Goal: Task Accomplishment & Management: Manage account settings

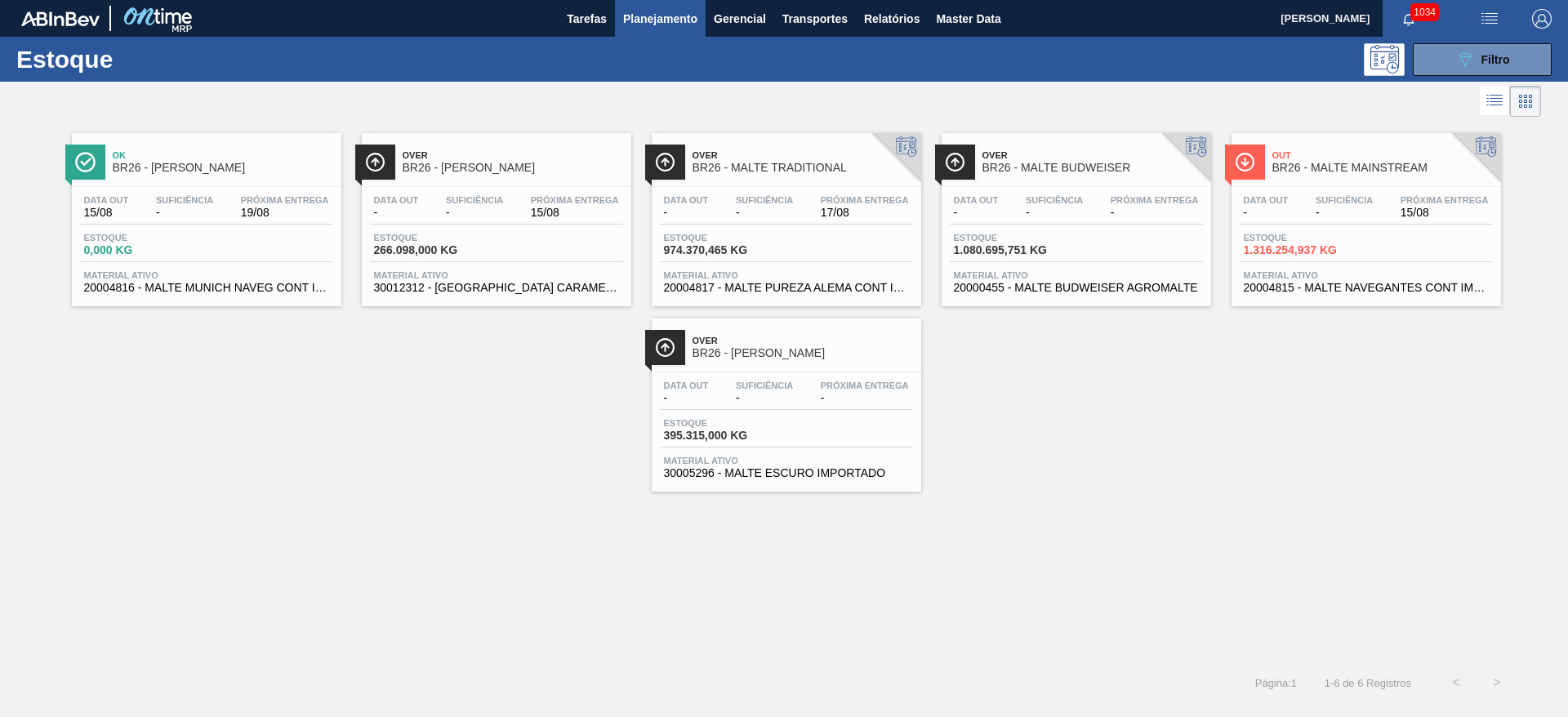
click at [1340, 219] on div "Data out - Suficiência - Próxima Entrega 15/08" at bounding box center [1366, 210] width 253 height 29
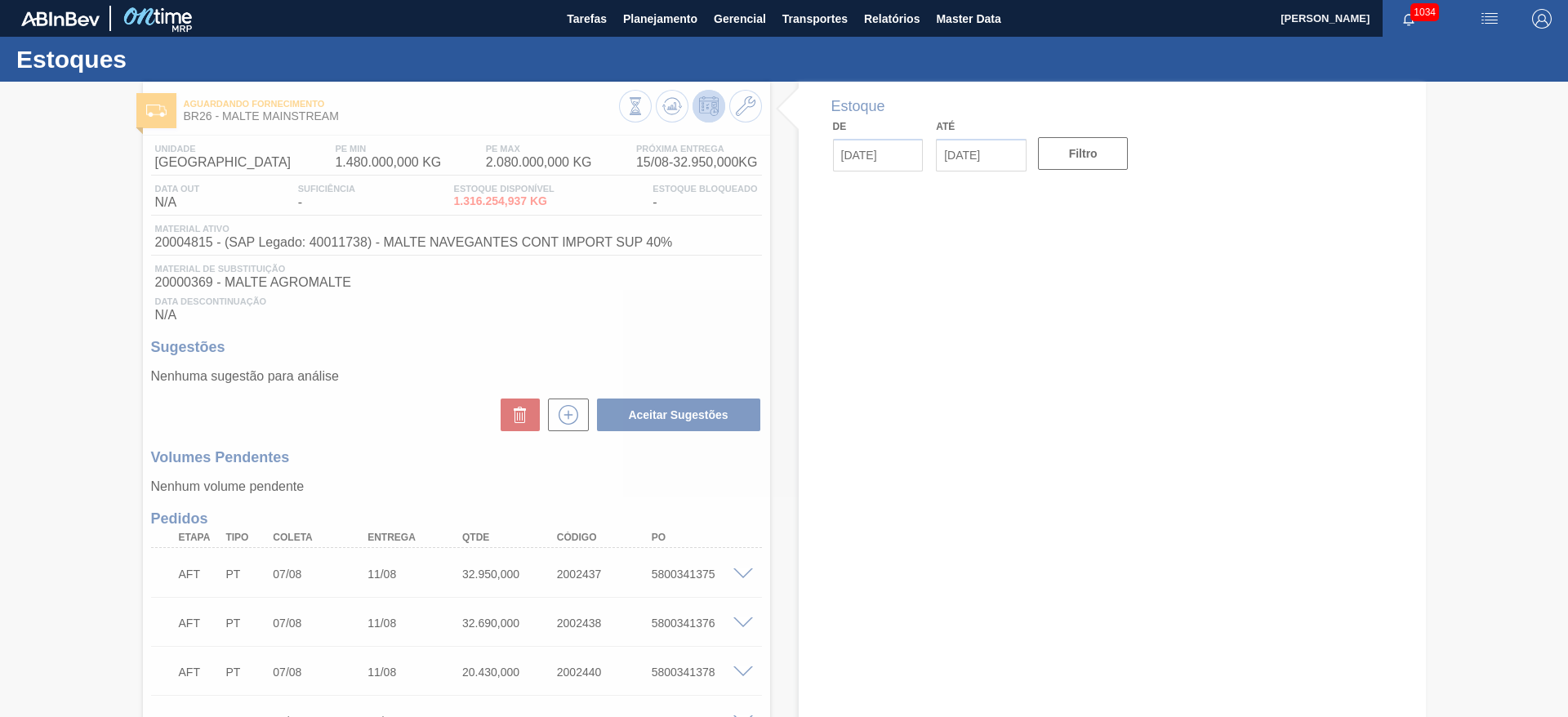
type input "[DATE]"
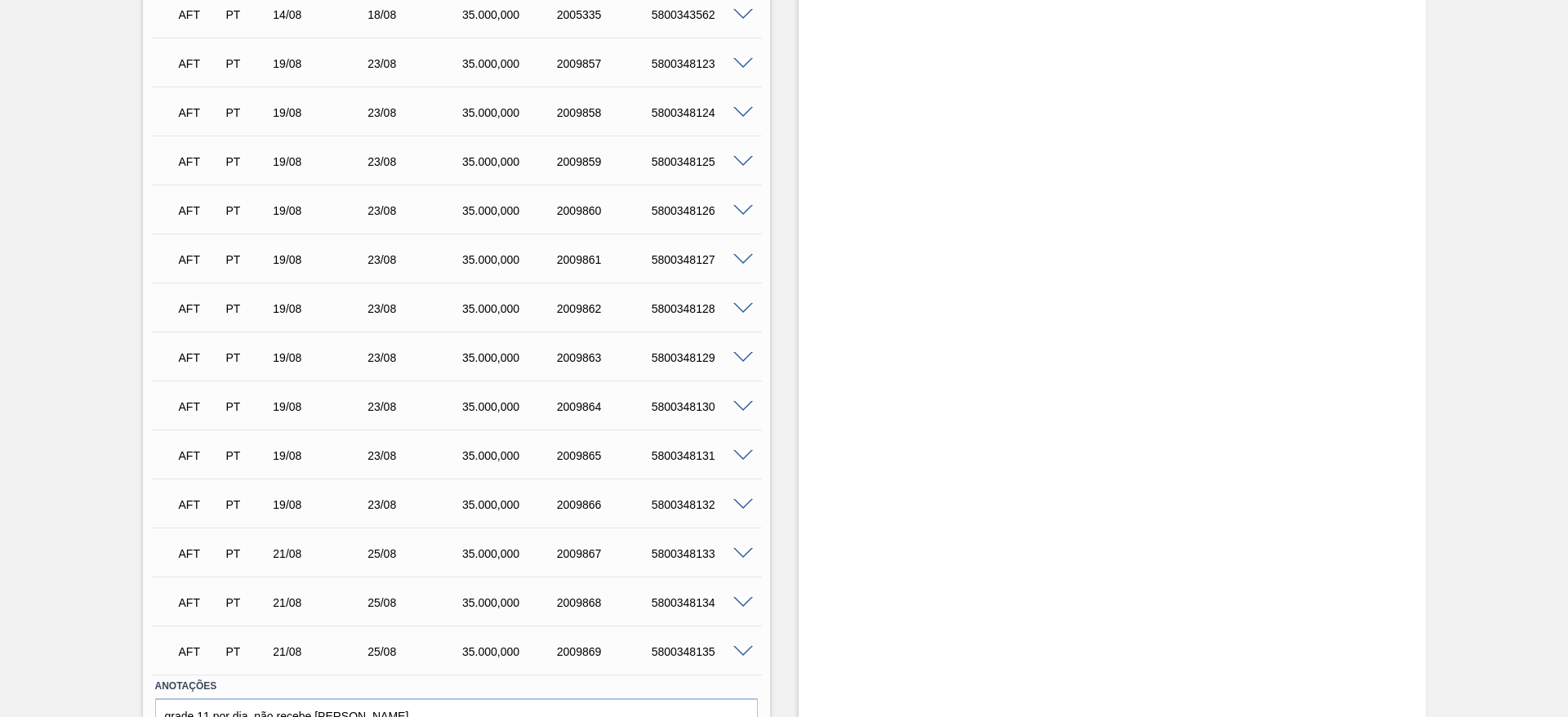
scroll to position [2134, 0]
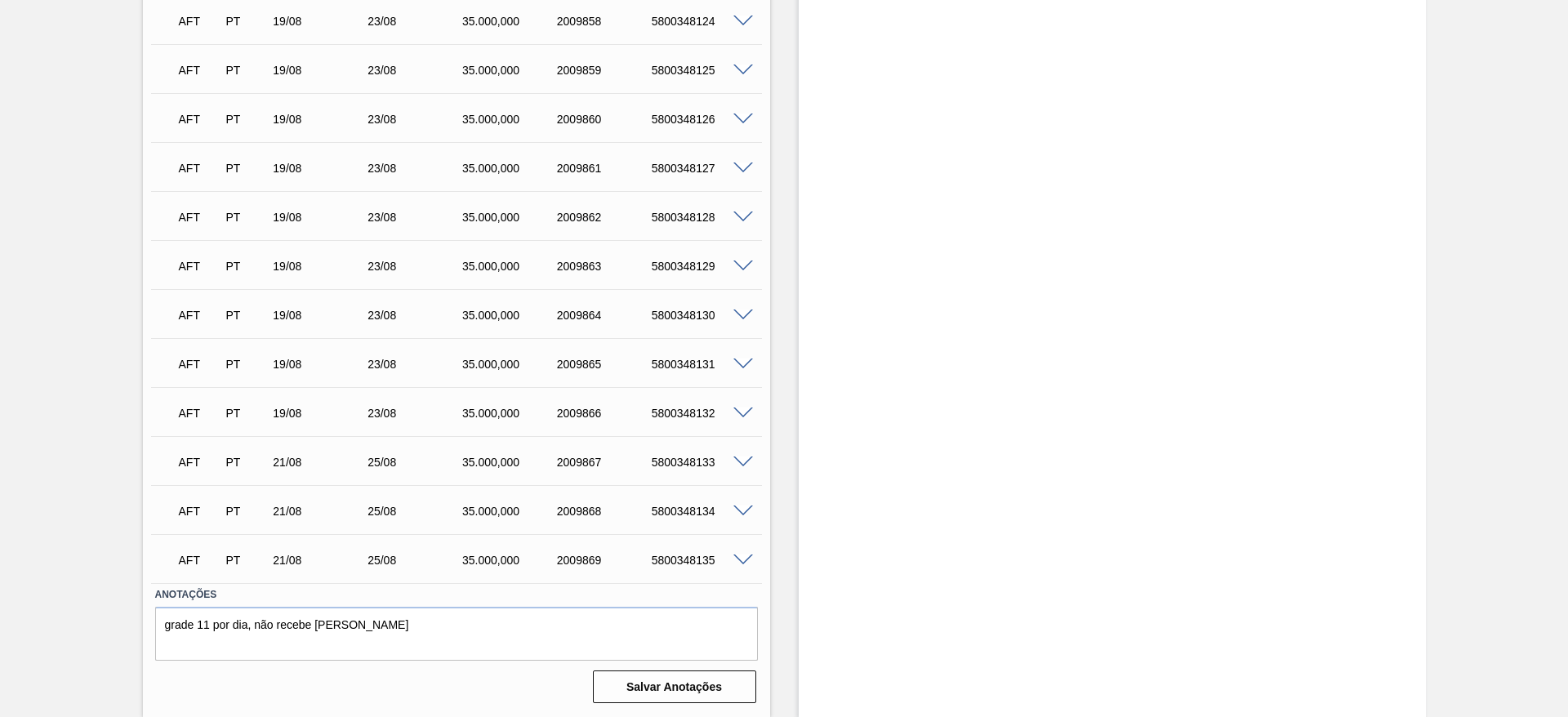
click at [734, 268] on span at bounding box center [743, 266] width 19 height 13
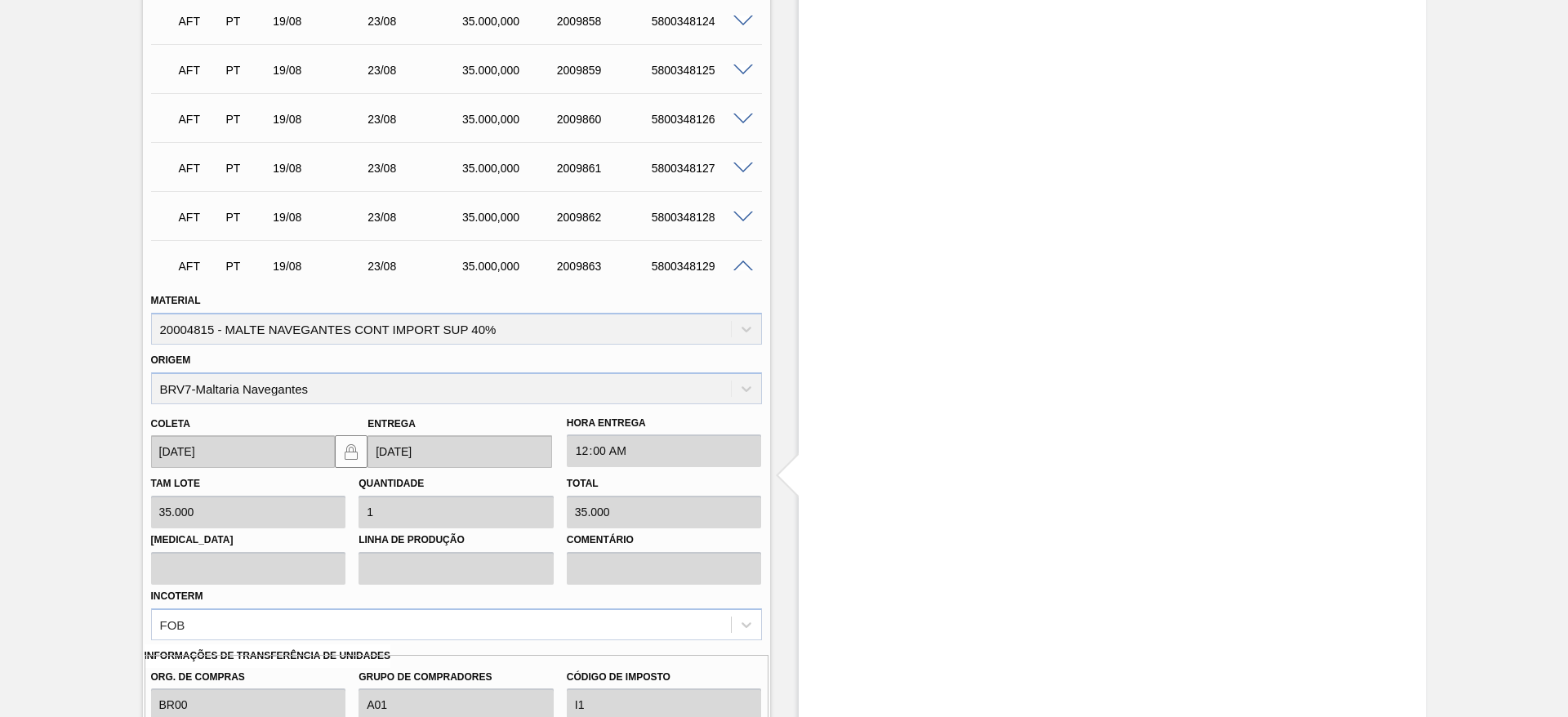
click at [734, 268] on span at bounding box center [743, 266] width 19 height 13
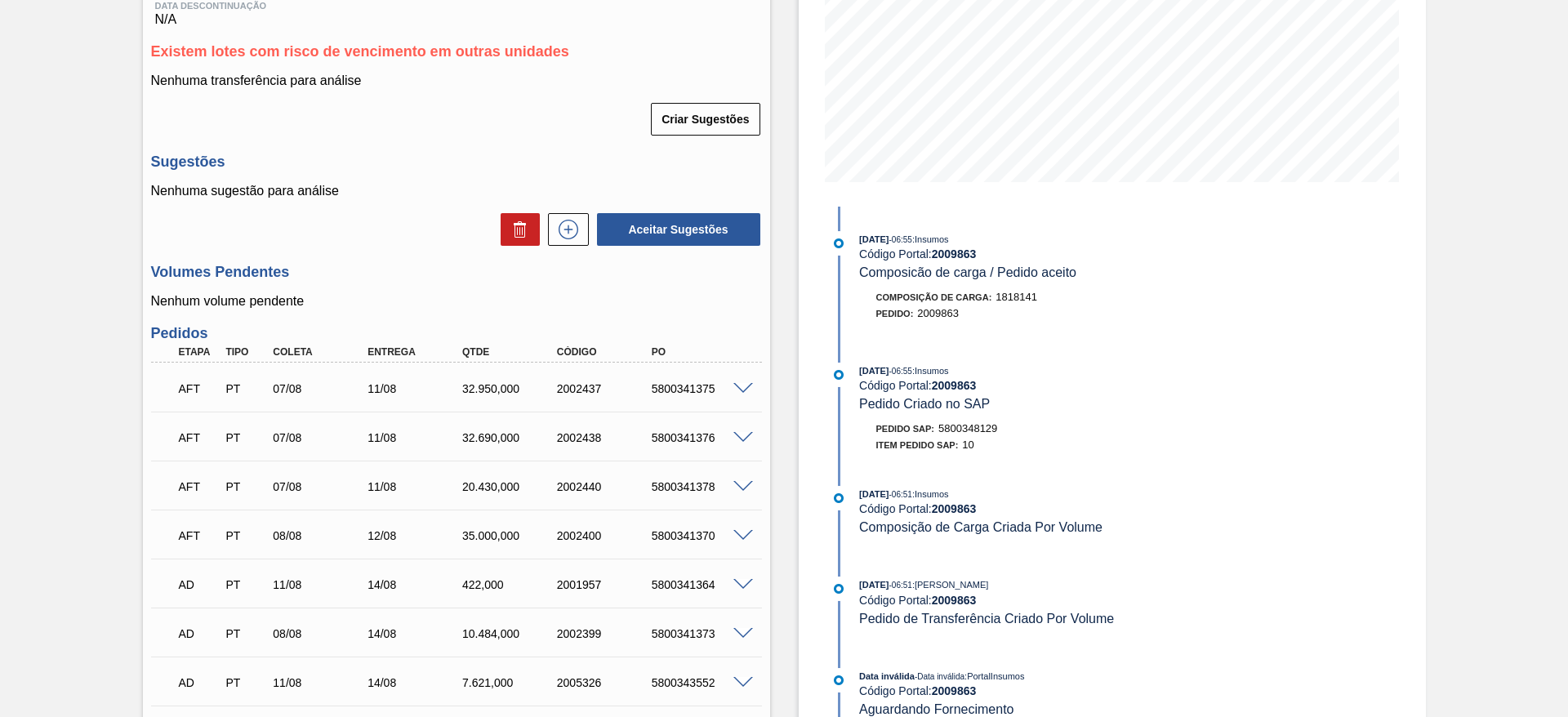
scroll to position [0, 0]
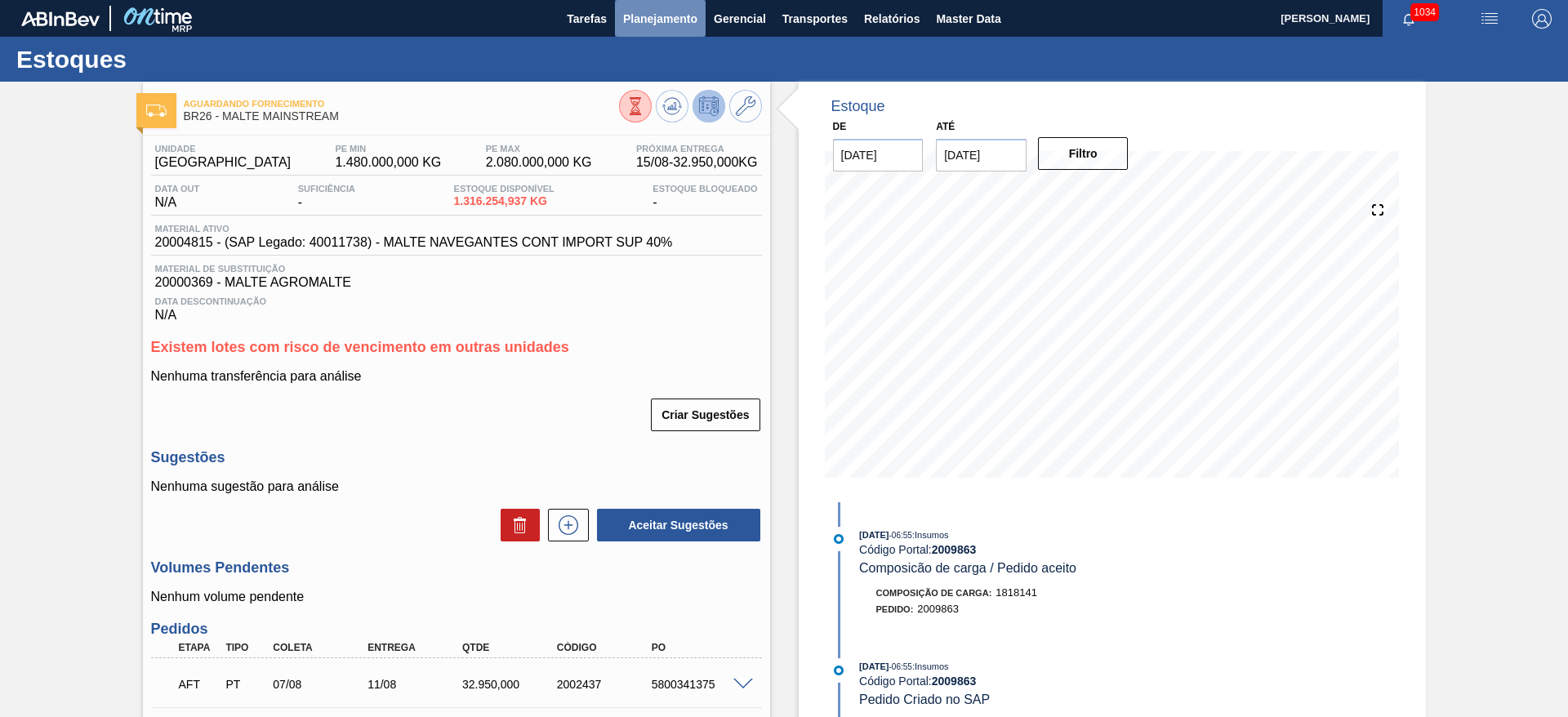
click at [664, 11] on span "Planejamento" at bounding box center [660, 19] width 74 height 19
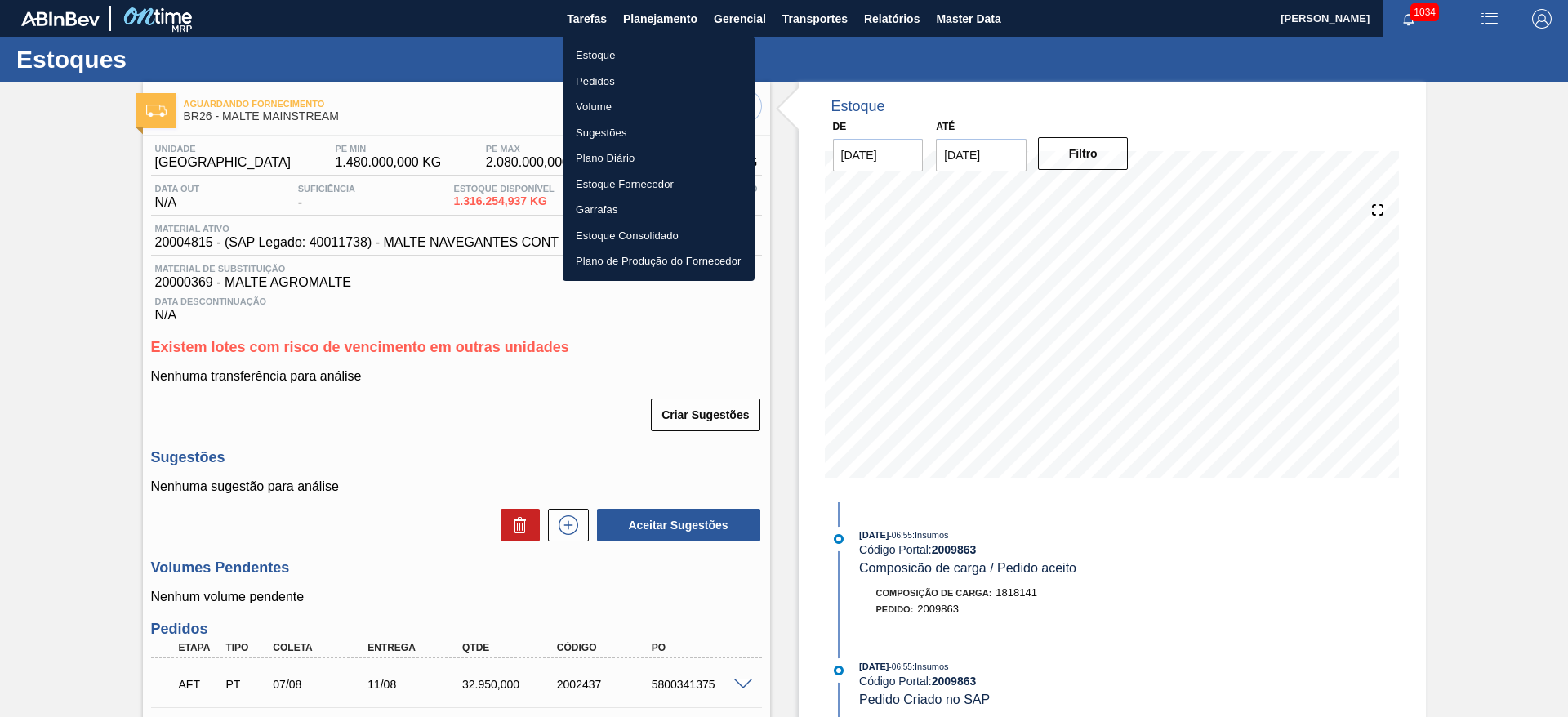
click at [589, 77] on li "Pedidos" at bounding box center [659, 81] width 192 height 26
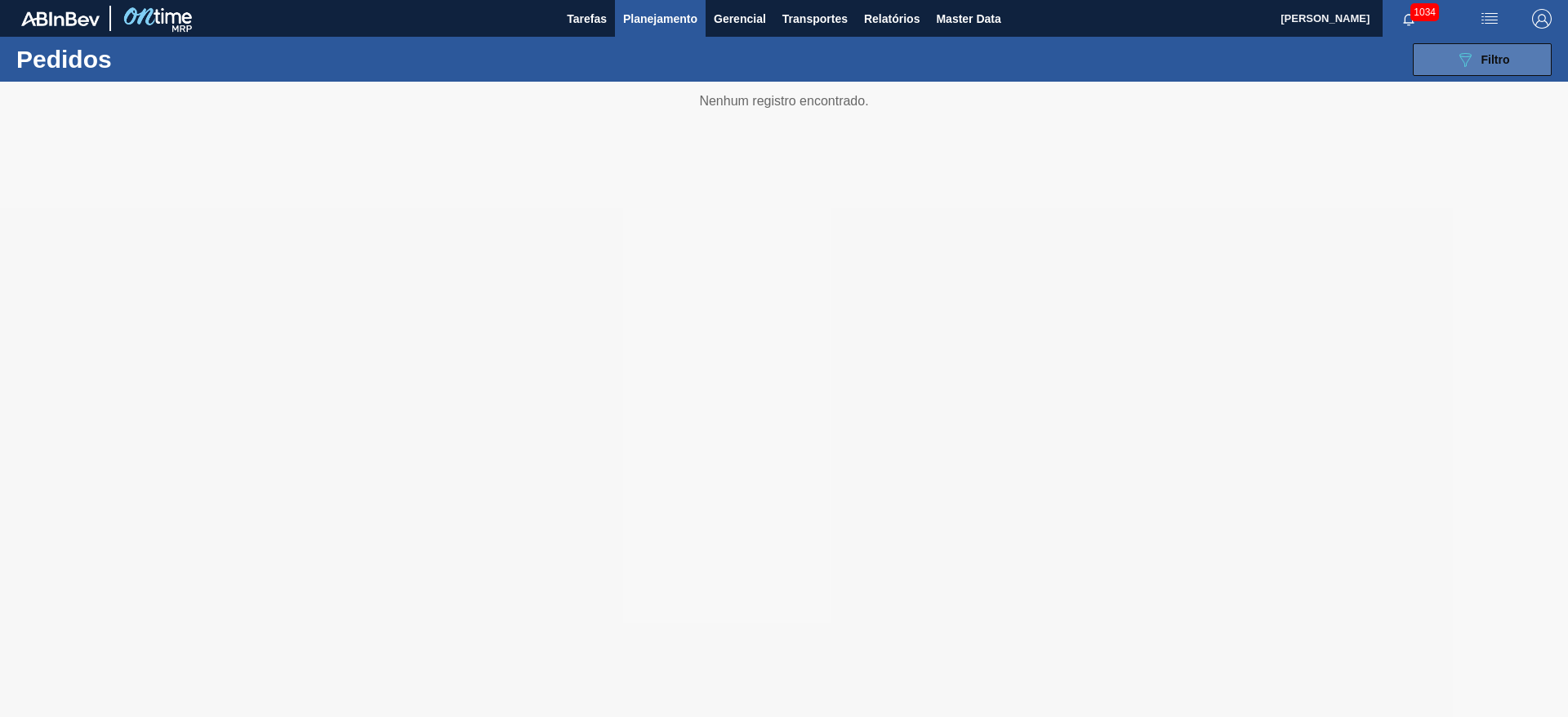
click at [1456, 61] on icon "089F7B8B-B2A5-4AFE-B5C0-19BA573D28AC" at bounding box center [1464, 59] width 19 height 19
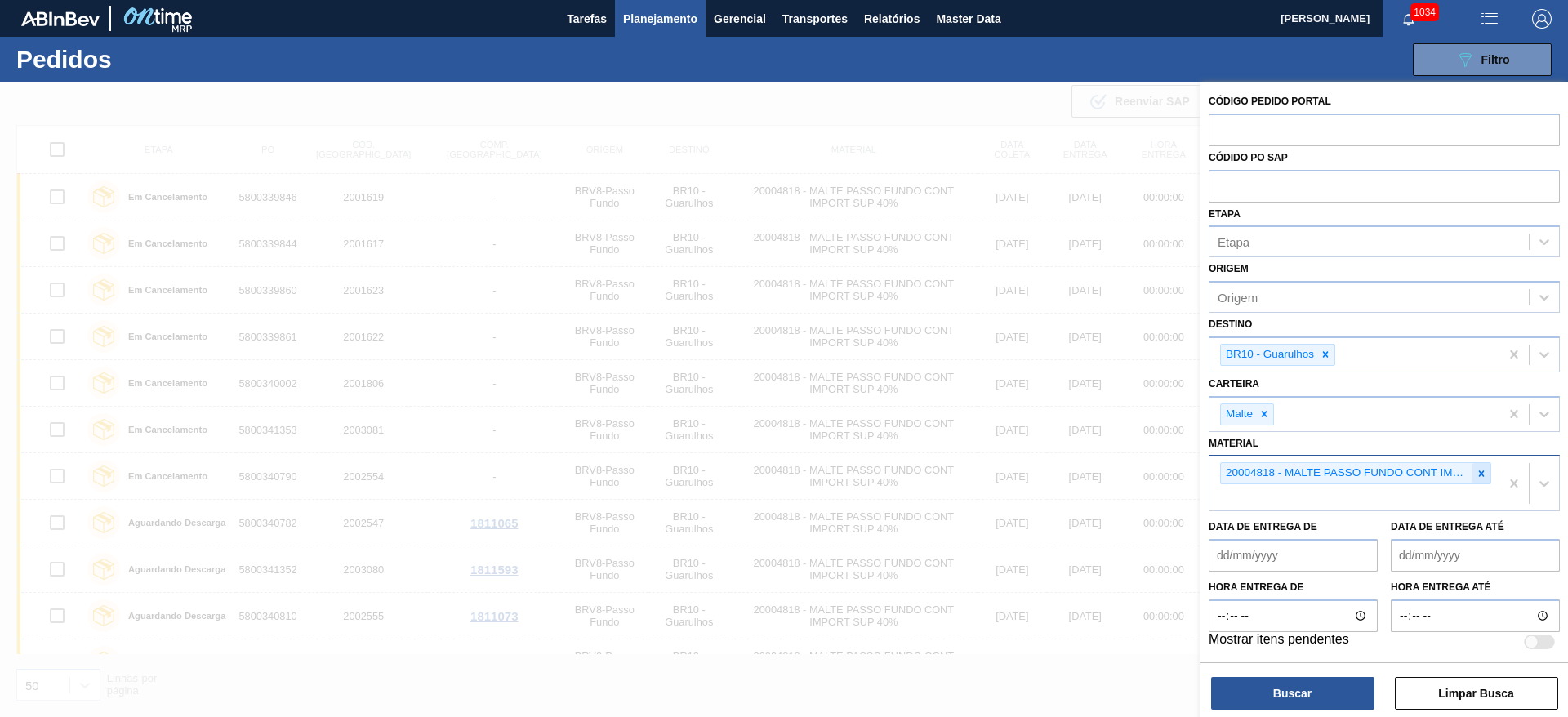
click at [1479, 472] on icon at bounding box center [1481, 473] width 6 height 6
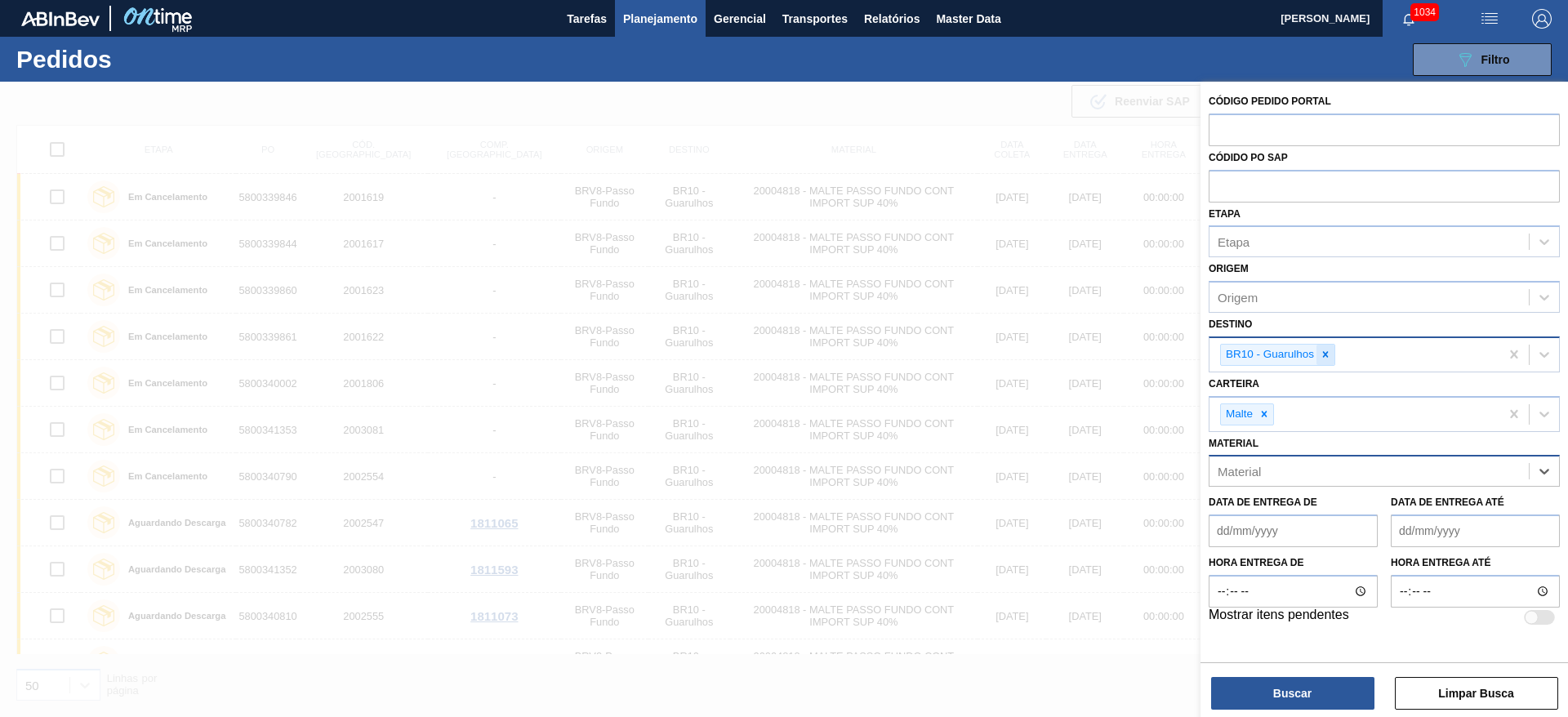
click at [1329, 354] on icon at bounding box center [1325, 355] width 12 height 12
click at [1262, 243] on div "Etapa" at bounding box center [1368, 242] width 319 height 24
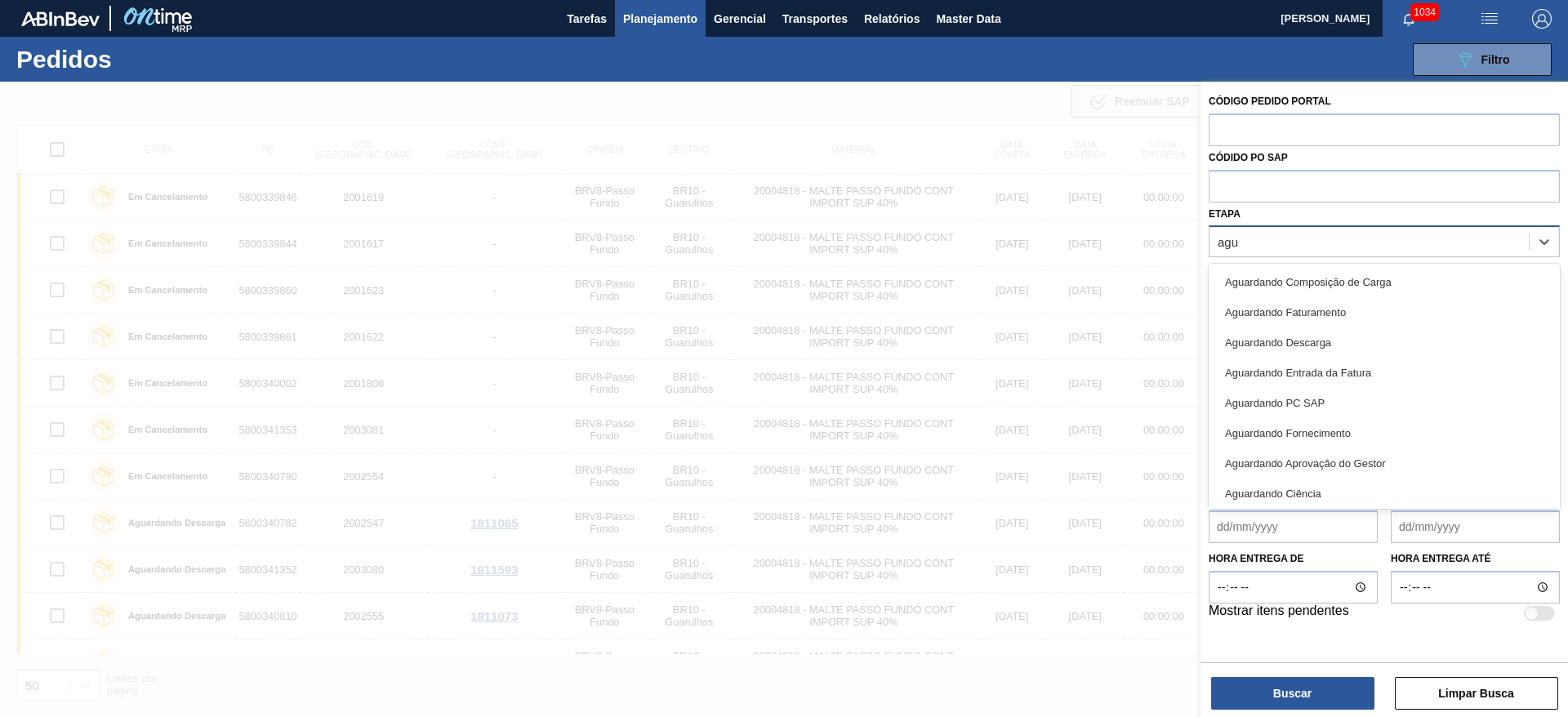
type input "agua"
drag, startPoint x: 1295, startPoint y: 399, endPoint x: 1276, endPoint y: 418, distance: 26.9
click at [1295, 399] on div "Aguardando PC SAP" at bounding box center [1384, 404] width 351 height 30
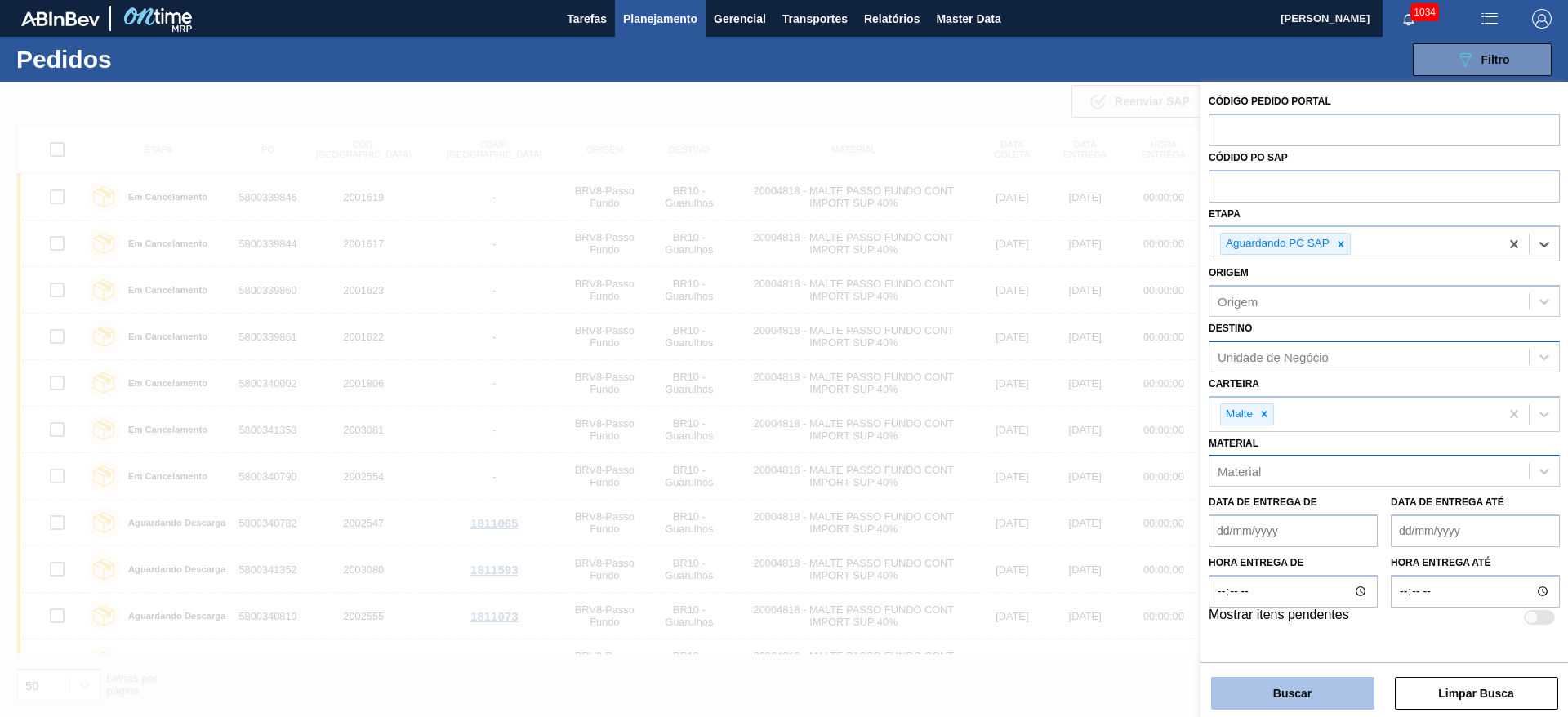
click at [1269, 693] on button "Buscar" at bounding box center [1293, 693] width 163 height 33
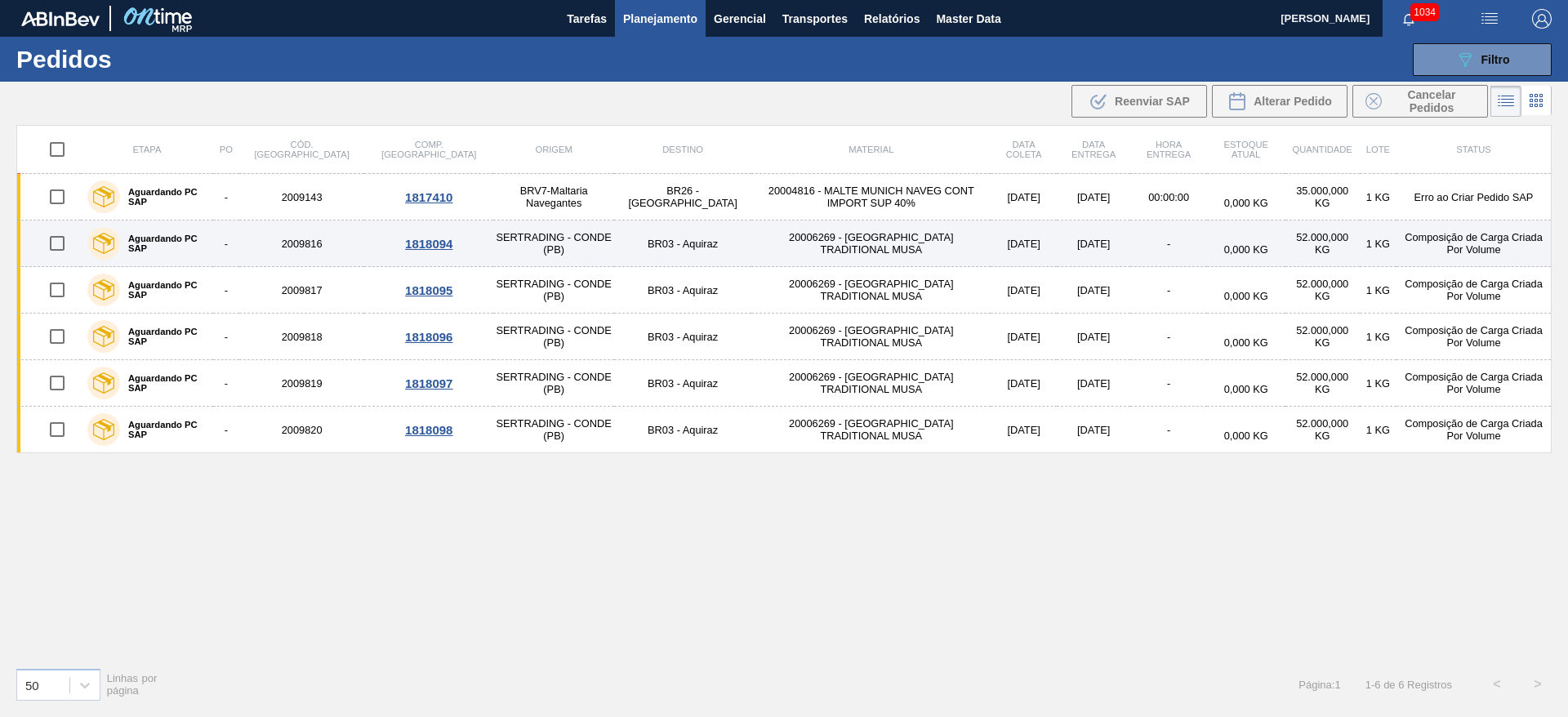
click at [751, 241] on td "20006269 - [GEOGRAPHIC_DATA] TRADITIONAL MUSA" at bounding box center [871, 243] width 239 height 46
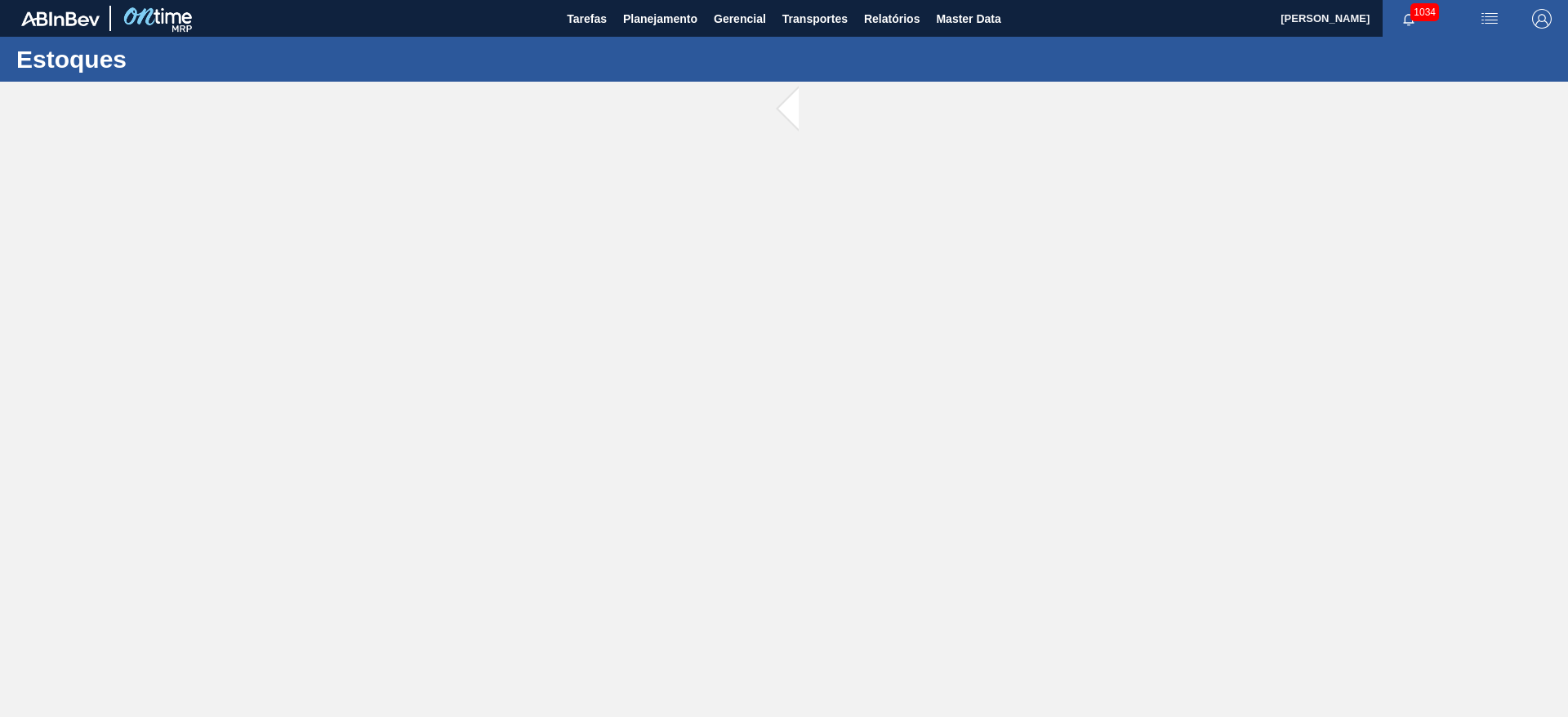
click at [701, 241] on main "Tarefas Planejamento Gerencial Transportes Relatórios Master Data [PERSON_NAME]…" at bounding box center [784, 358] width 1568 height 717
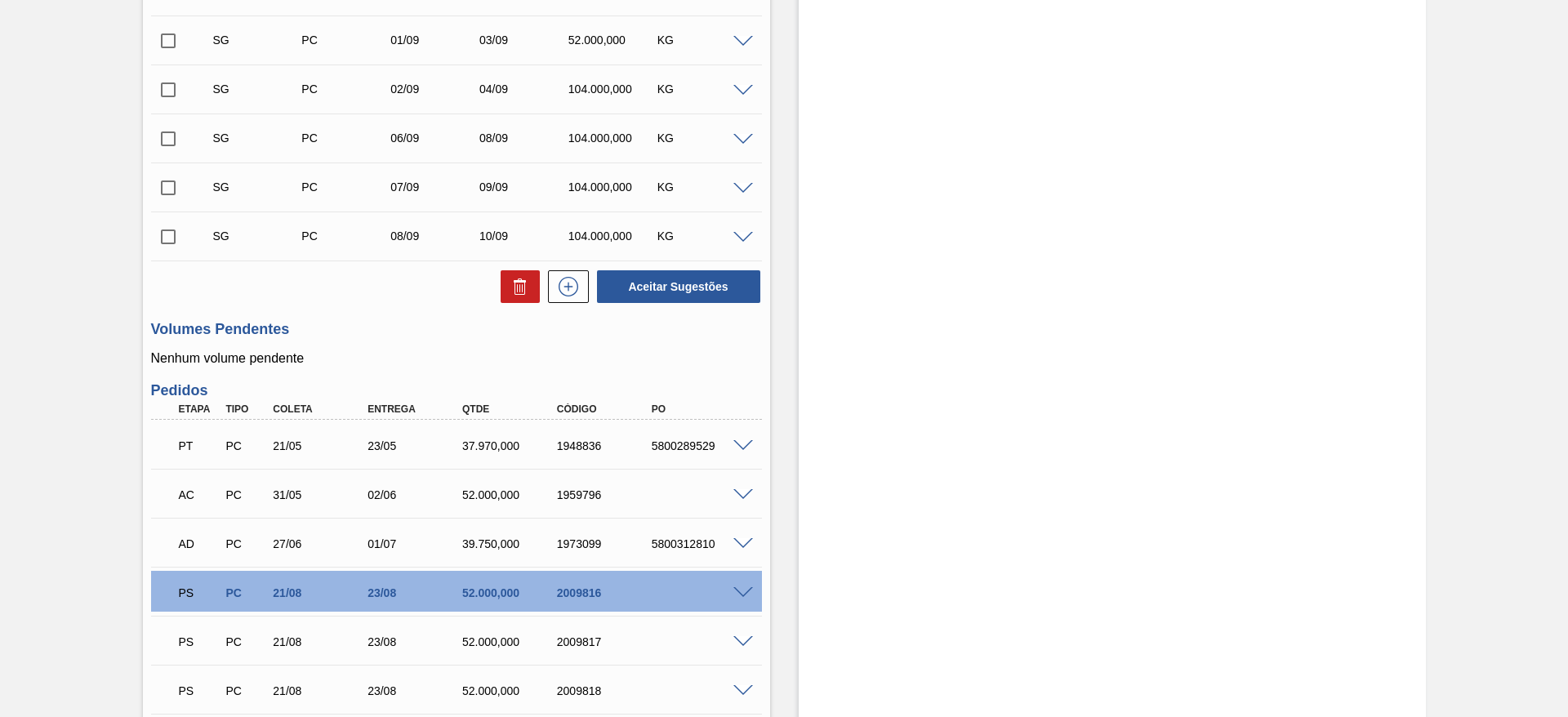
scroll to position [719, 0]
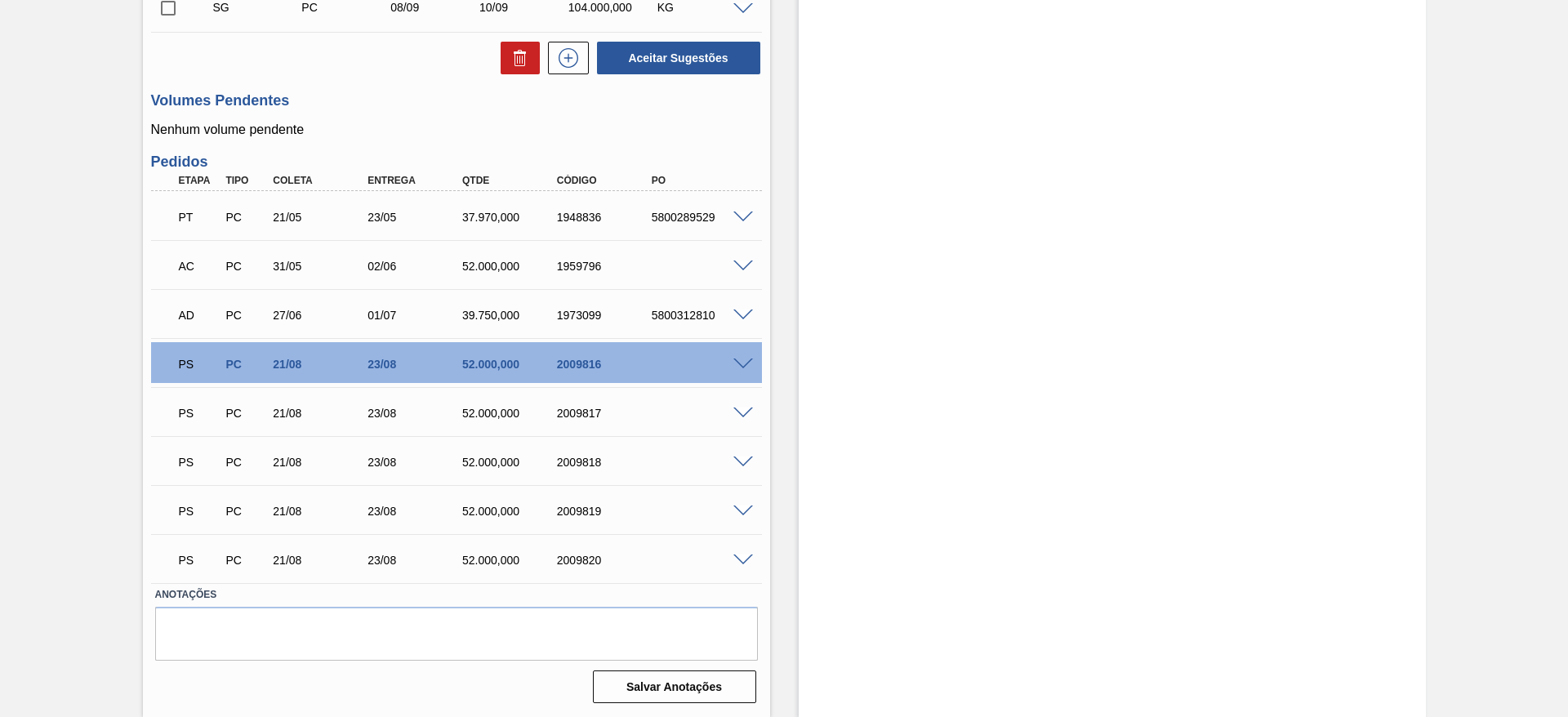
click at [739, 309] on span at bounding box center [743, 315] width 19 height 13
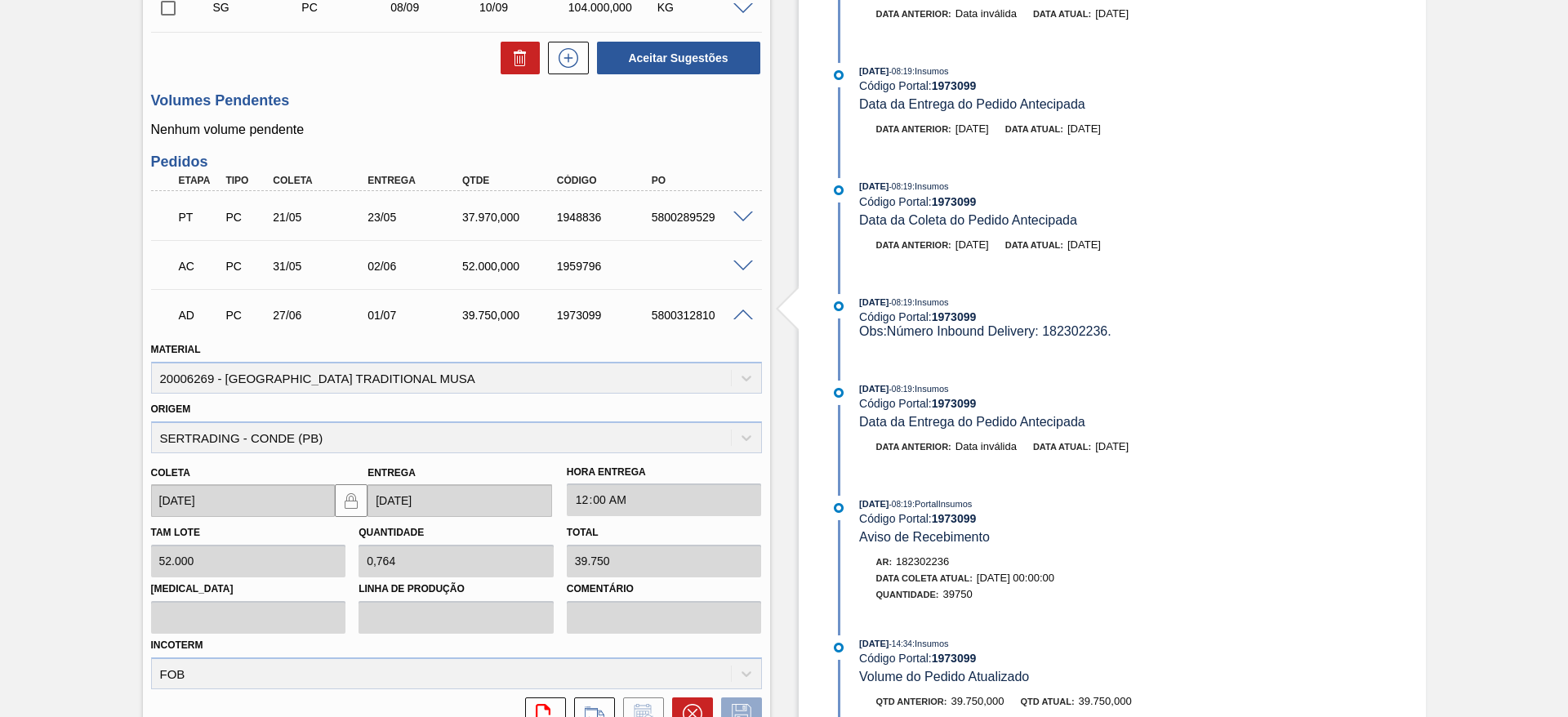
click at [739, 309] on span at bounding box center [743, 315] width 19 height 13
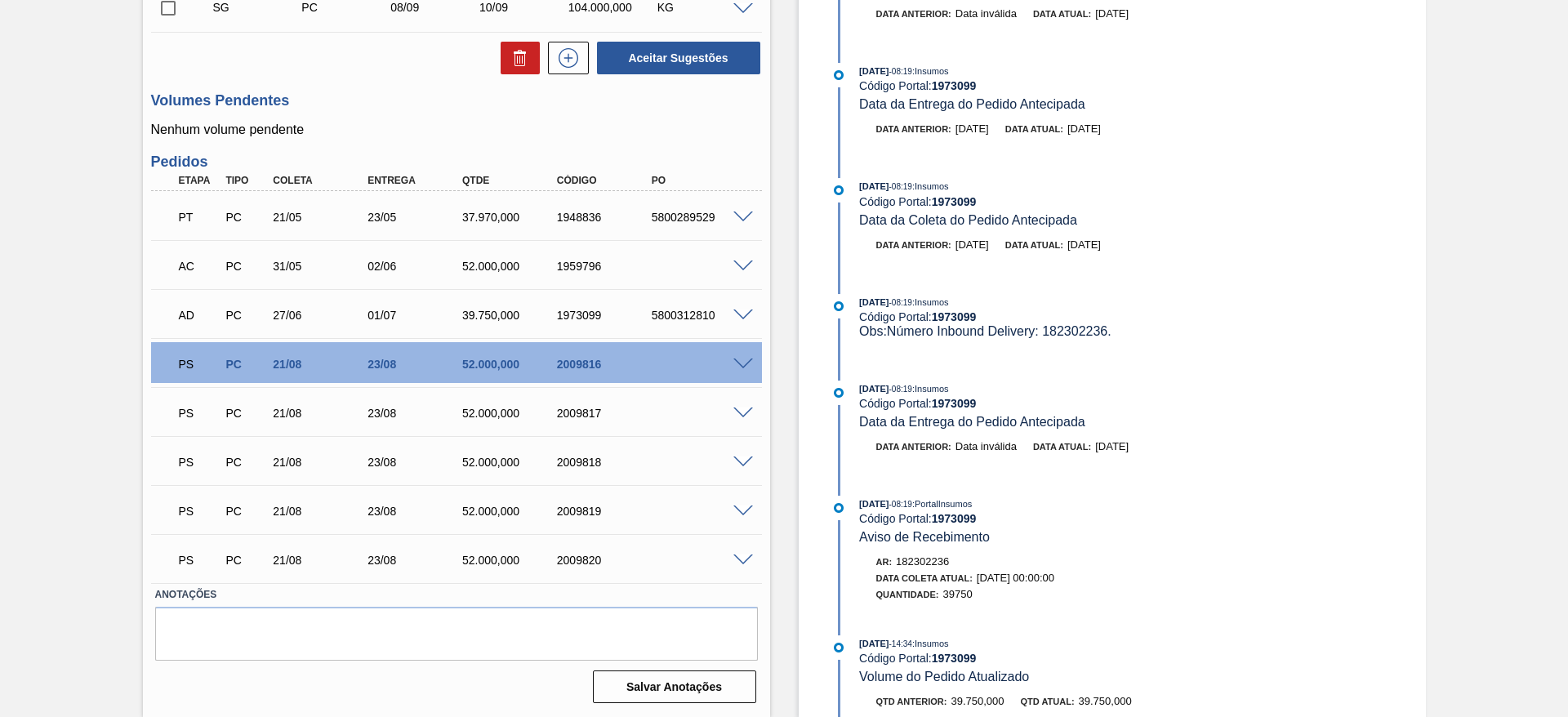
click at [743, 367] on span at bounding box center [743, 365] width 19 height 13
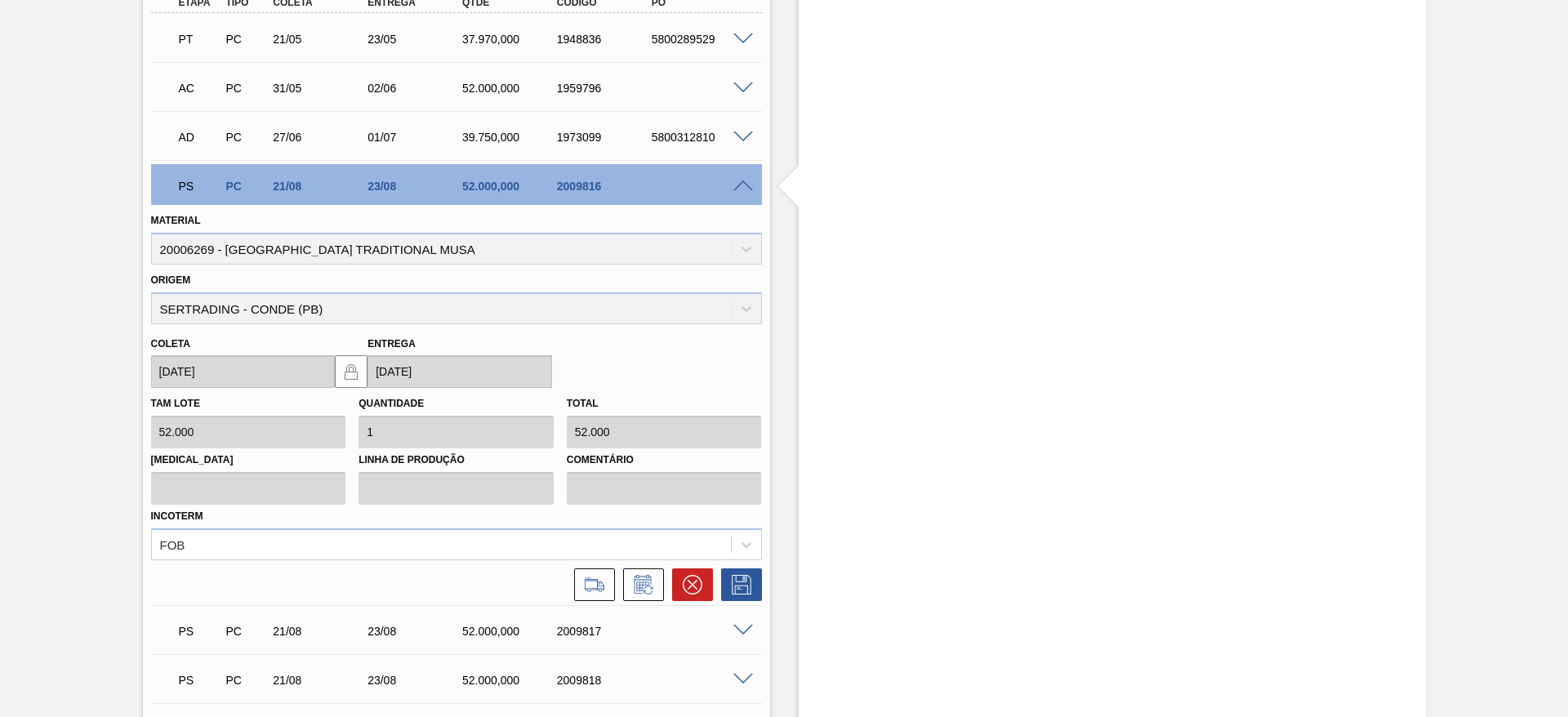
scroll to position [981, 0]
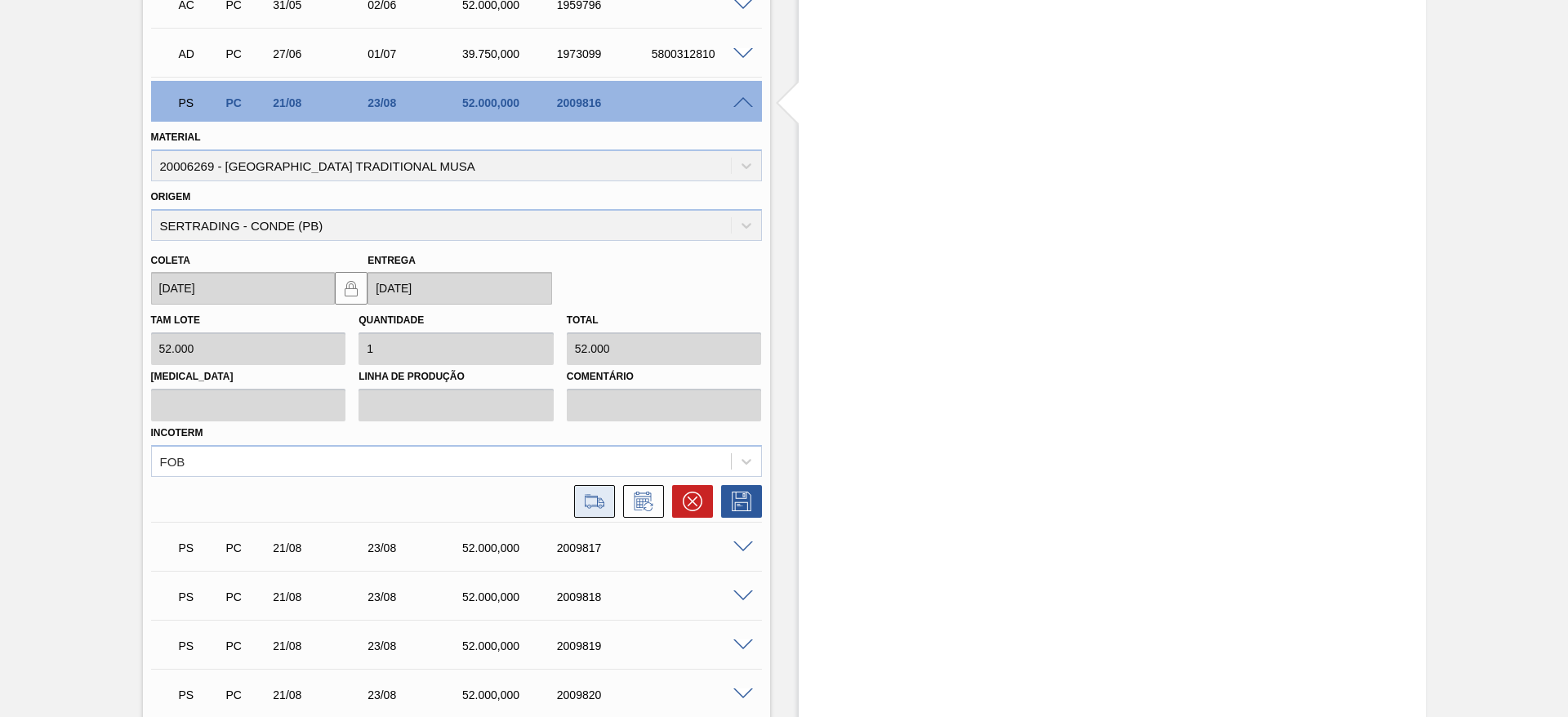
click at [581, 504] on icon at bounding box center [594, 501] width 26 height 19
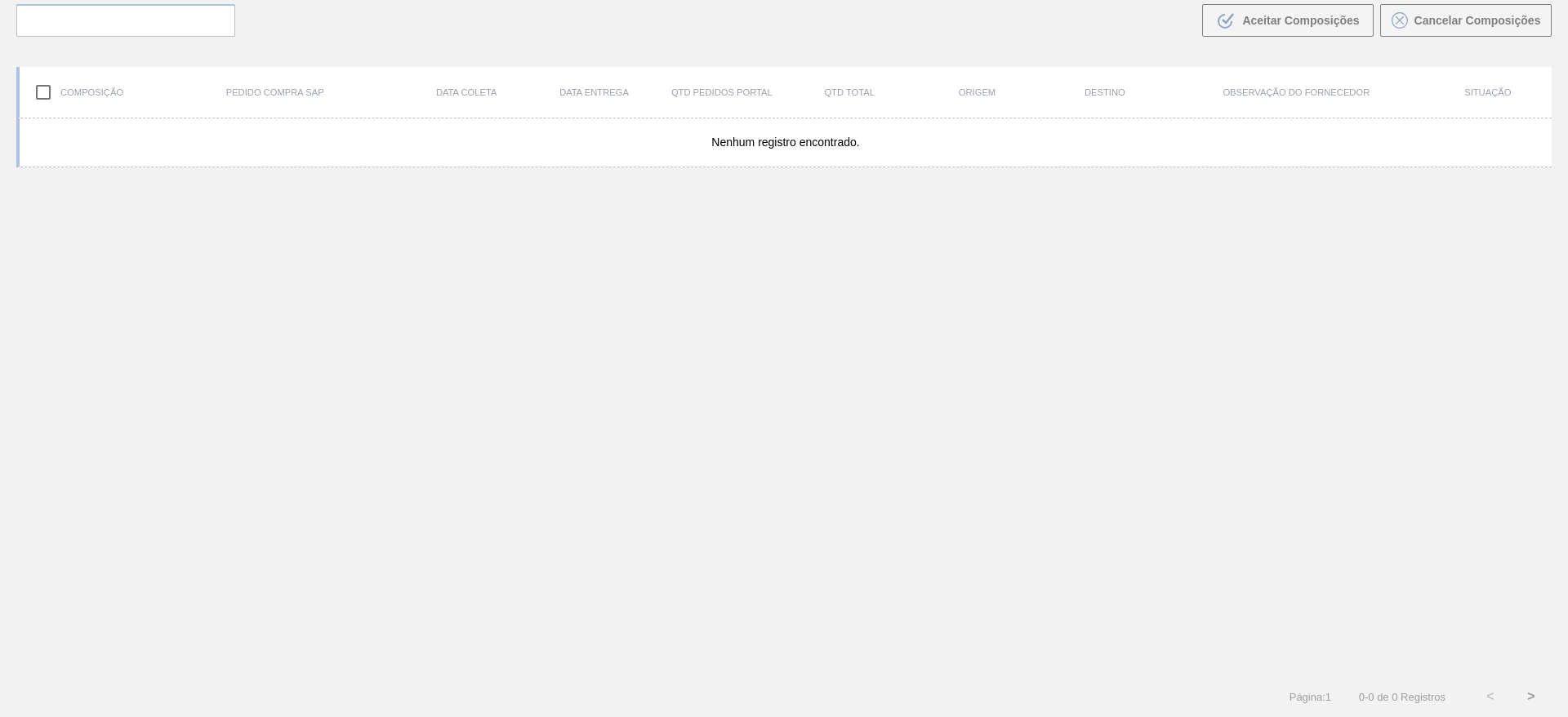
scroll to position [118, 0]
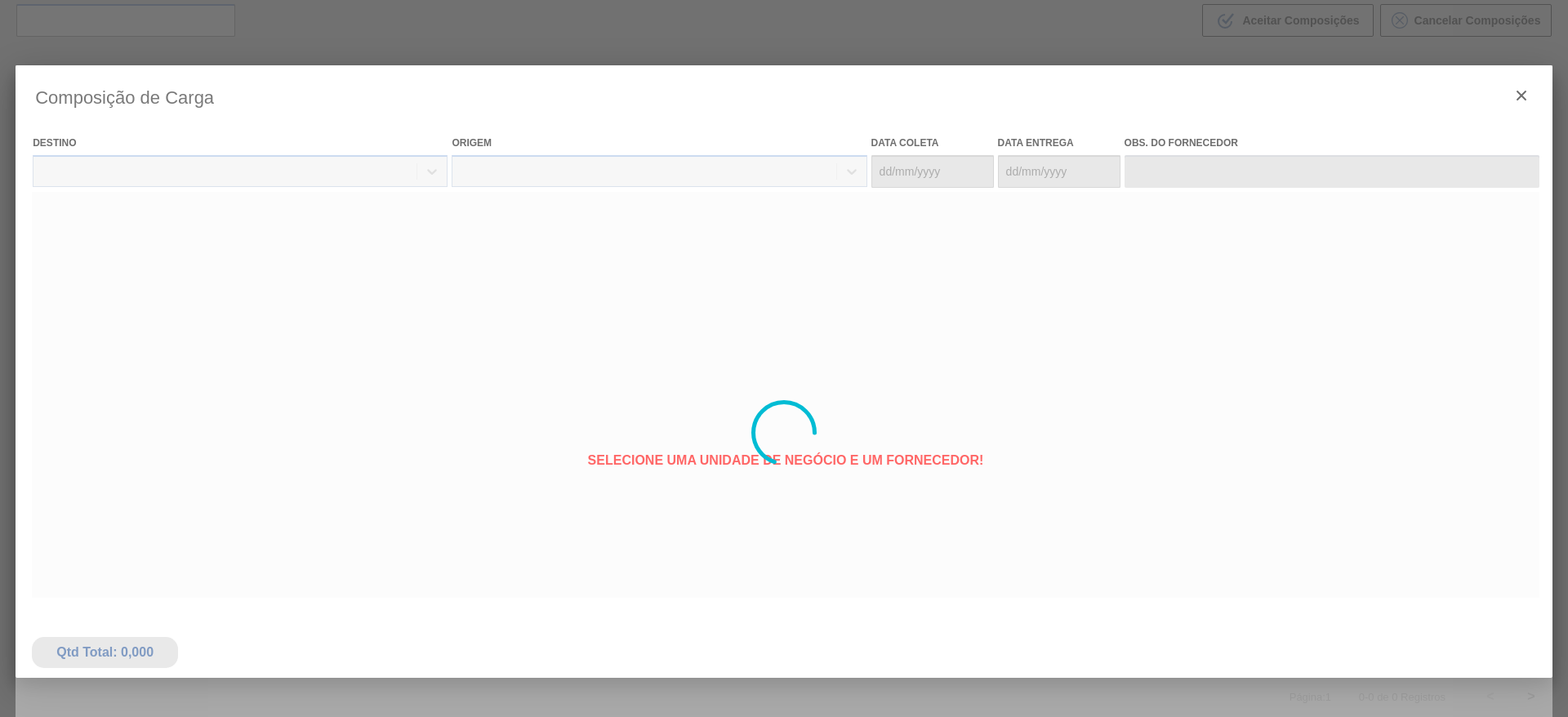
type coleta "[DATE]"
type entrega "[DATE]"
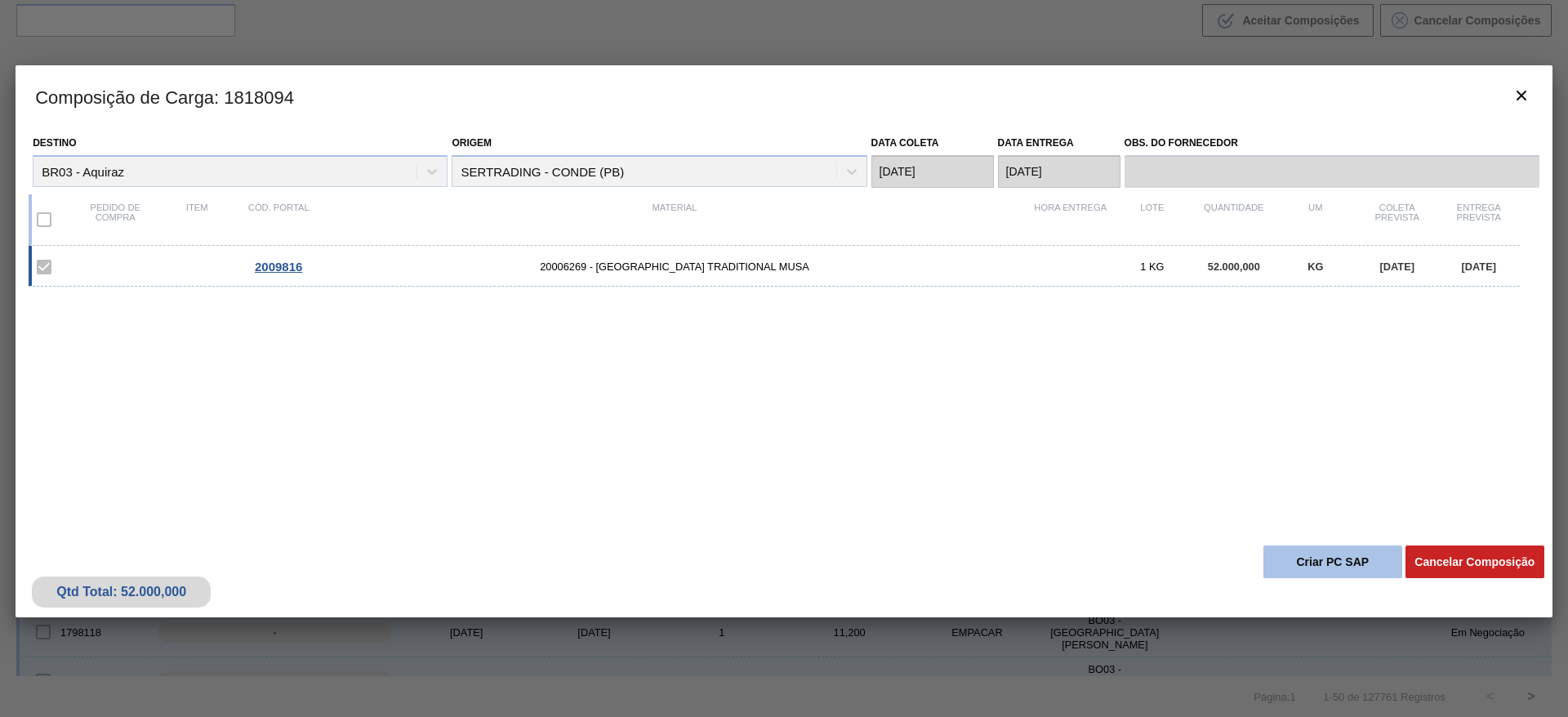
click at [1299, 559] on button "Criar PC SAP" at bounding box center [1332, 562] width 139 height 33
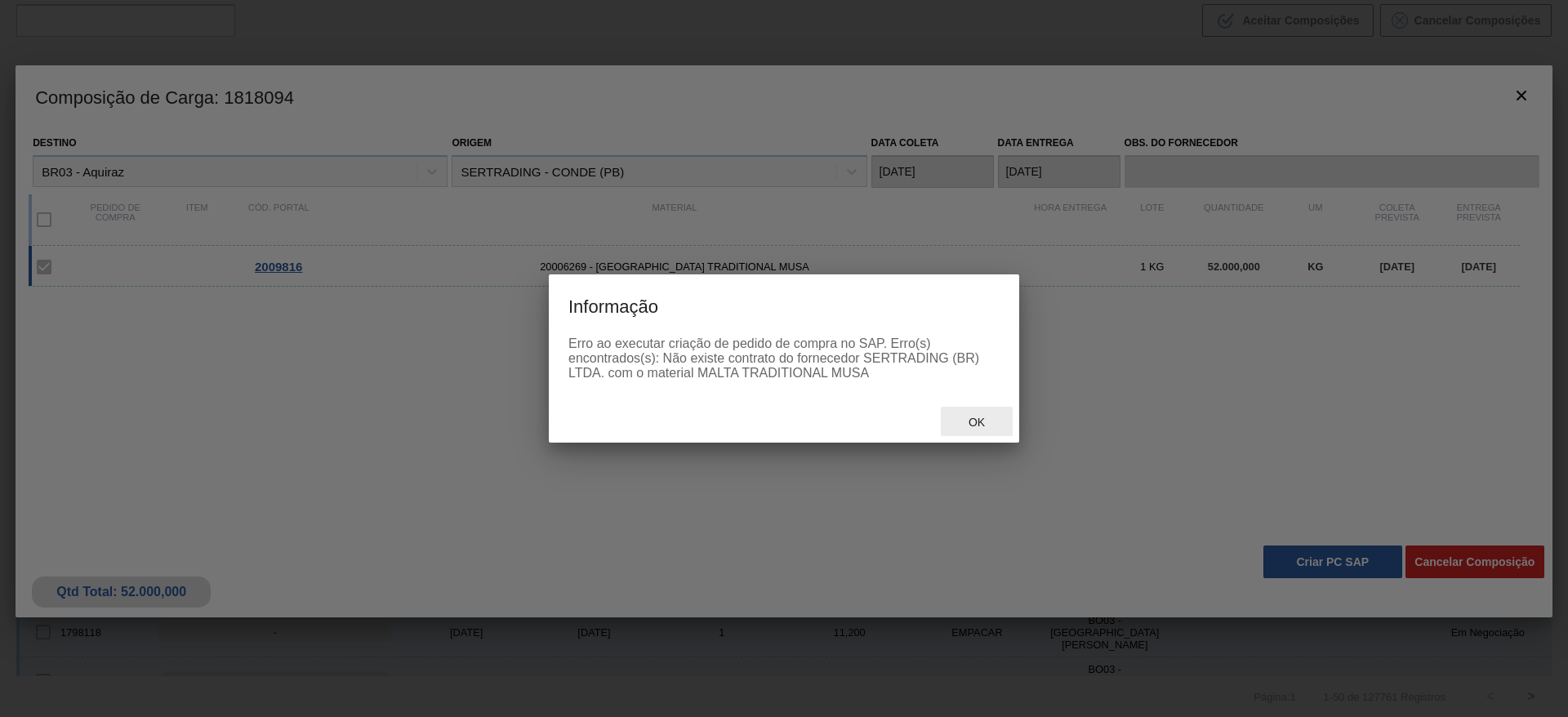
click at [973, 416] on span "Ok" at bounding box center [976, 423] width 42 height 13
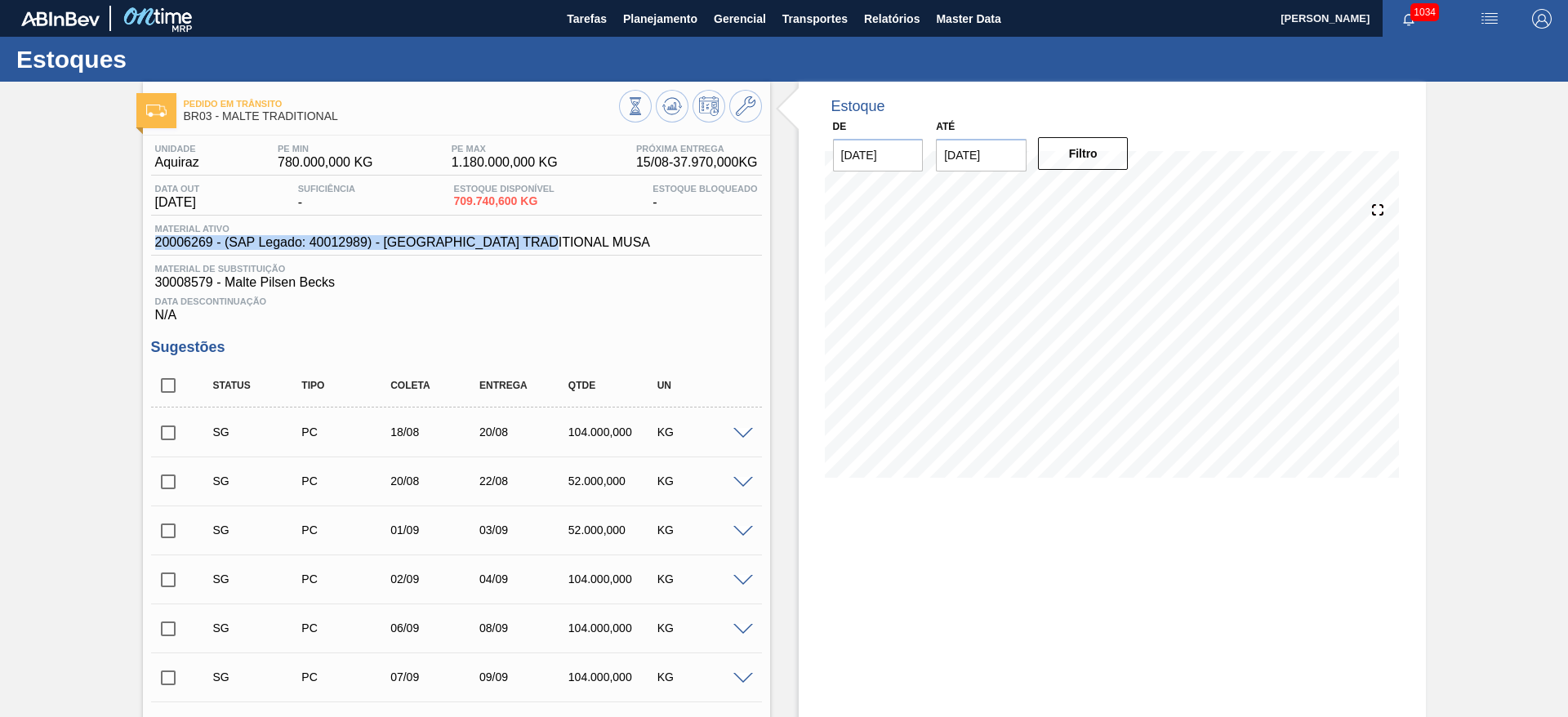
drag, startPoint x: 570, startPoint y: 241, endPoint x: 136, endPoint y: 239, distance: 434.0
copy span "20006269 - (SAP Legado: 40012989) - [GEOGRAPHIC_DATA] TRADITIONAL MUSA"
drag, startPoint x: 275, startPoint y: 313, endPoint x: 282, endPoint y: 309, distance: 8.1
click at [275, 313] on div "Data Descontinuação N/A" at bounding box center [456, 306] width 611 height 33
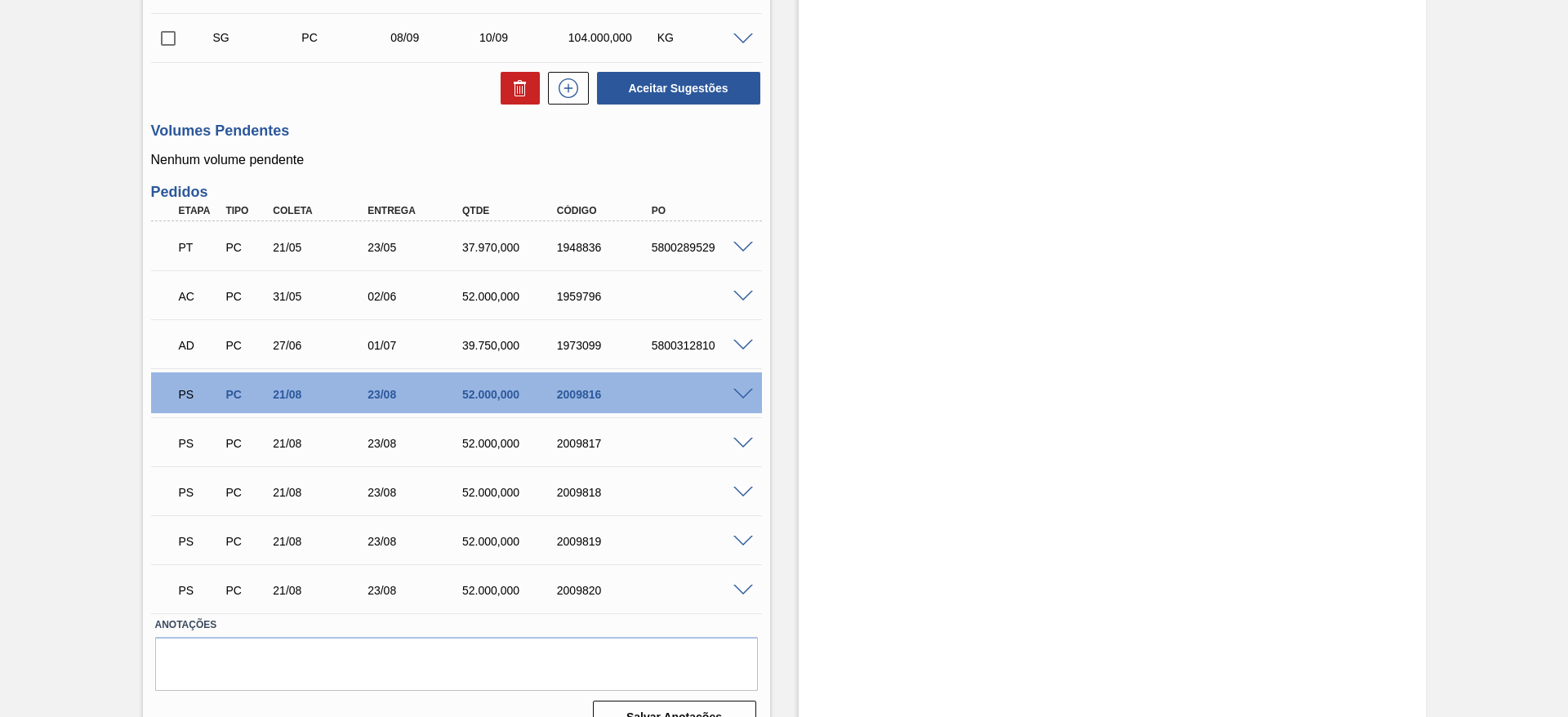
scroll to position [719, 0]
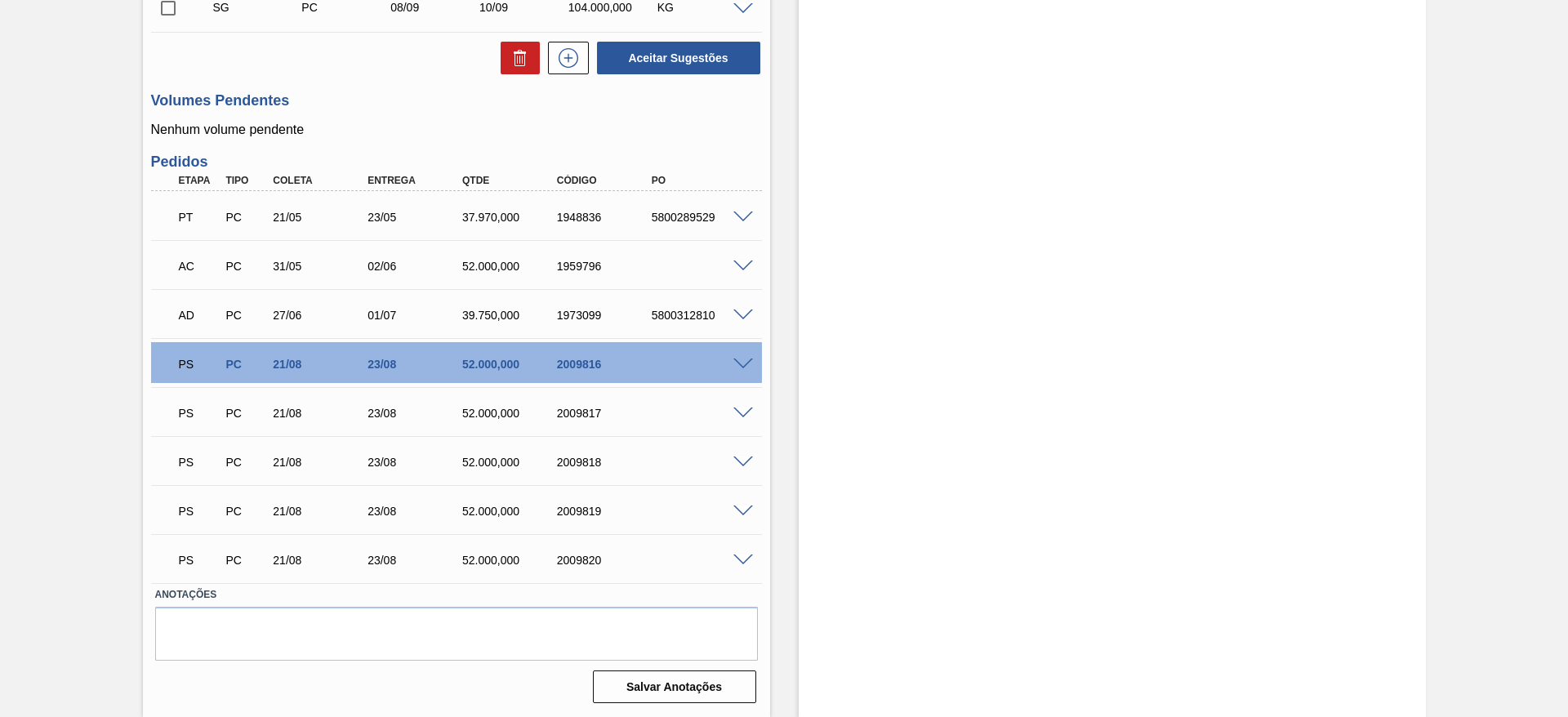
click at [741, 463] on span at bounding box center [743, 463] width 19 height 13
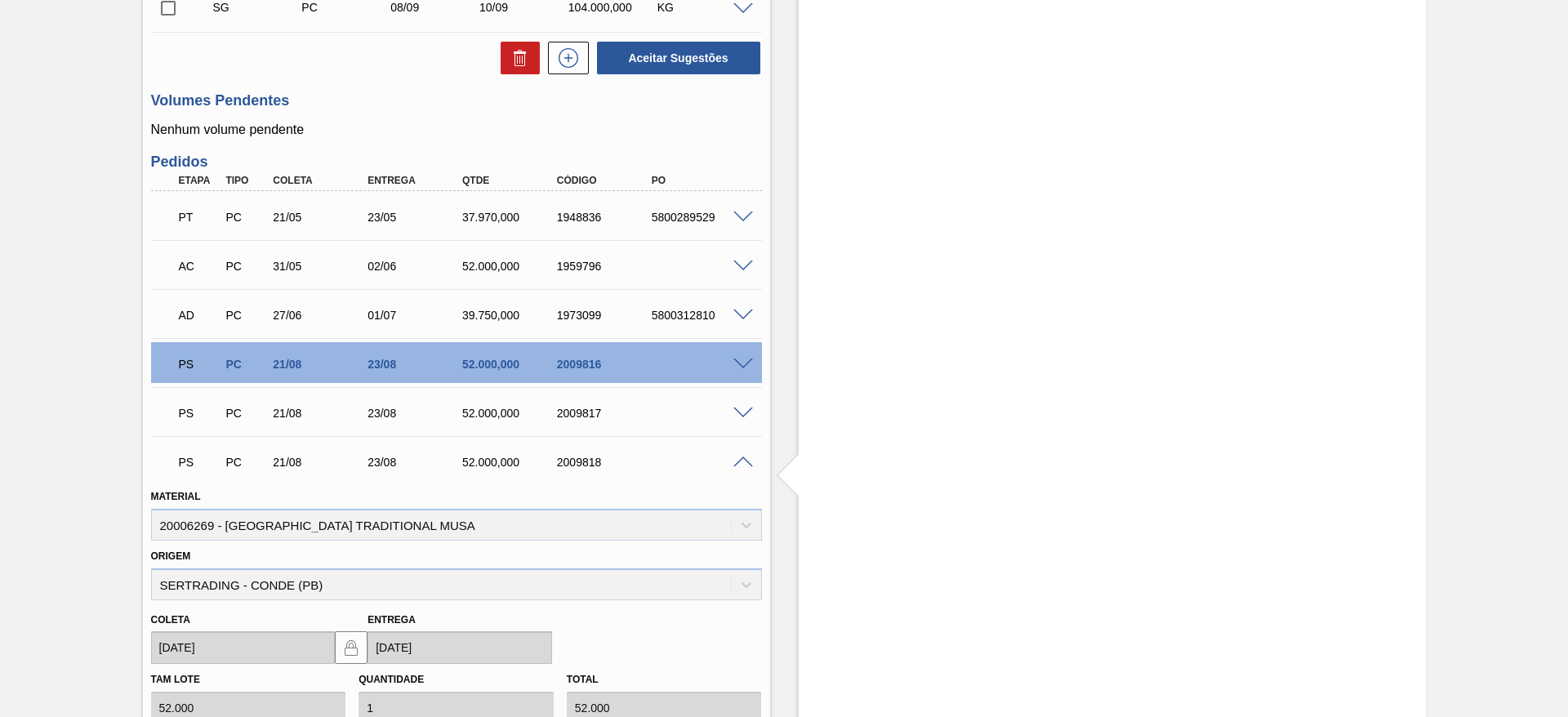
click at [741, 463] on span at bounding box center [743, 463] width 19 height 13
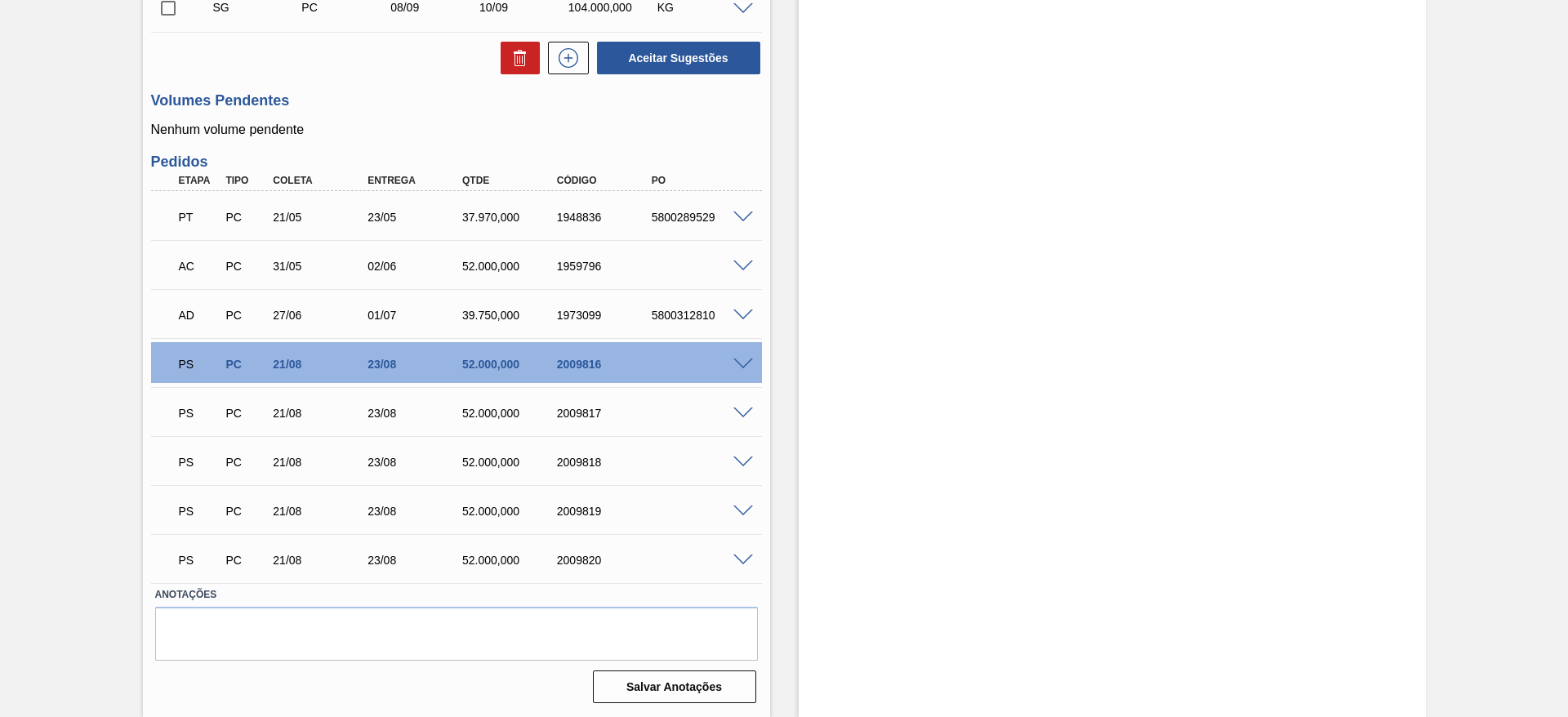
click at [746, 216] on span at bounding box center [743, 217] width 19 height 13
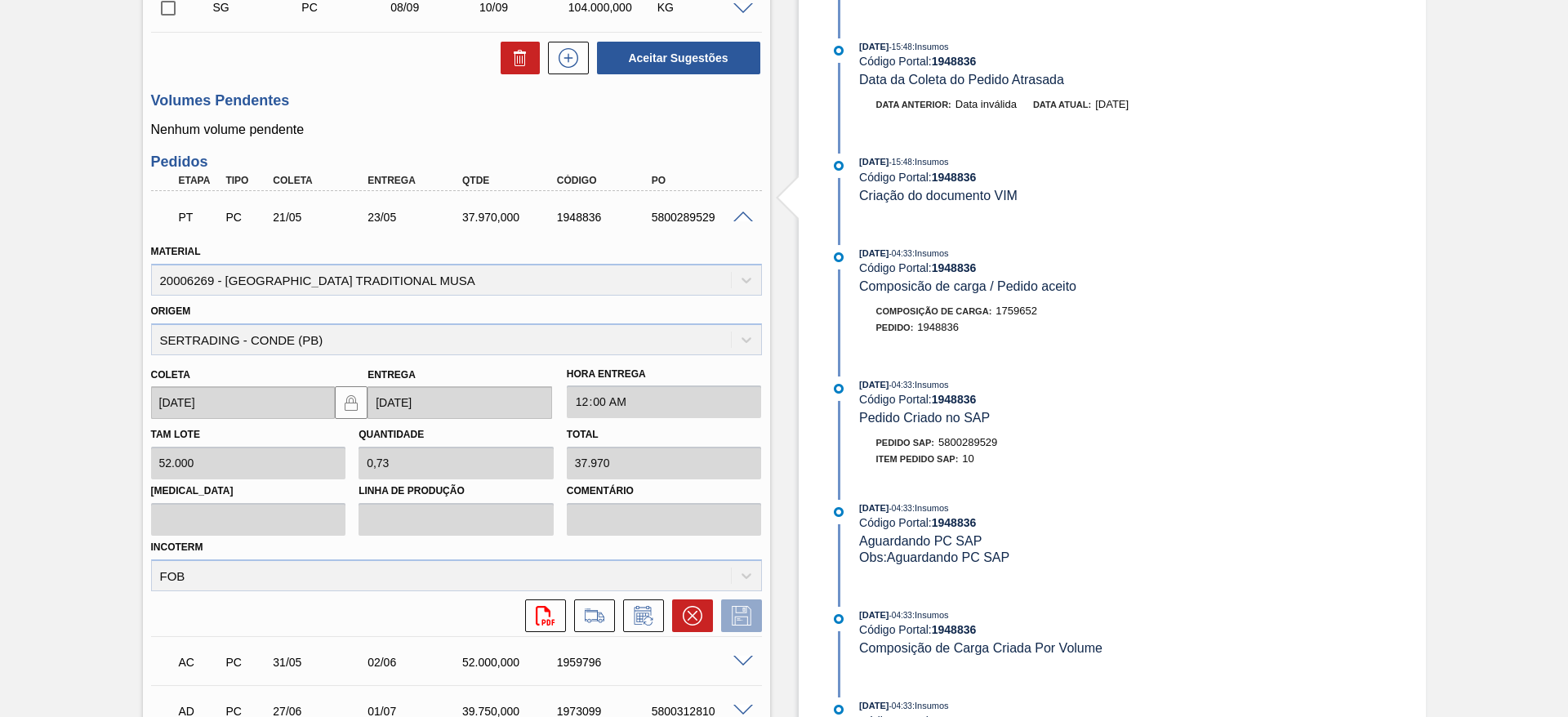
click at [746, 216] on span at bounding box center [743, 217] width 19 height 13
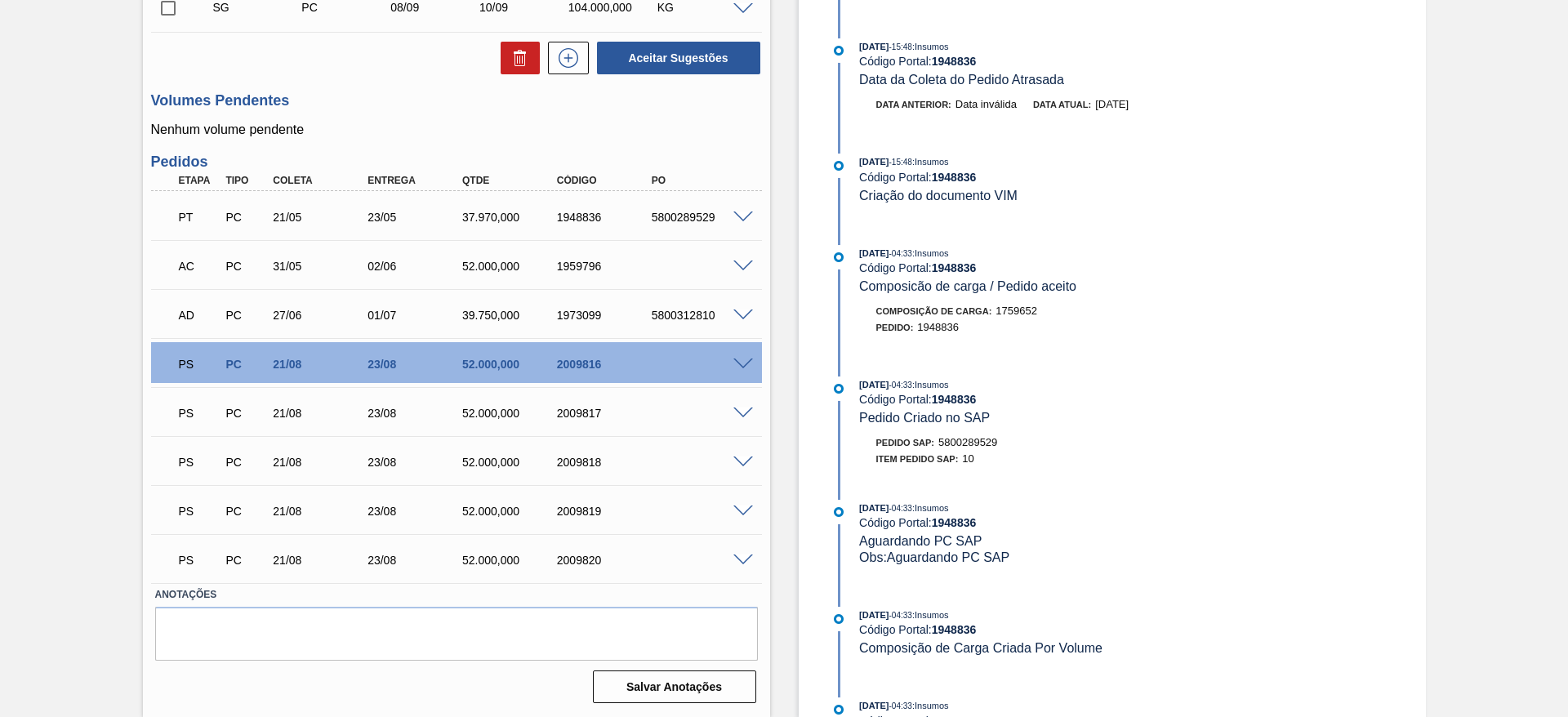
click at [740, 411] on span at bounding box center [743, 414] width 19 height 13
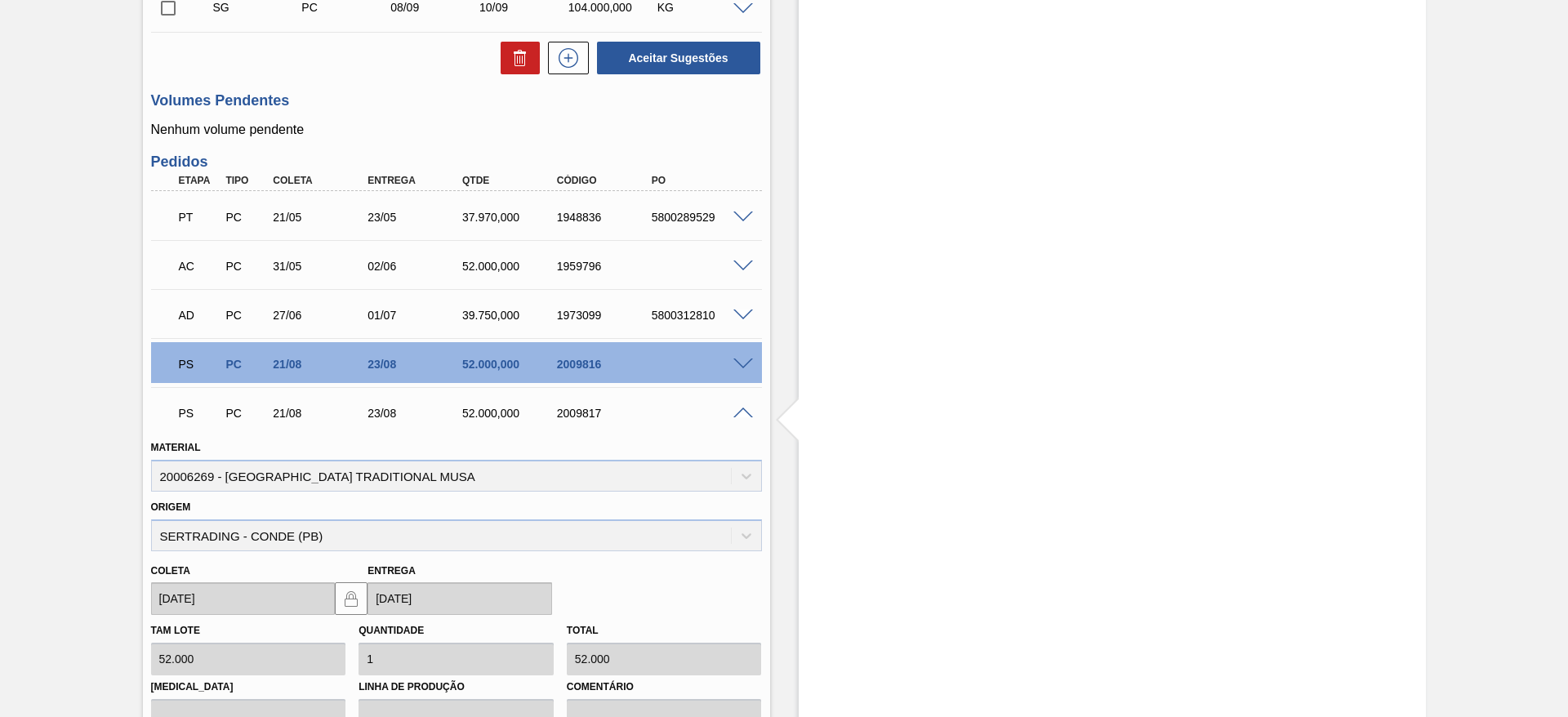
click at [740, 411] on span at bounding box center [743, 414] width 19 height 13
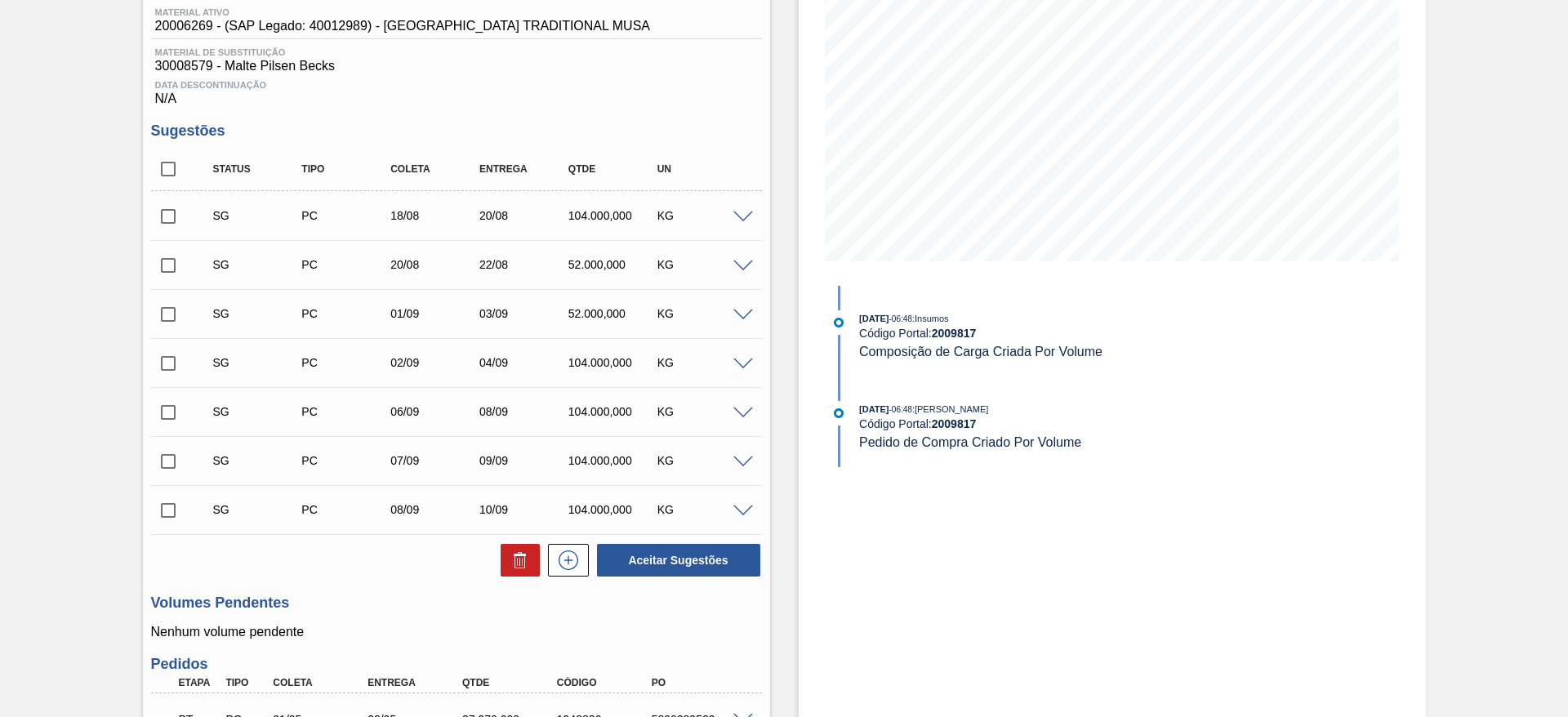
scroll to position [106, 0]
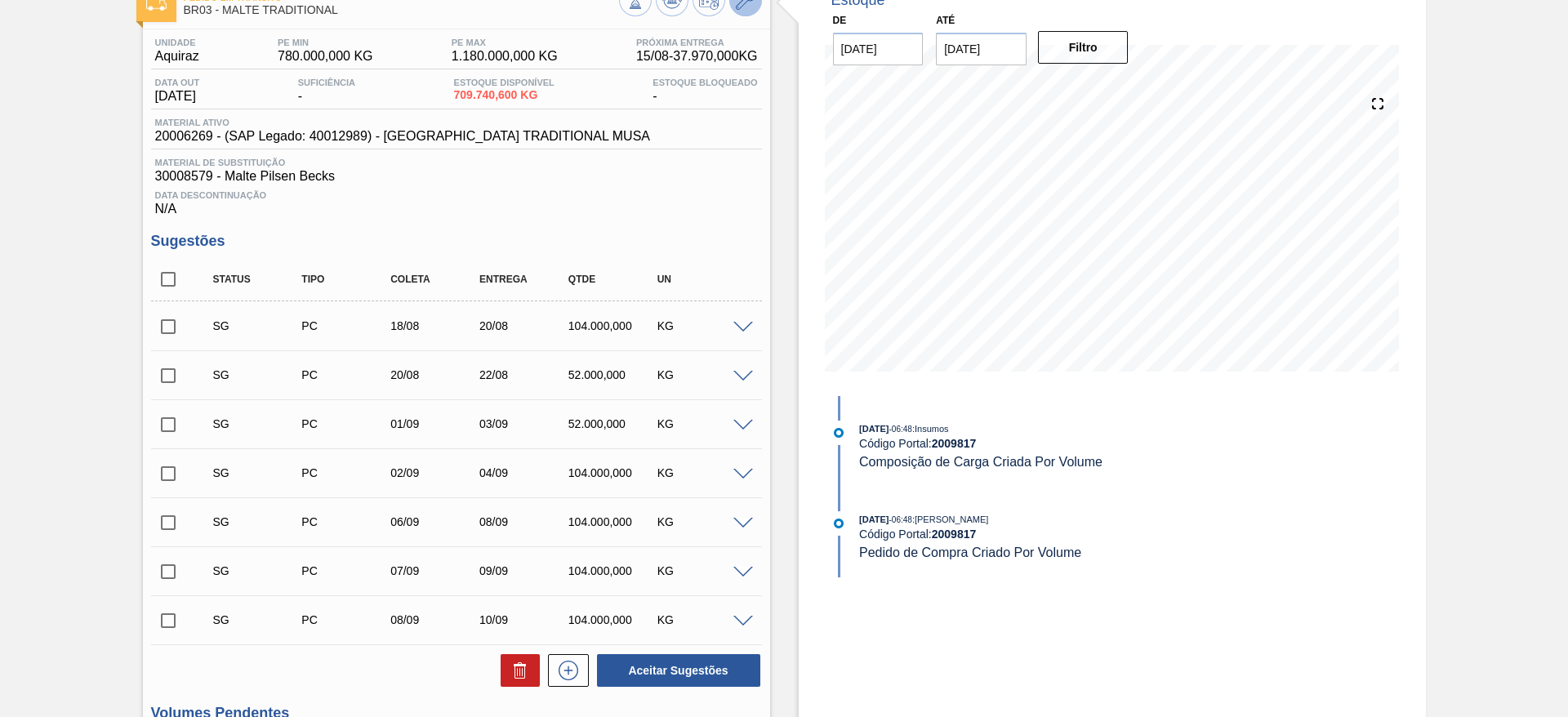
click at [739, 4] on icon at bounding box center [745, -1] width 19 height 19
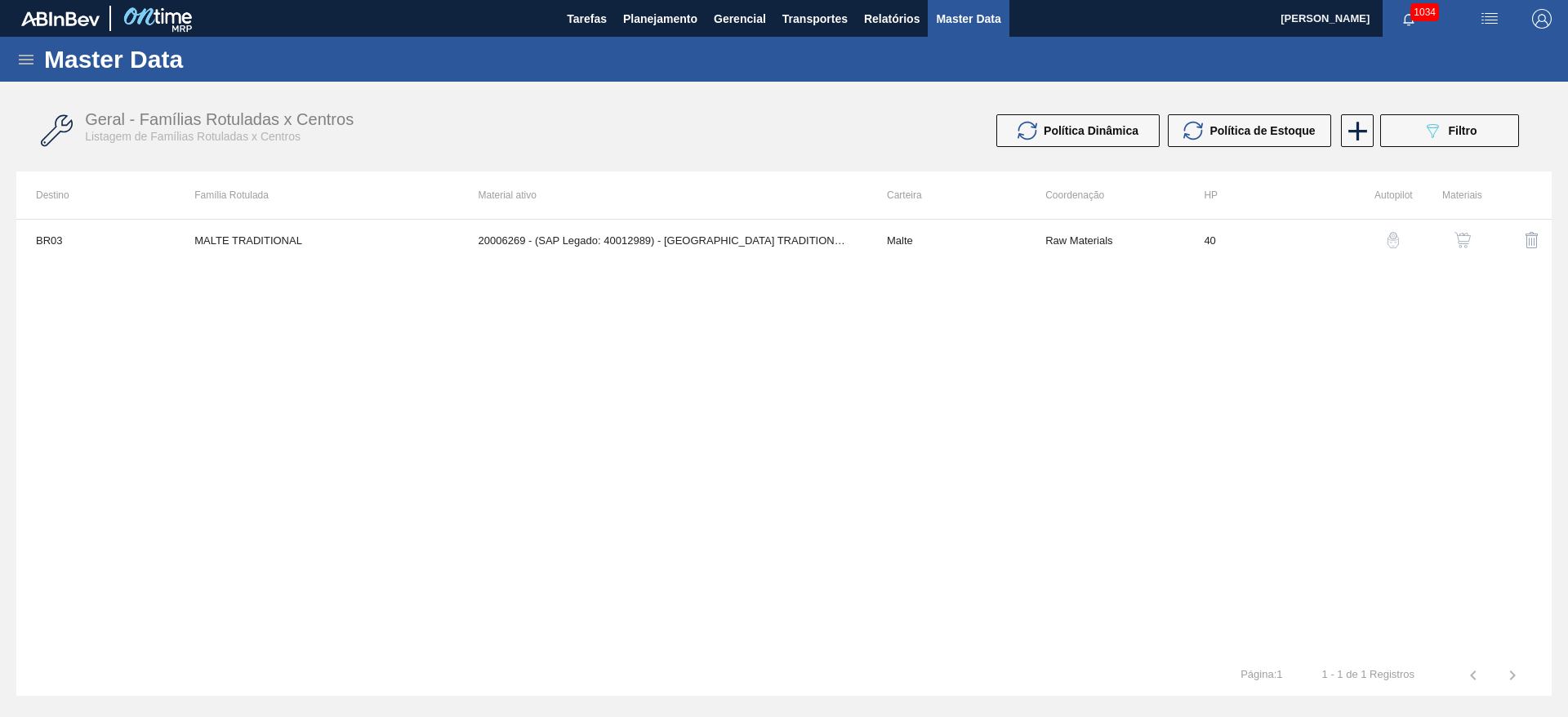
click at [1460, 253] on button "button" at bounding box center [1462, 240] width 40 height 40
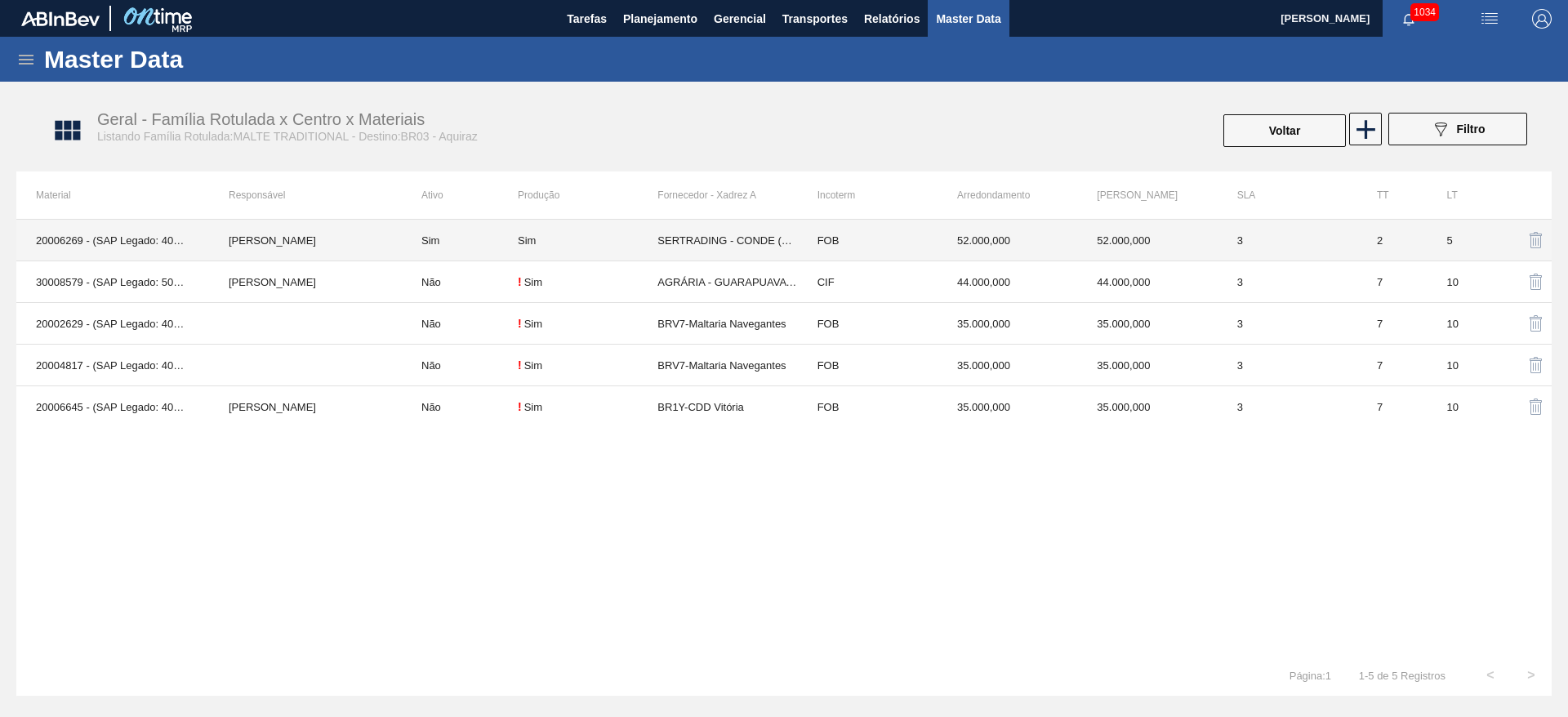
click at [460, 235] on td "Sim" at bounding box center [460, 240] width 116 height 41
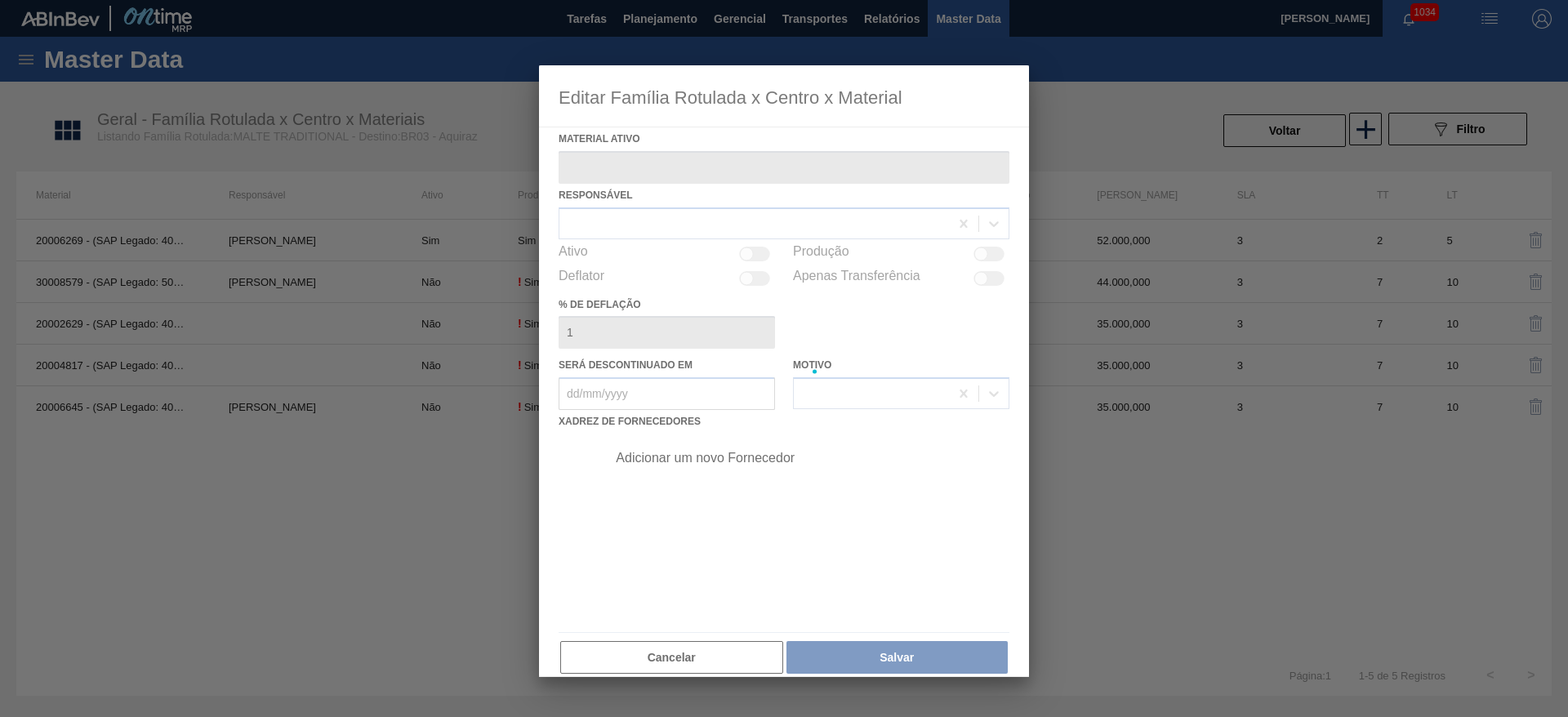
type ativo "20006269 - (SAP Legado: 40012989) - [GEOGRAPHIC_DATA] TRADITIONAL MUSA"
checkbox input "true"
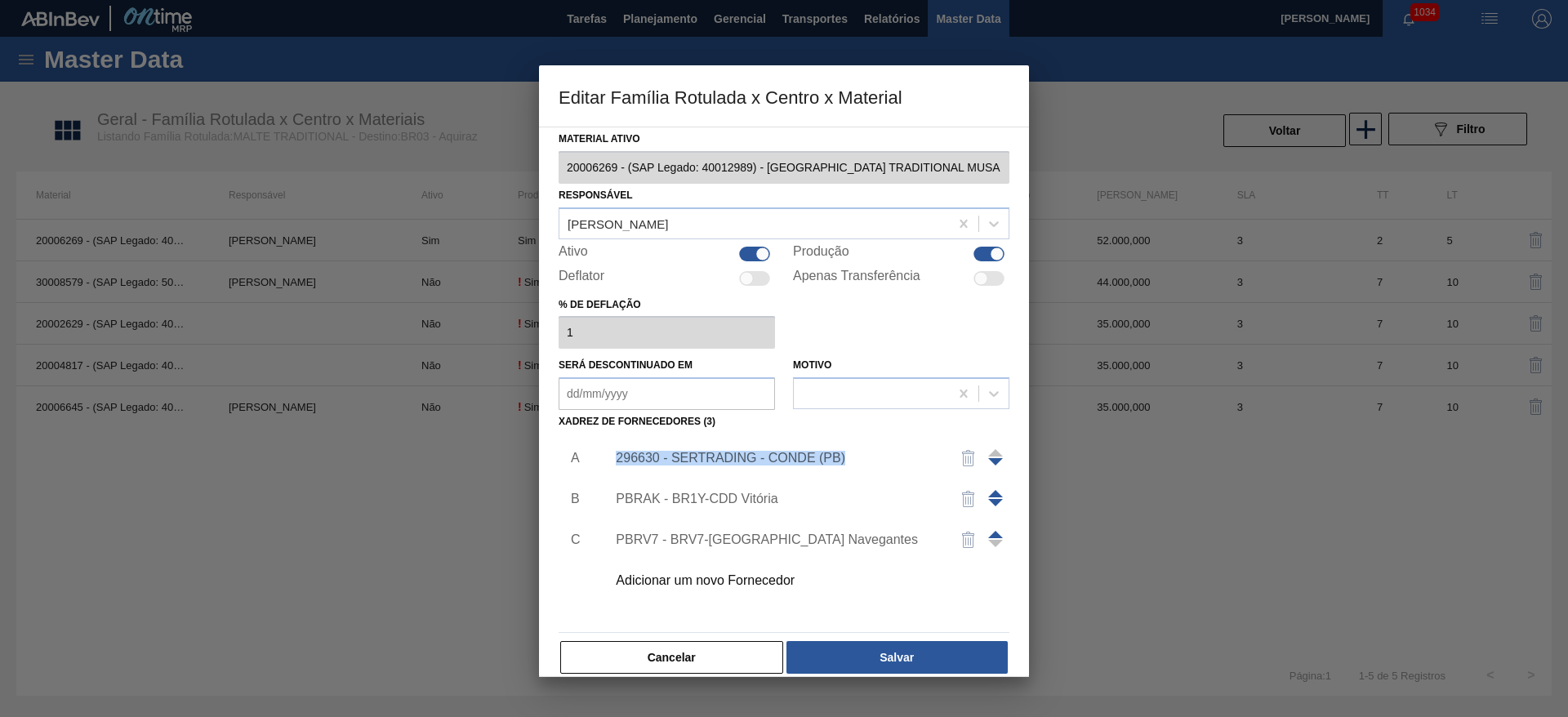
drag, startPoint x: 852, startPoint y: 457, endPoint x: 604, endPoint y: 467, distance: 248.2
click at [604, 467] on div "296630 - SERTRADING - CONDE (PB)" at bounding box center [803, 458] width 413 height 40
copy div "296630 - SERTRADING - CONDE (PB)"
click at [691, 668] on button "Cancelar" at bounding box center [671, 657] width 223 height 33
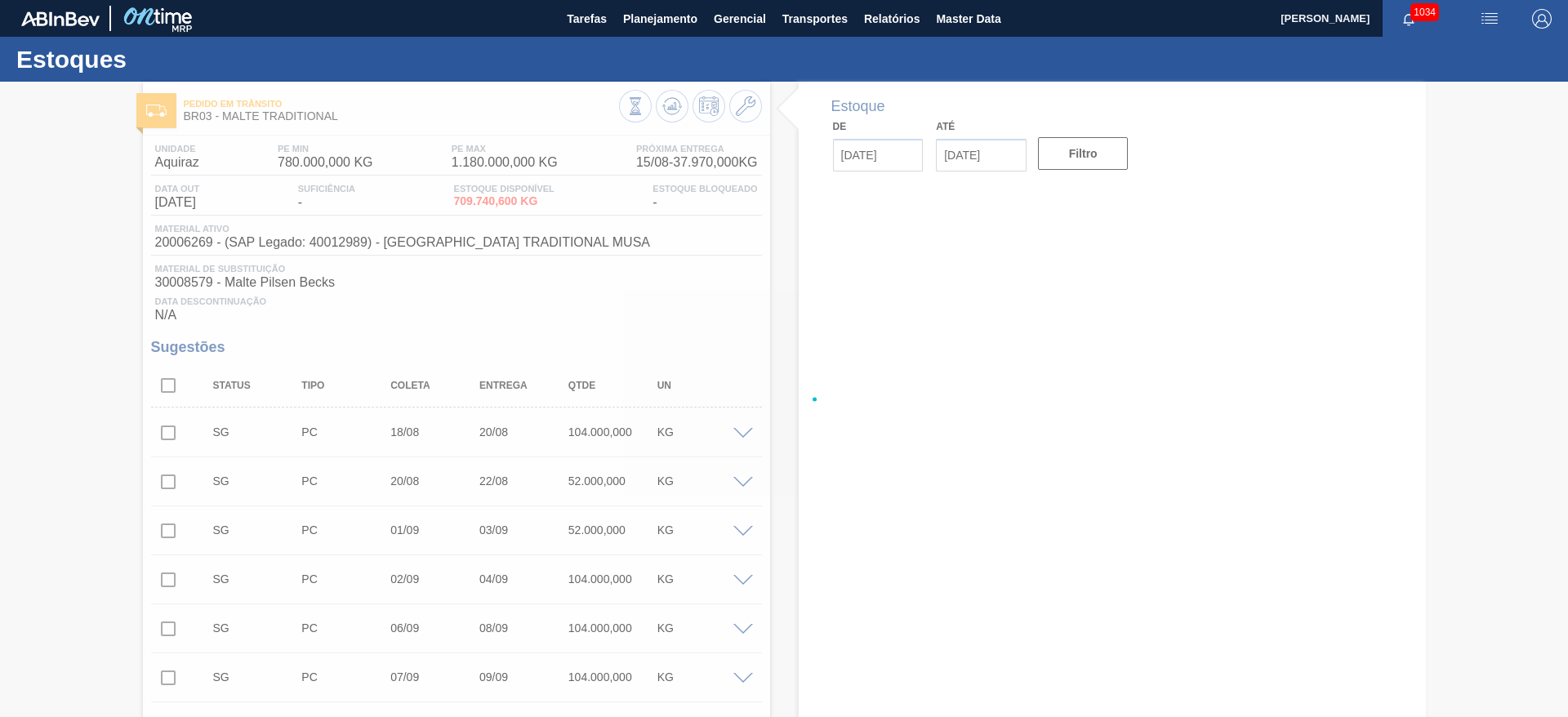
type input "[DATE]"
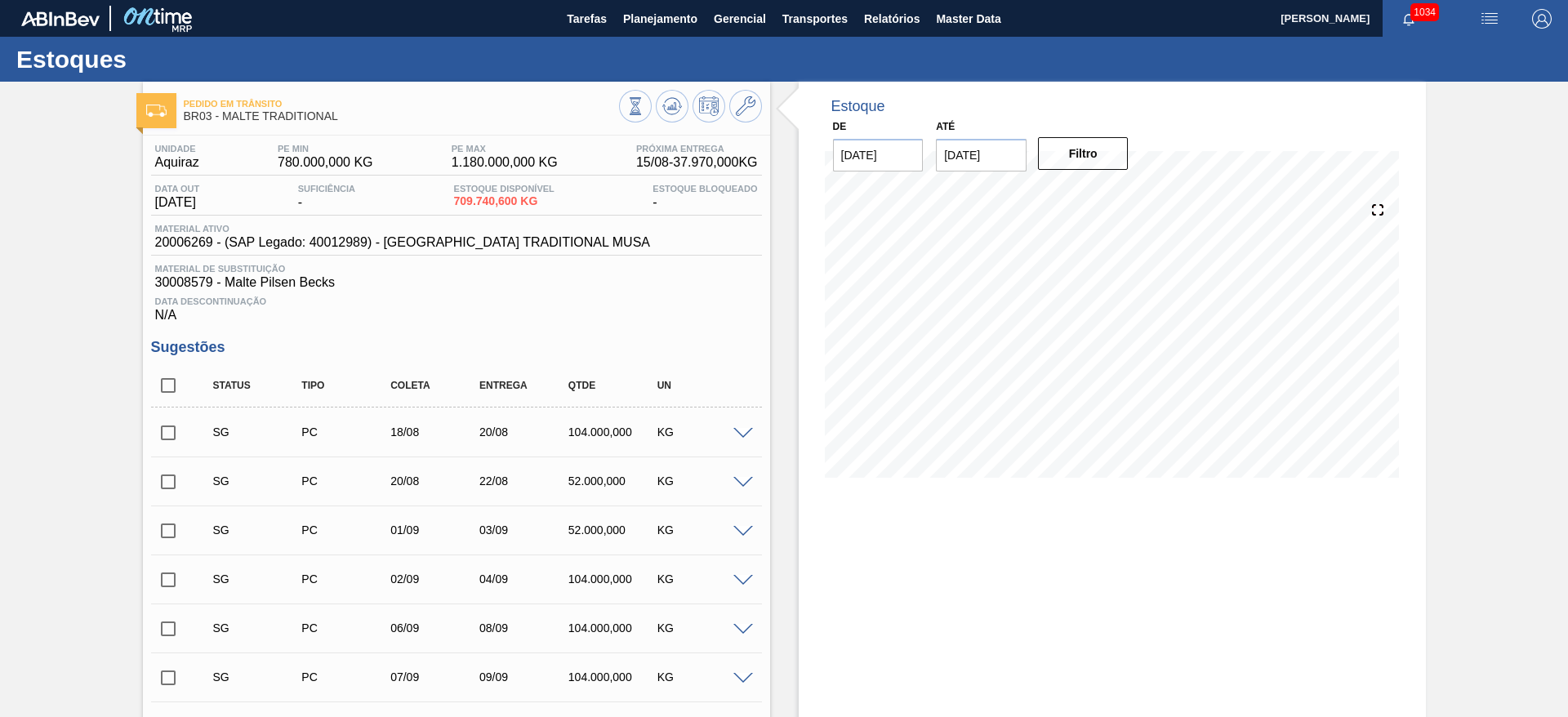
scroll to position [719, 0]
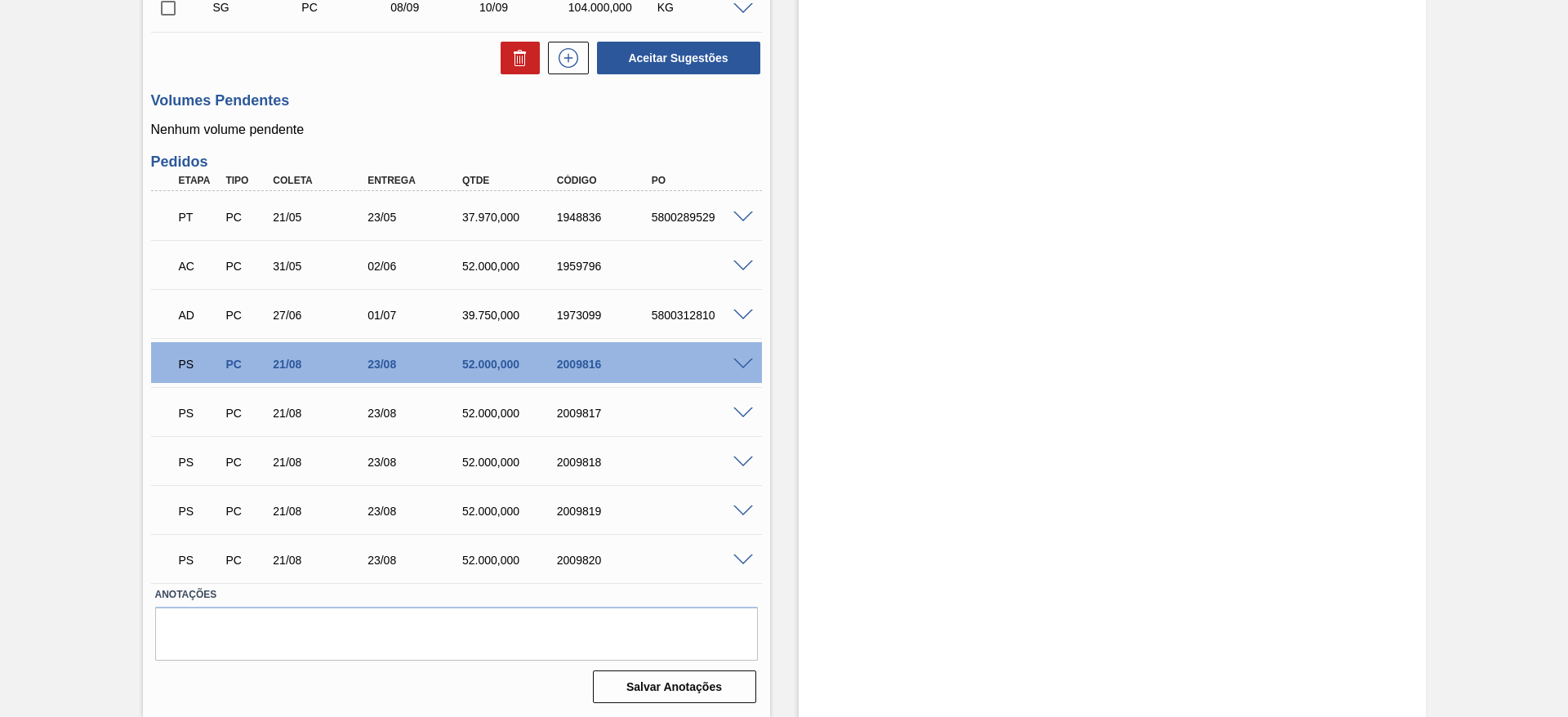
click at [739, 366] on span at bounding box center [743, 365] width 19 height 13
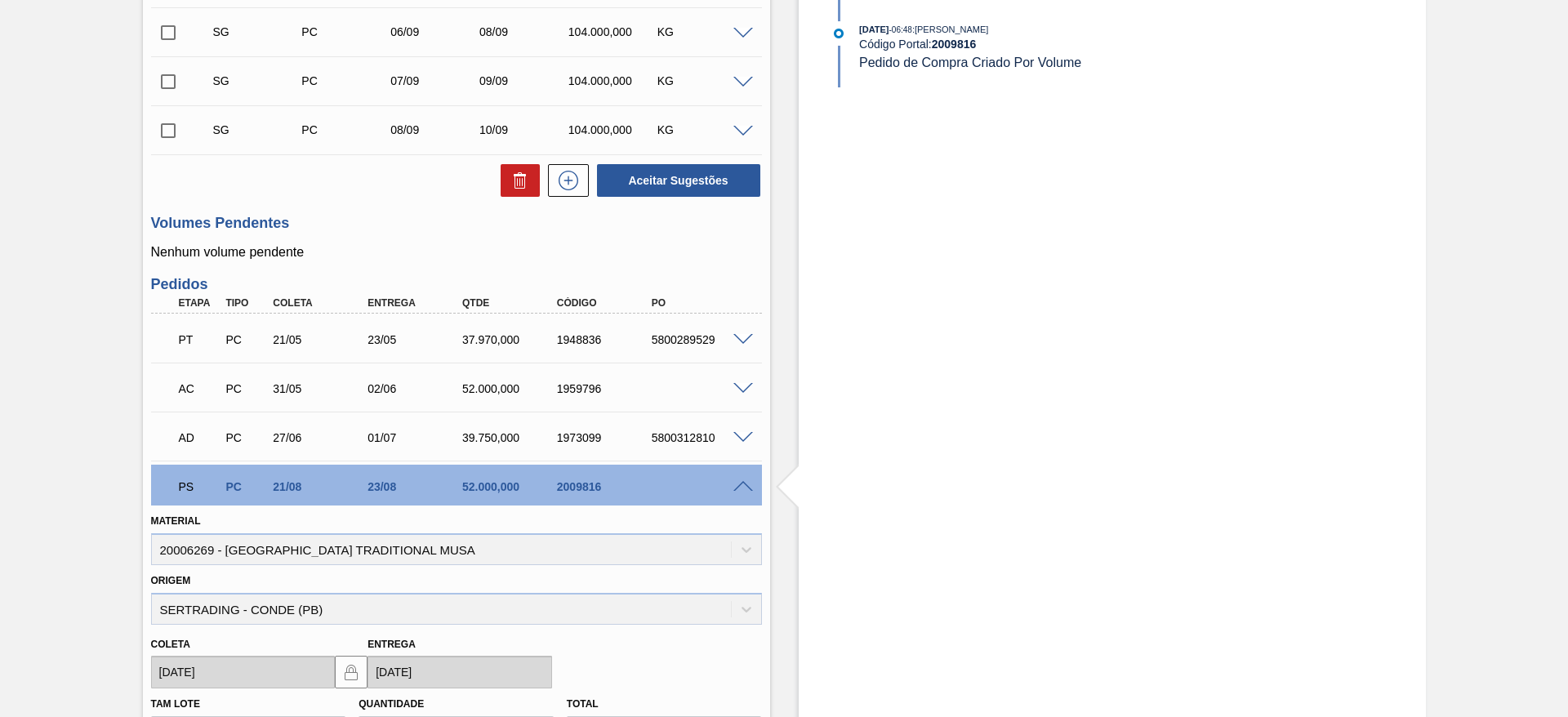
scroll to position [964, 0]
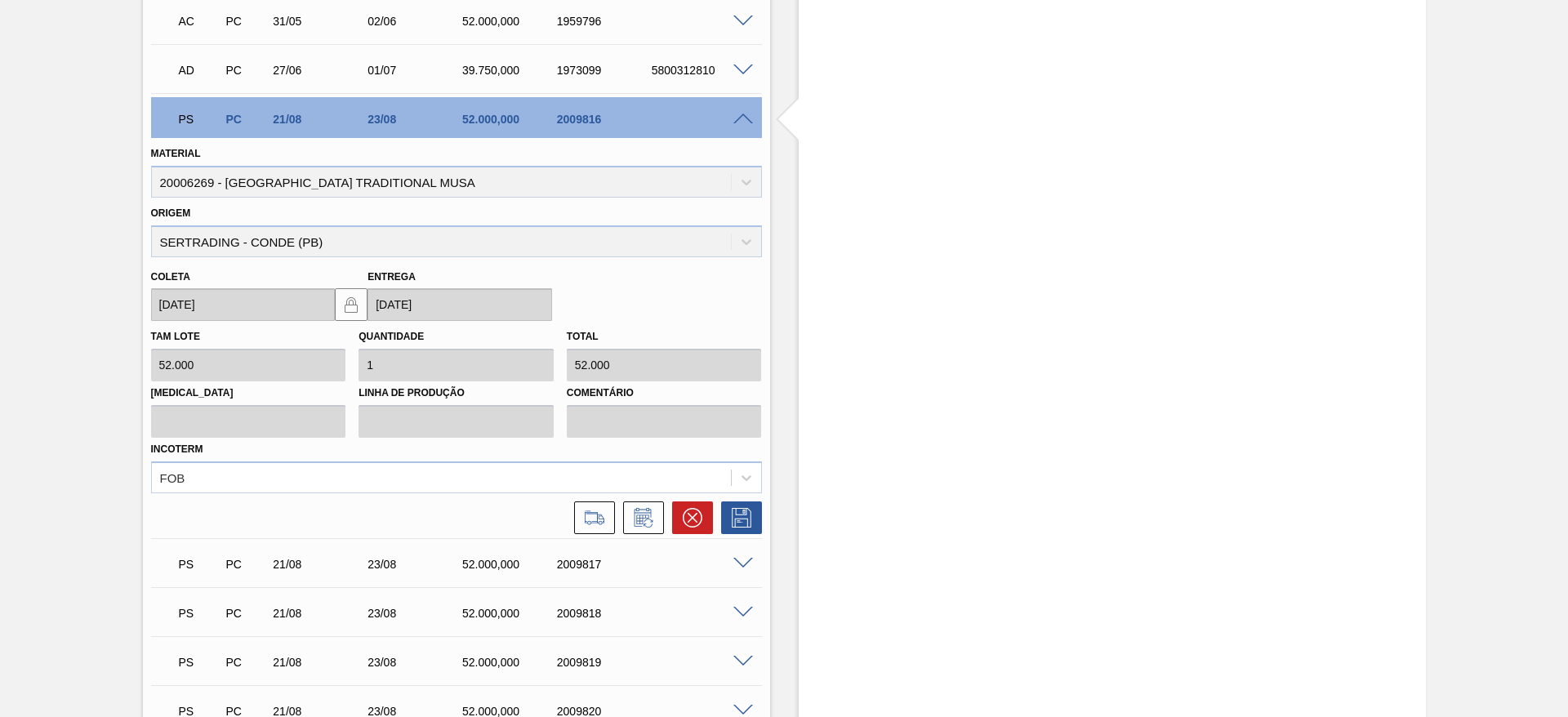
click at [741, 120] on span at bounding box center [743, 120] width 19 height 13
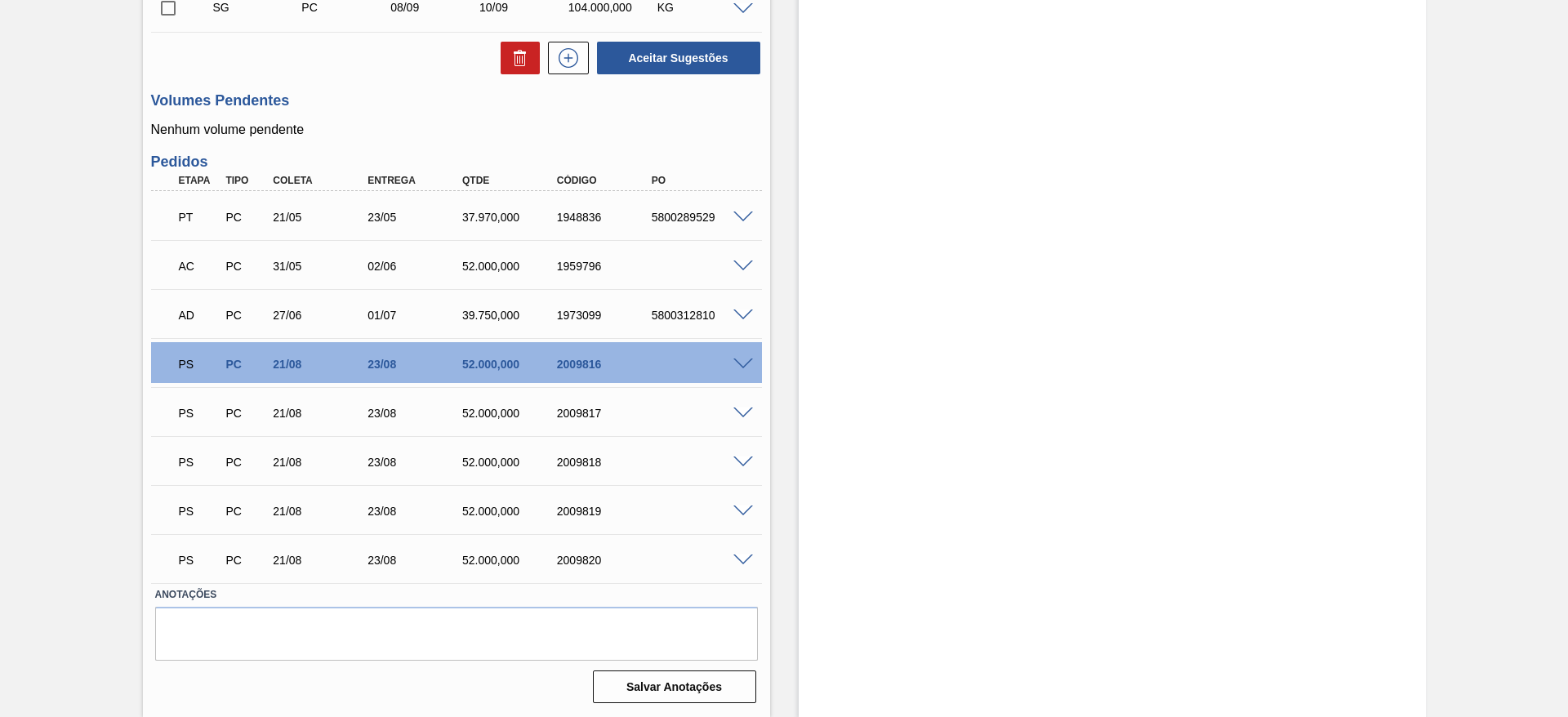
click at [749, 511] on span at bounding box center [743, 511] width 19 height 13
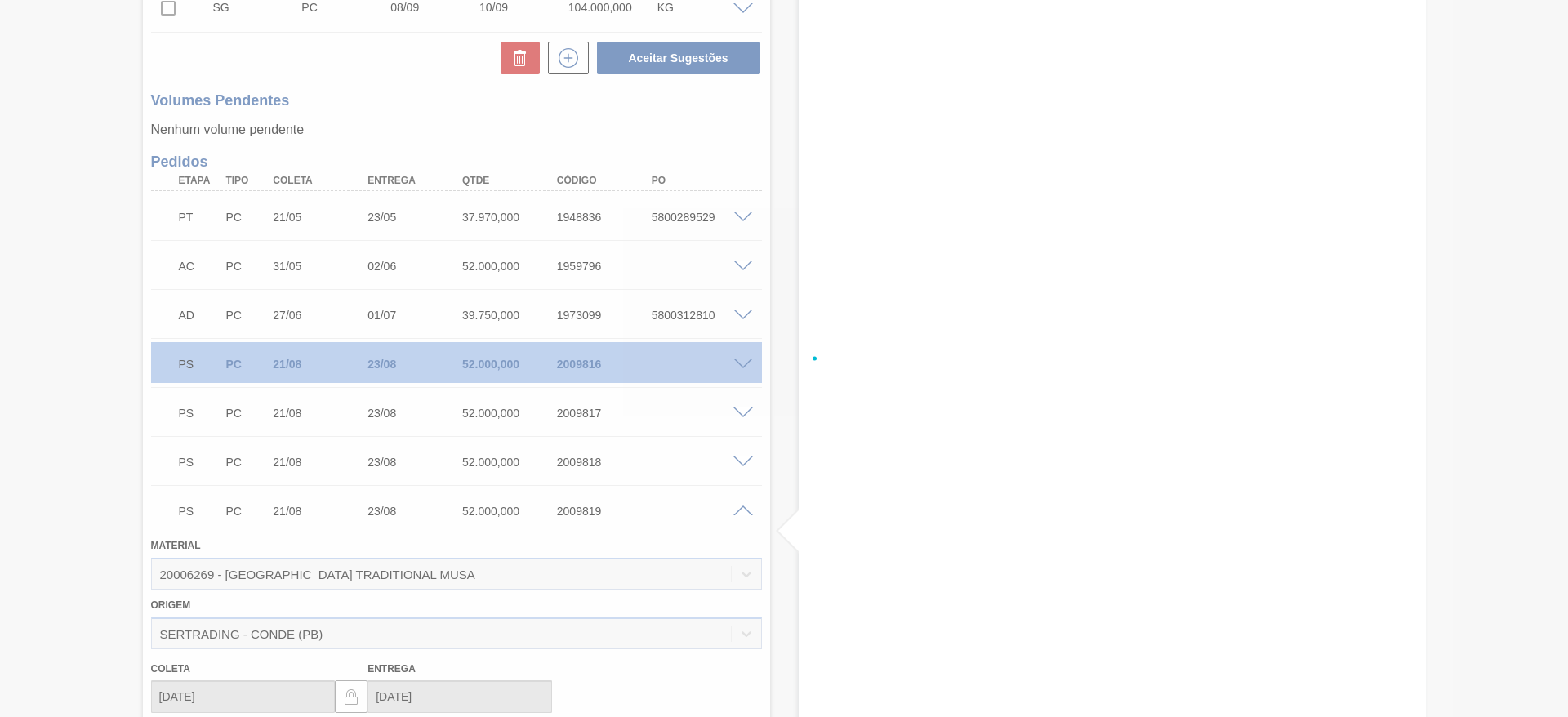
scroll to position [964, 0]
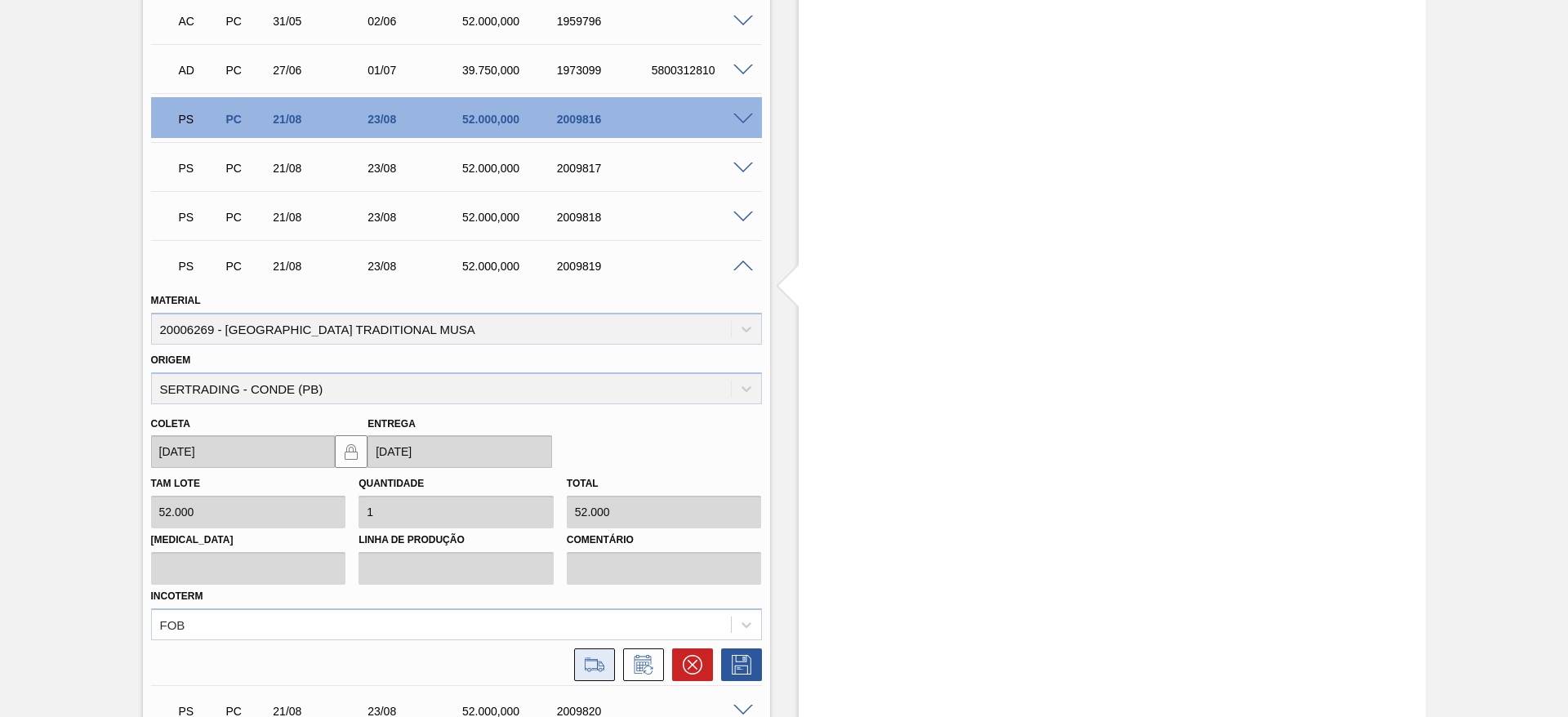
click at [591, 660] on icon at bounding box center [594, 664] width 19 height 13
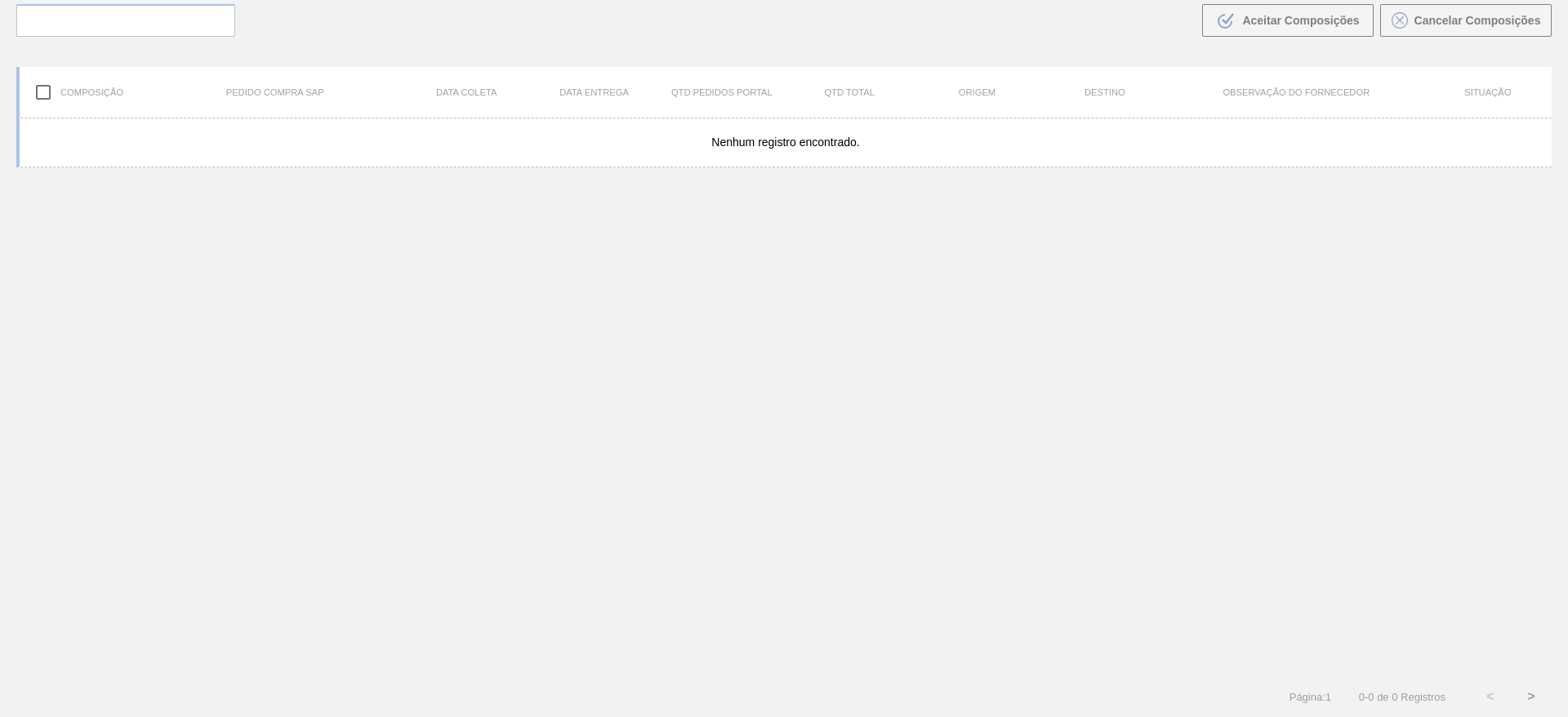
scroll to position [118, 0]
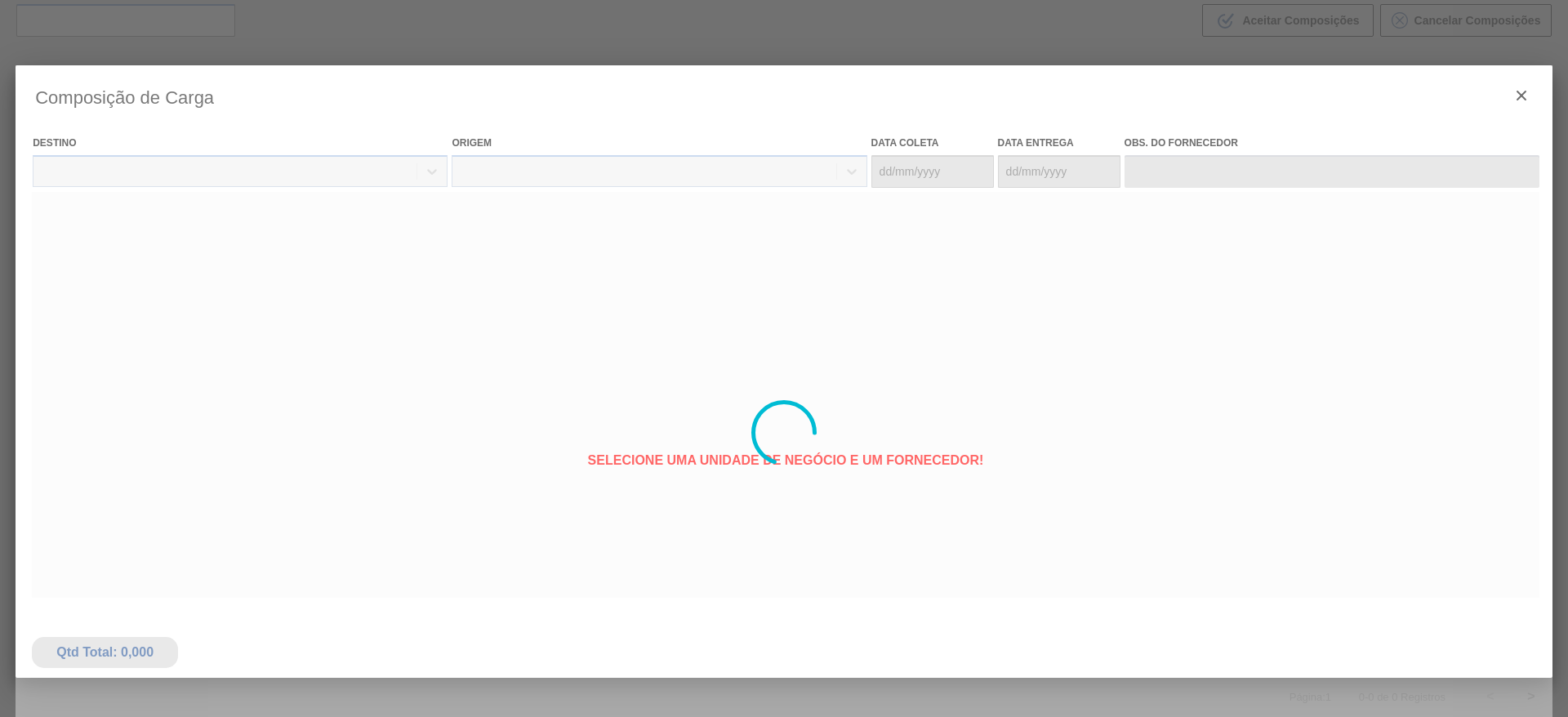
type coleta "[DATE]"
type entrega "[DATE]"
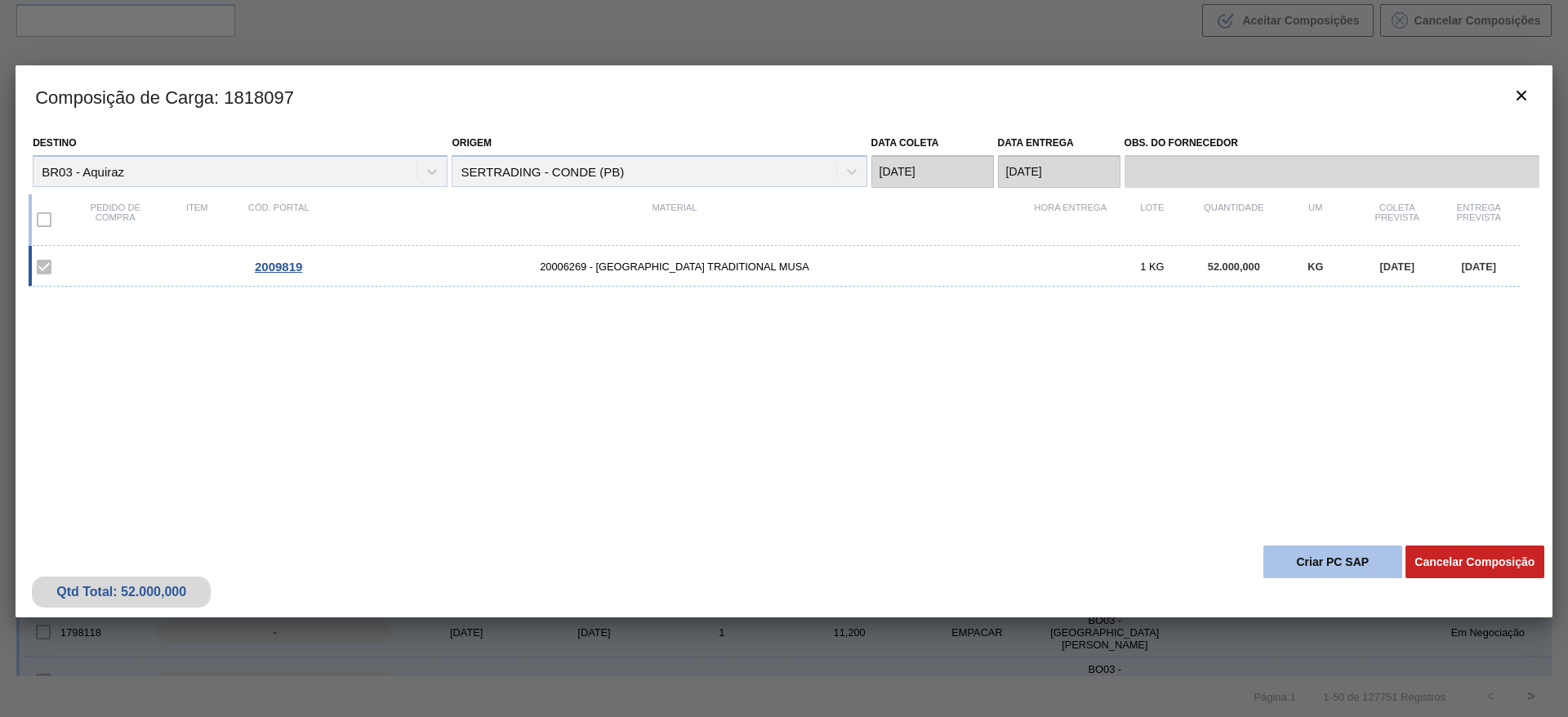
click at [1349, 559] on button "Criar PC SAP" at bounding box center [1332, 562] width 139 height 33
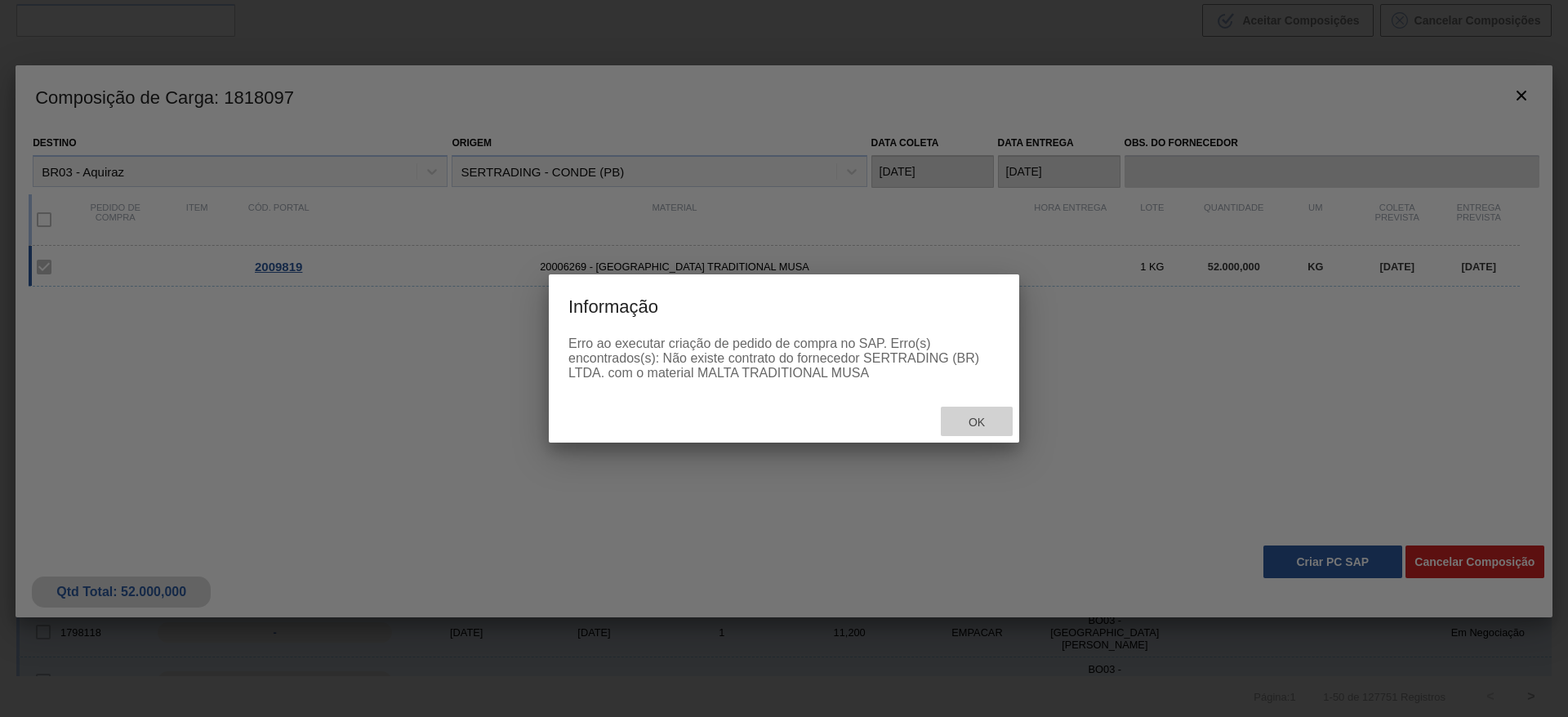
click at [980, 421] on span "Ok" at bounding box center [976, 423] width 42 height 13
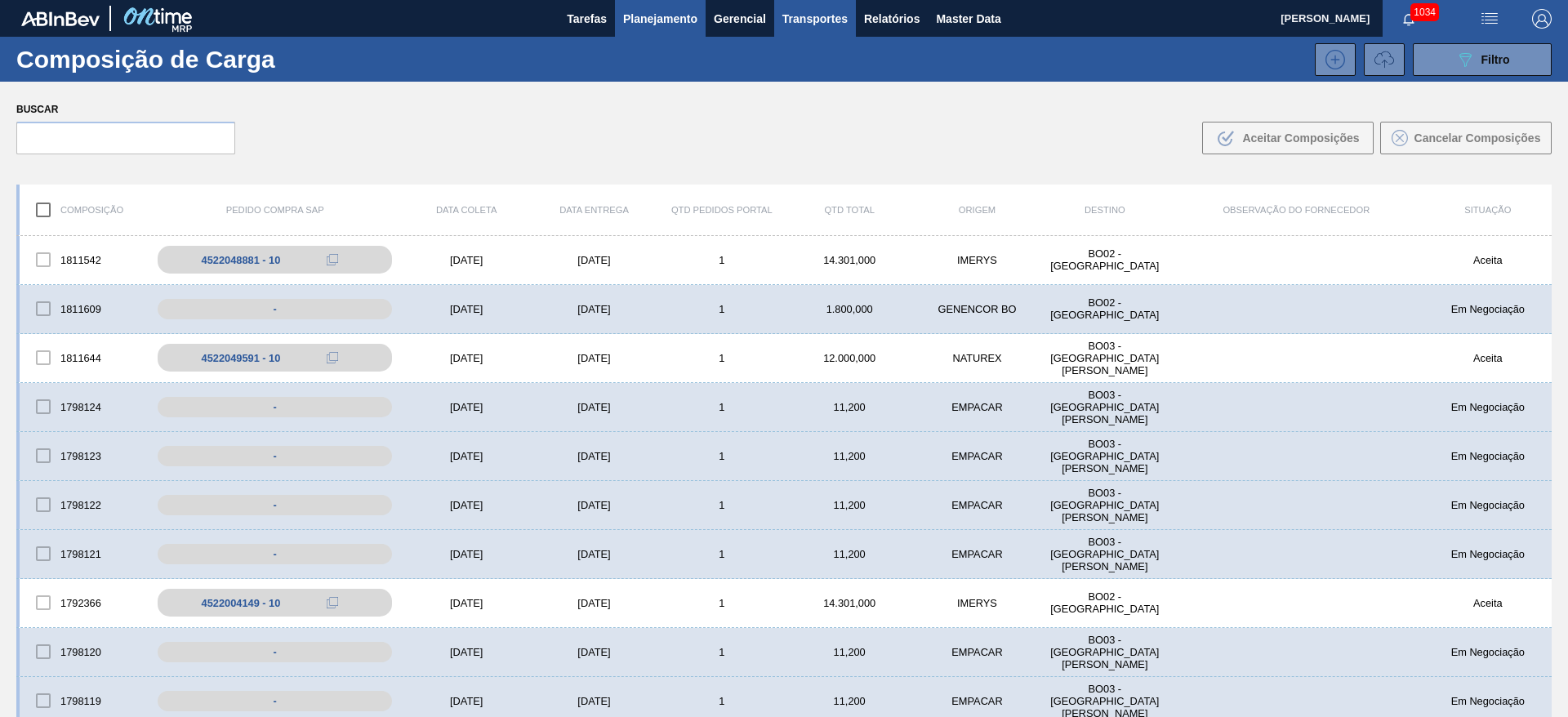
click at [658, 24] on span "Planejamento" at bounding box center [660, 19] width 74 height 19
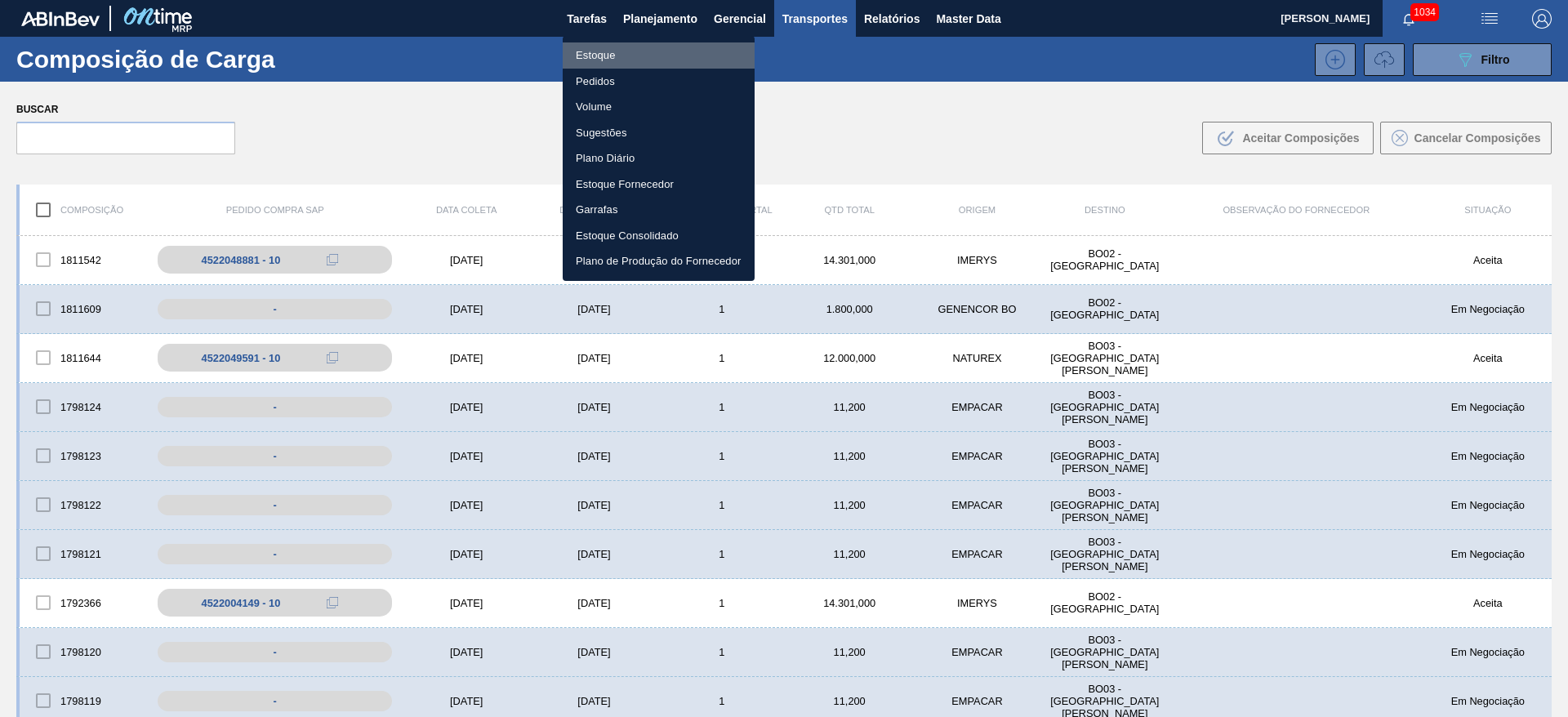
click at [605, 56] on li "Estoque" at bounding box center [659, 55] width 192 height 26
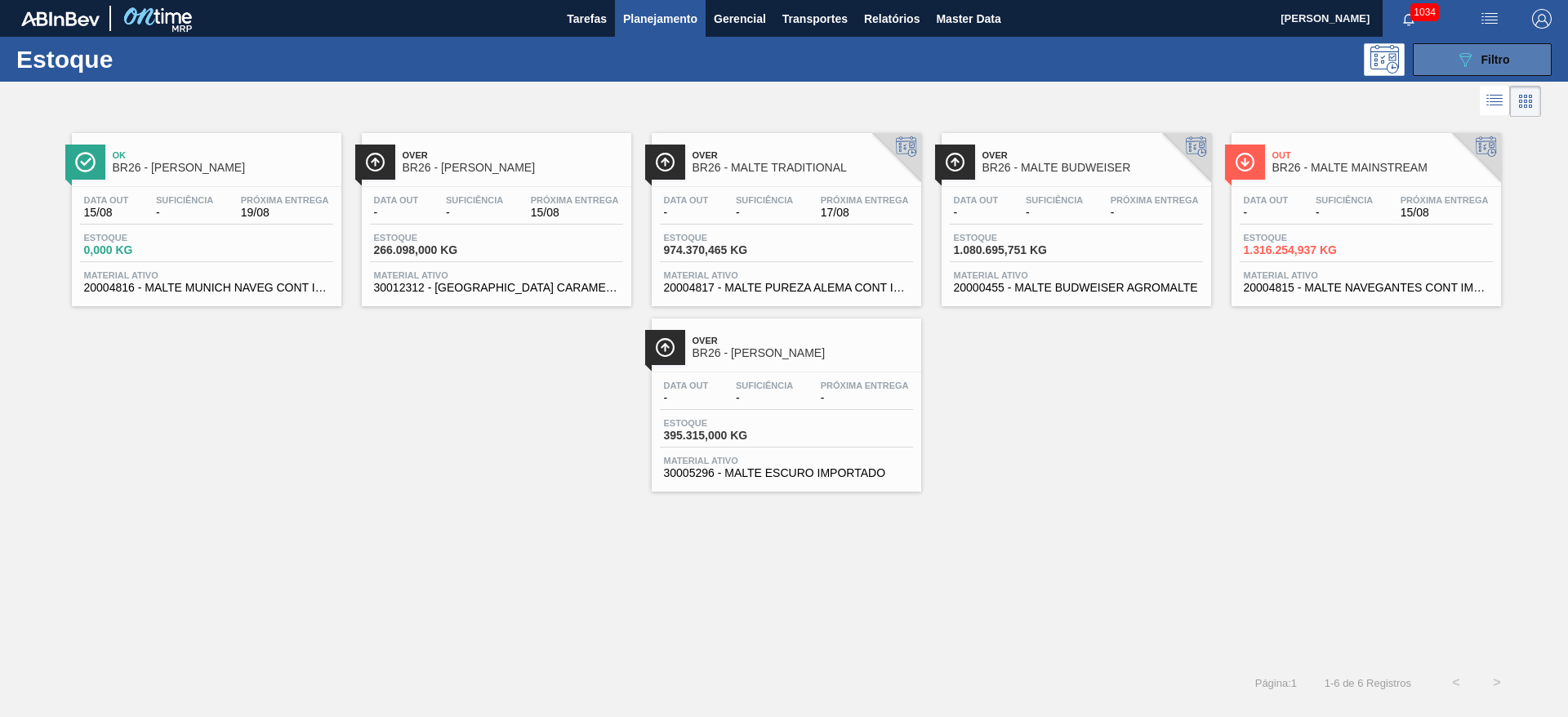
click at [1455, 66] on icon "089F7B8B-B2A5-4AFE-B5C0-19BA573D28AC" at bounding box center [1464, 59] width 19 height 19
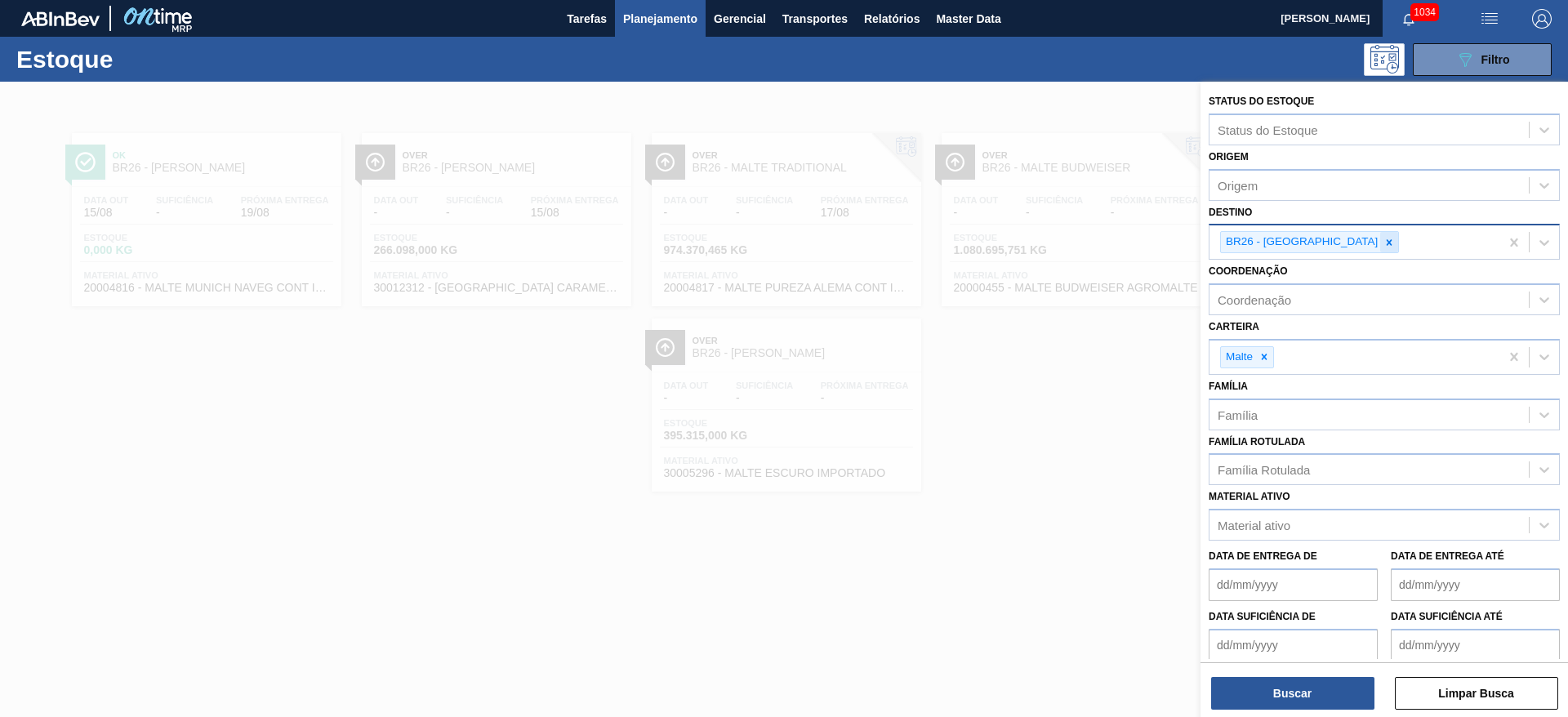
click at [1386, 244] on icon at bounding box center [1389, 242] width 6 height 6
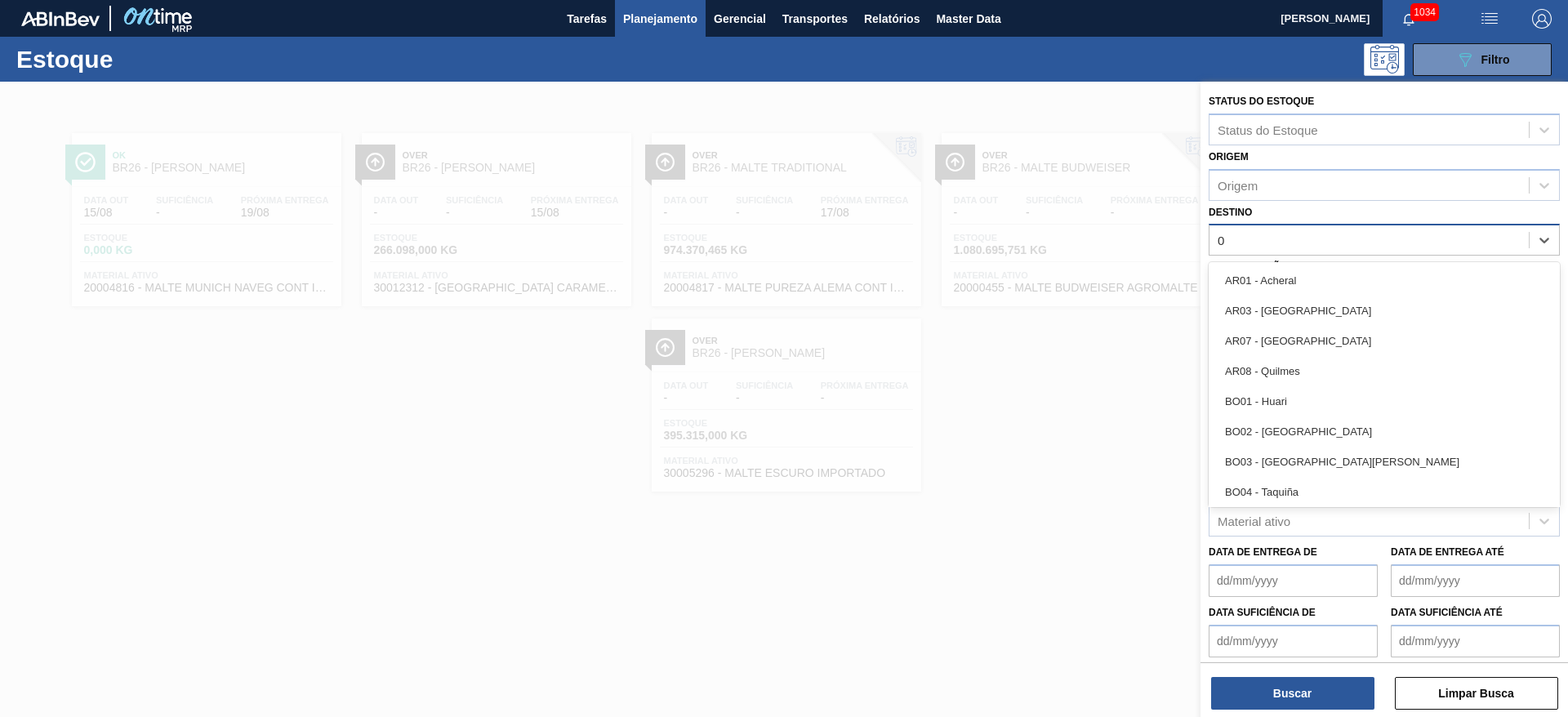
type input "05"
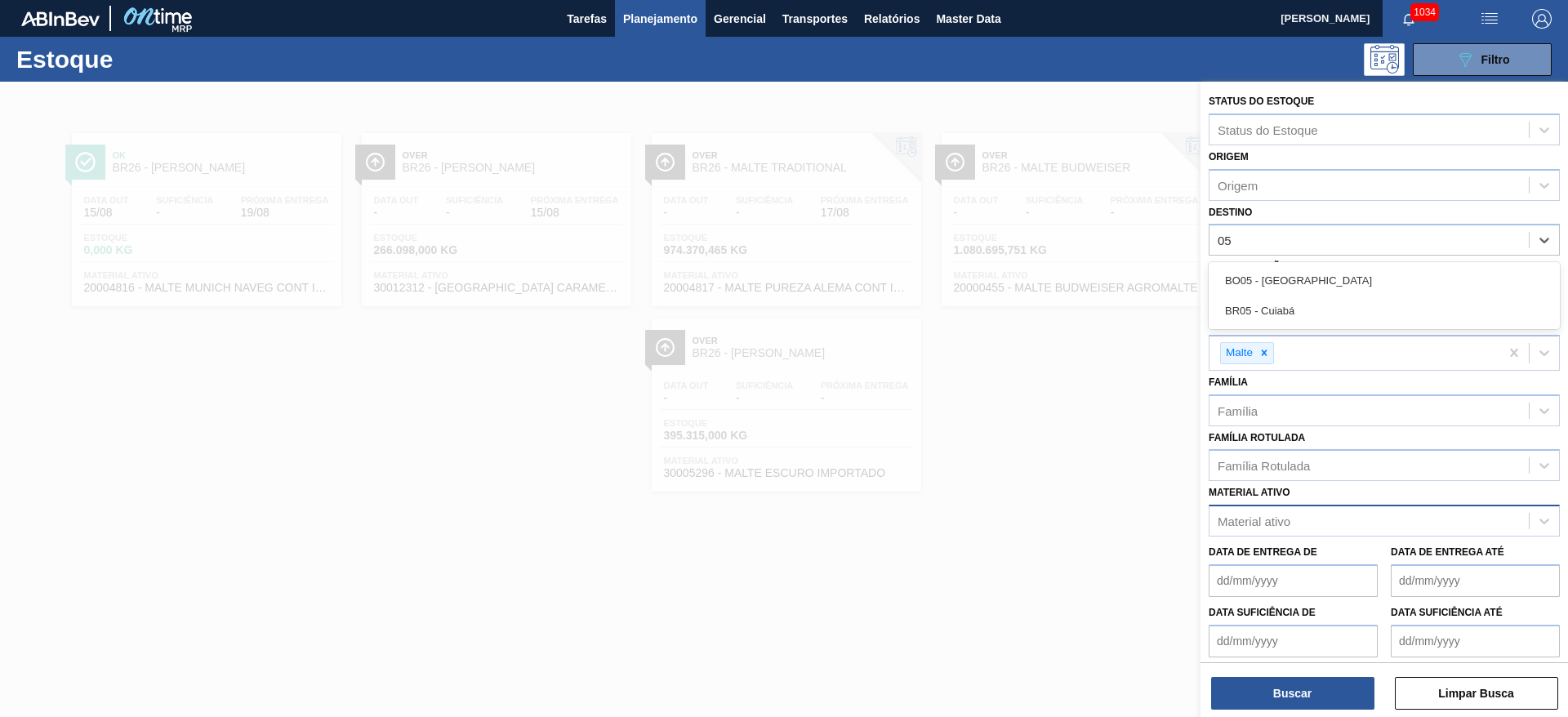
drag, startPoint x: 1259, startPoint y: 313, endPoint x: 1241, endPoint y: 522, distance: 209.8
click at [1259, 312] on div "BR05 - Cuiabá" at bounding box center [1384, 311] width 351 height 30
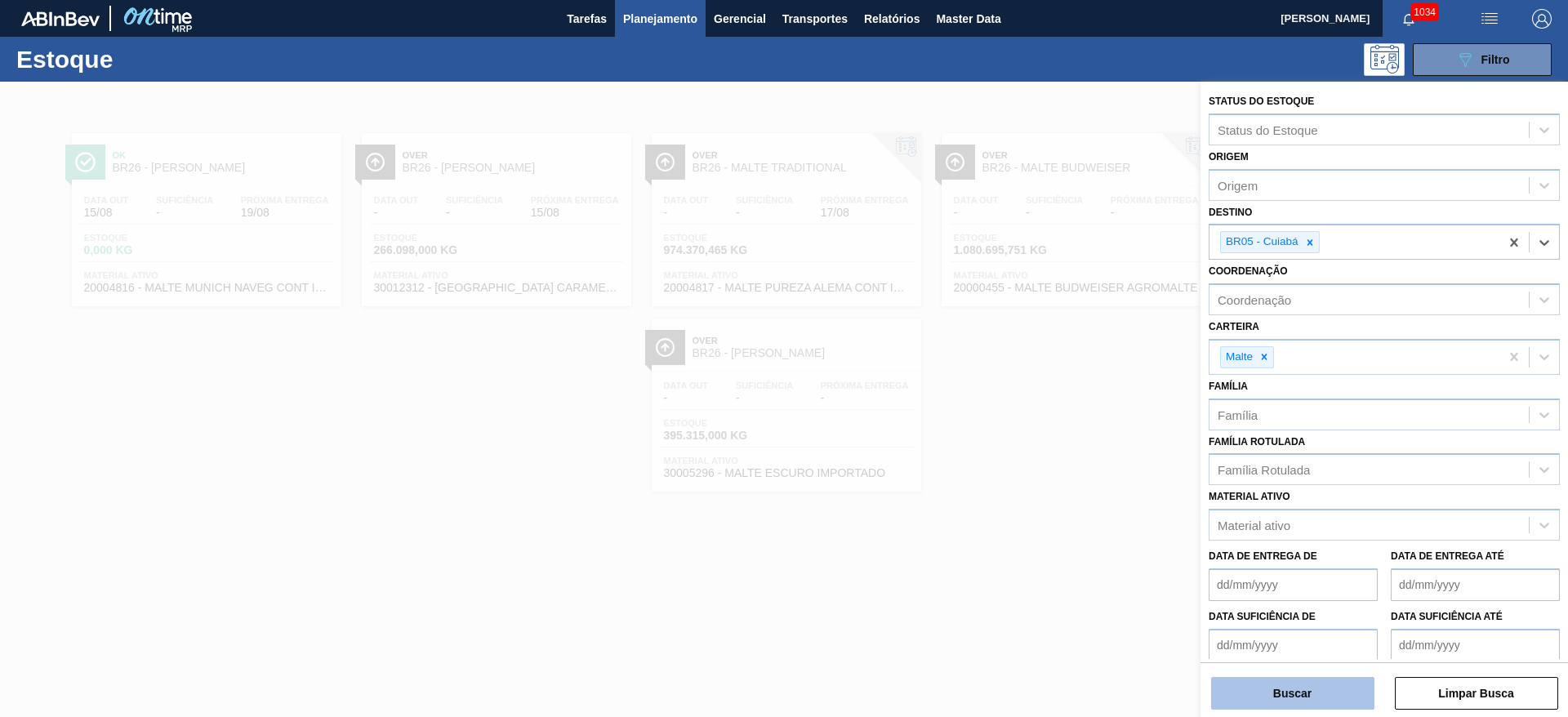
click at [1271, 692] on button "Buscar" at bounding box center [1293, 693] width 163 height 33
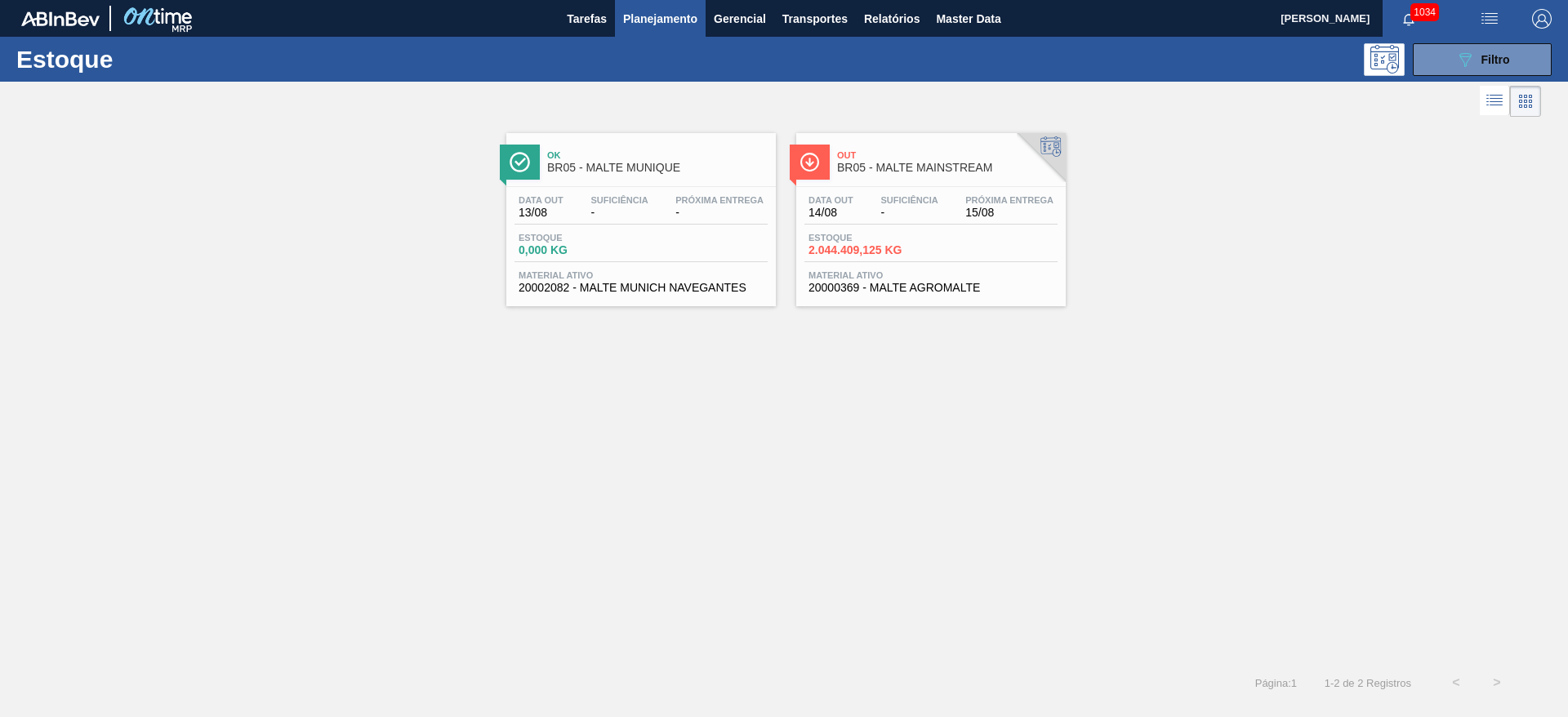
click at [888, 190] on div "Data out 14/08 Suficiência - Próxima Entrega 15/08 Estoque 2.044.409,125 KG Mat…" at bounding box center [931, 243] width 269 height 111
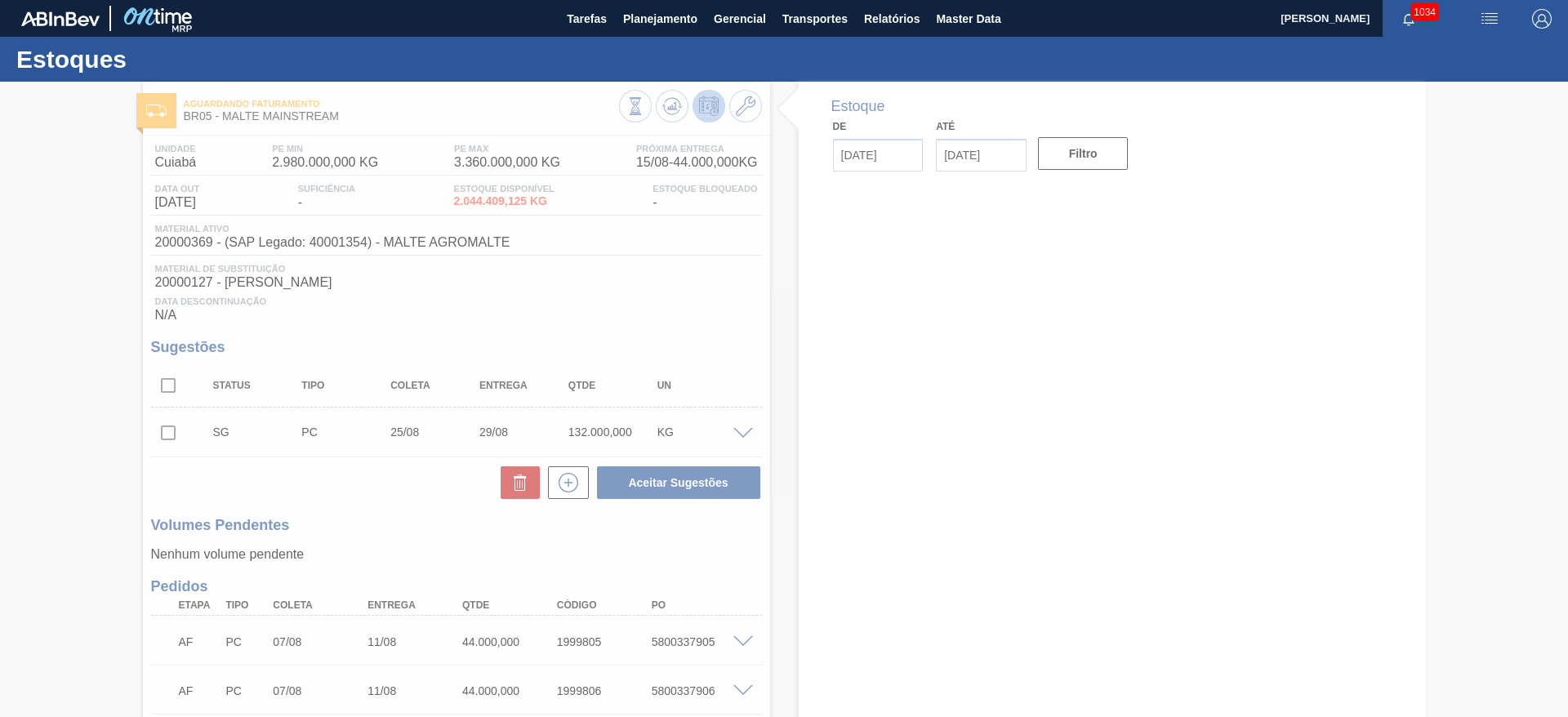
type input "[DATE]"
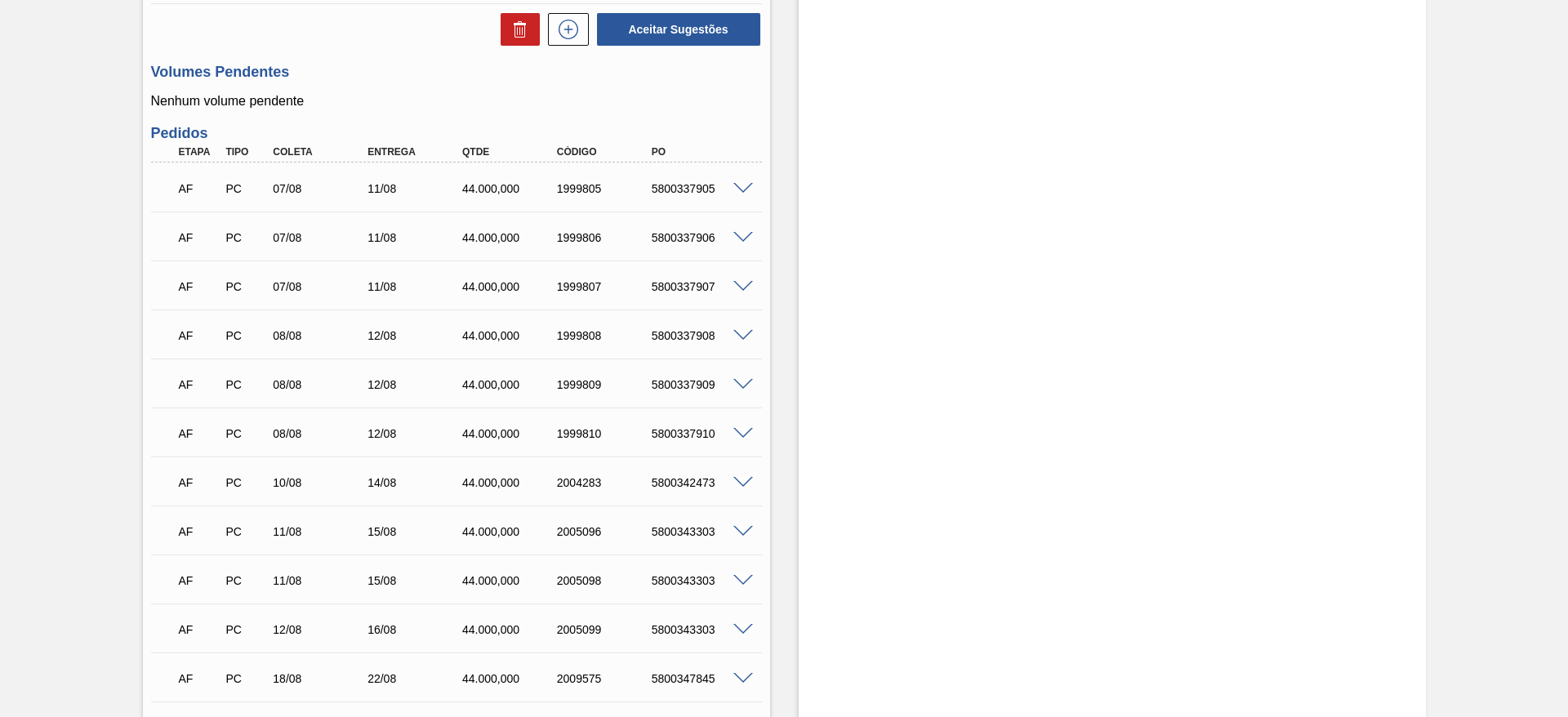
scroll to position [511, 0]
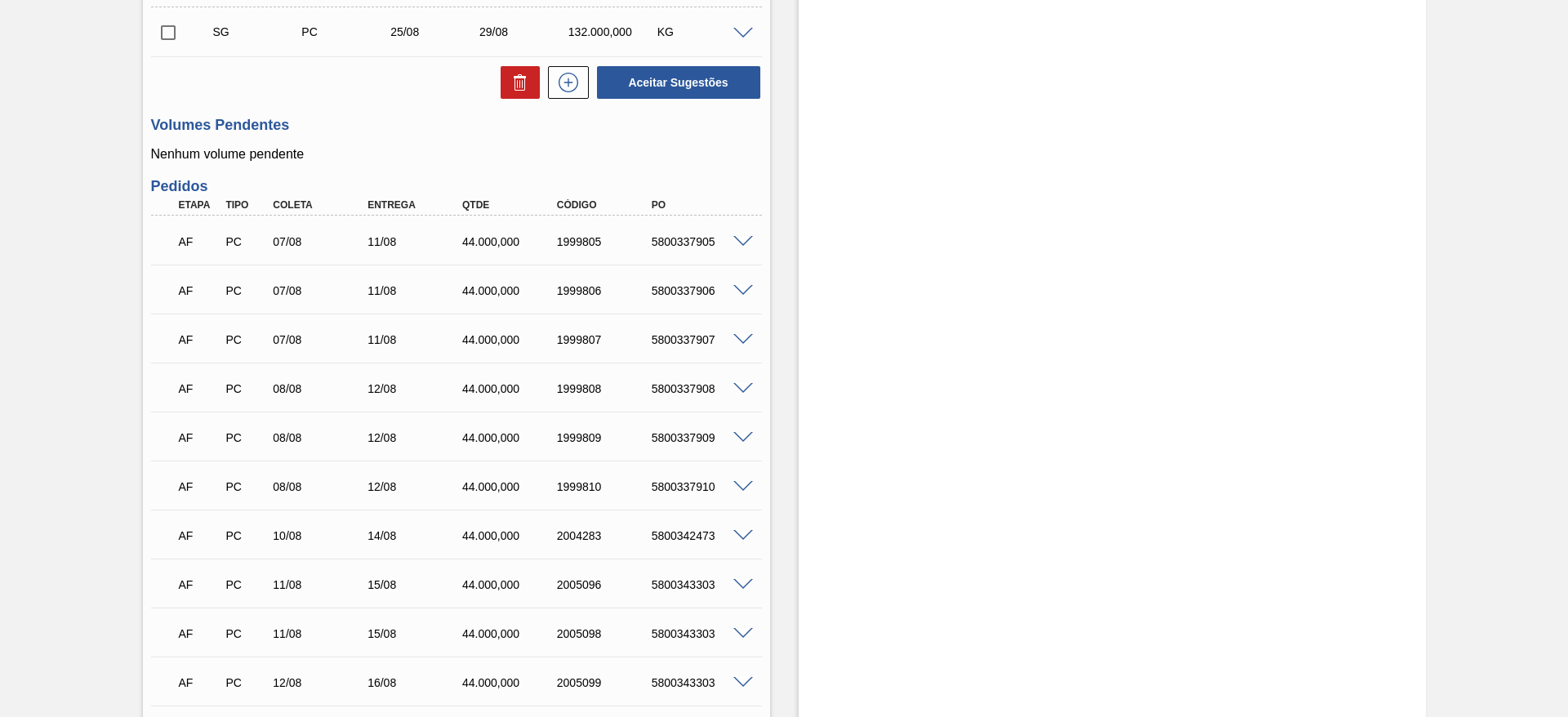
click at [739, 242] on span at bounding box center [743, 242] width 19 height 13
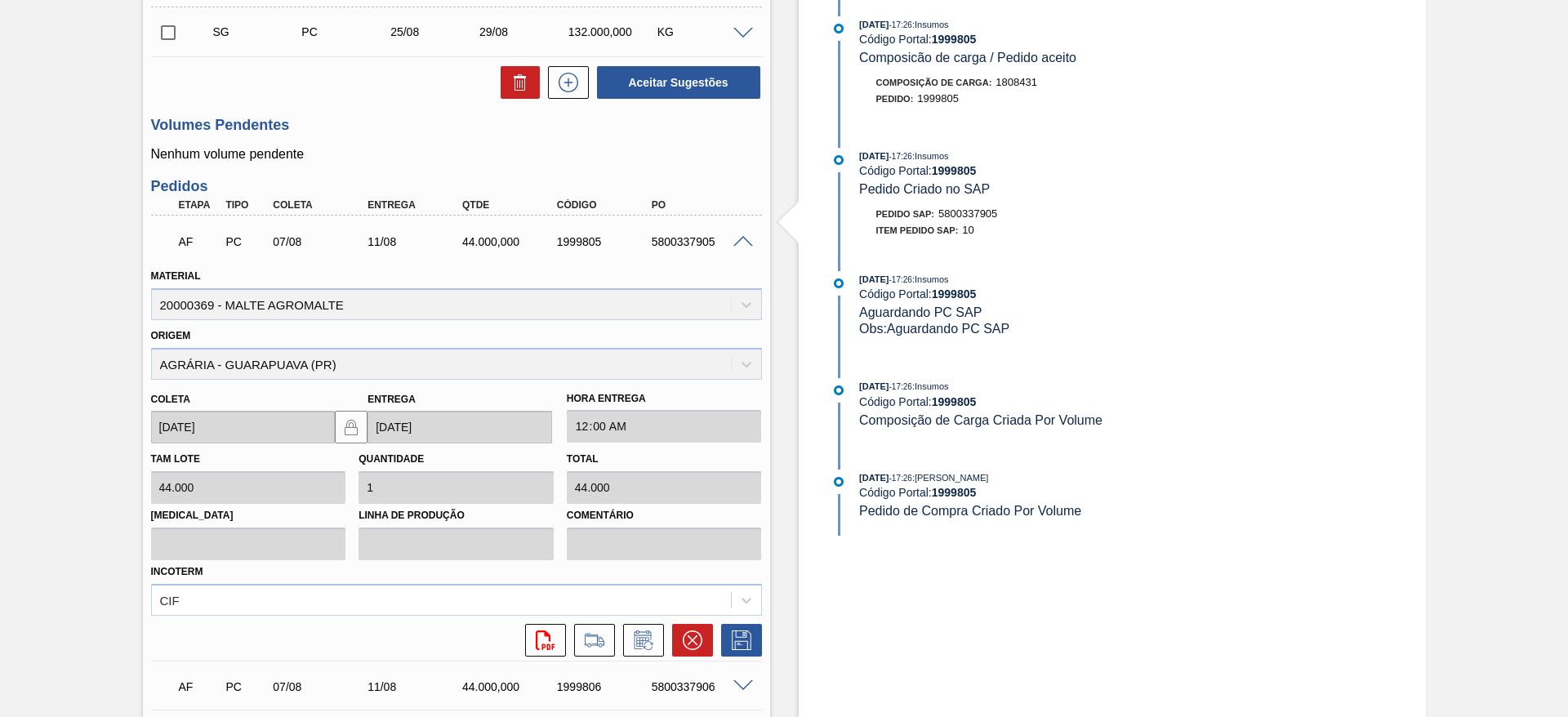
click at [739, 242] on span at bounding box center [743, 242] width 19 height 13
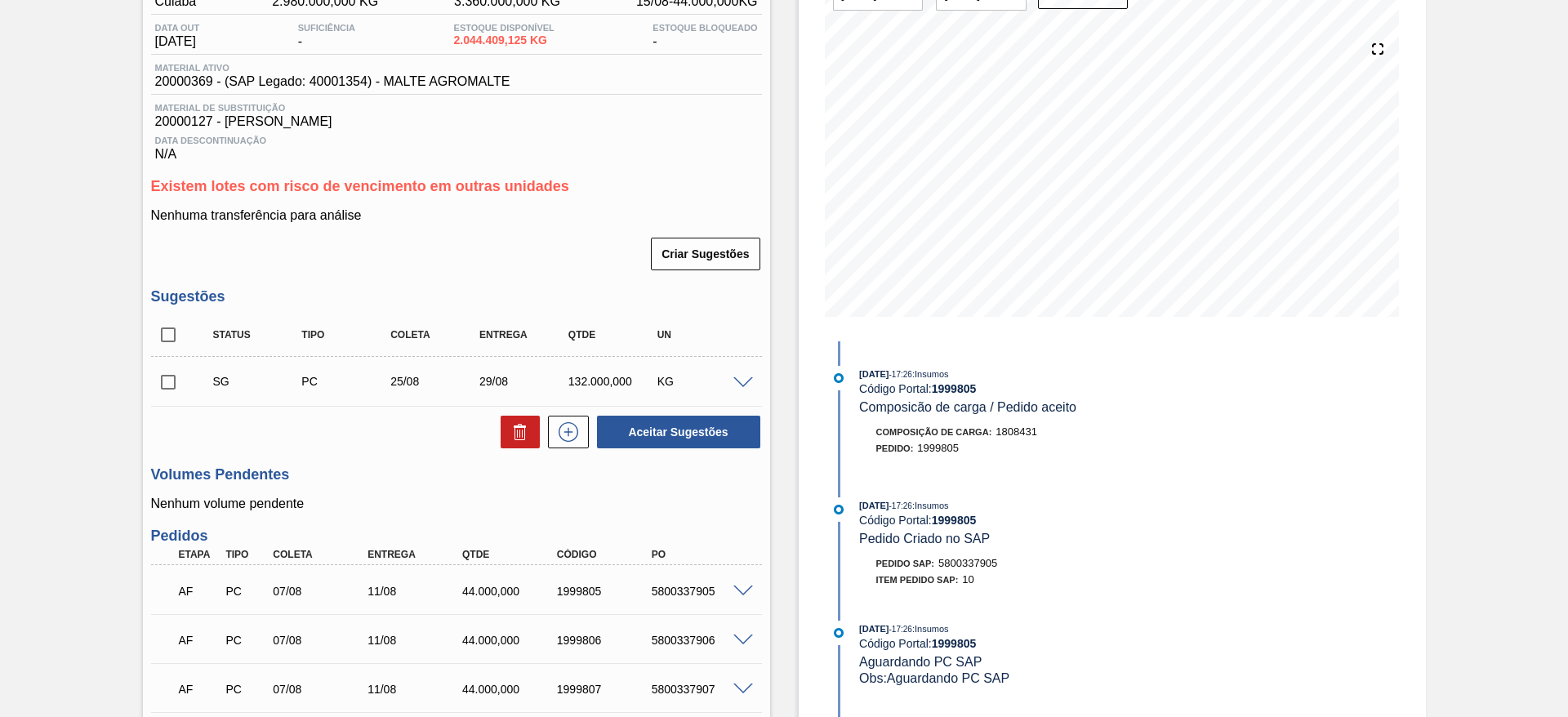
scroll to position [20, 0]
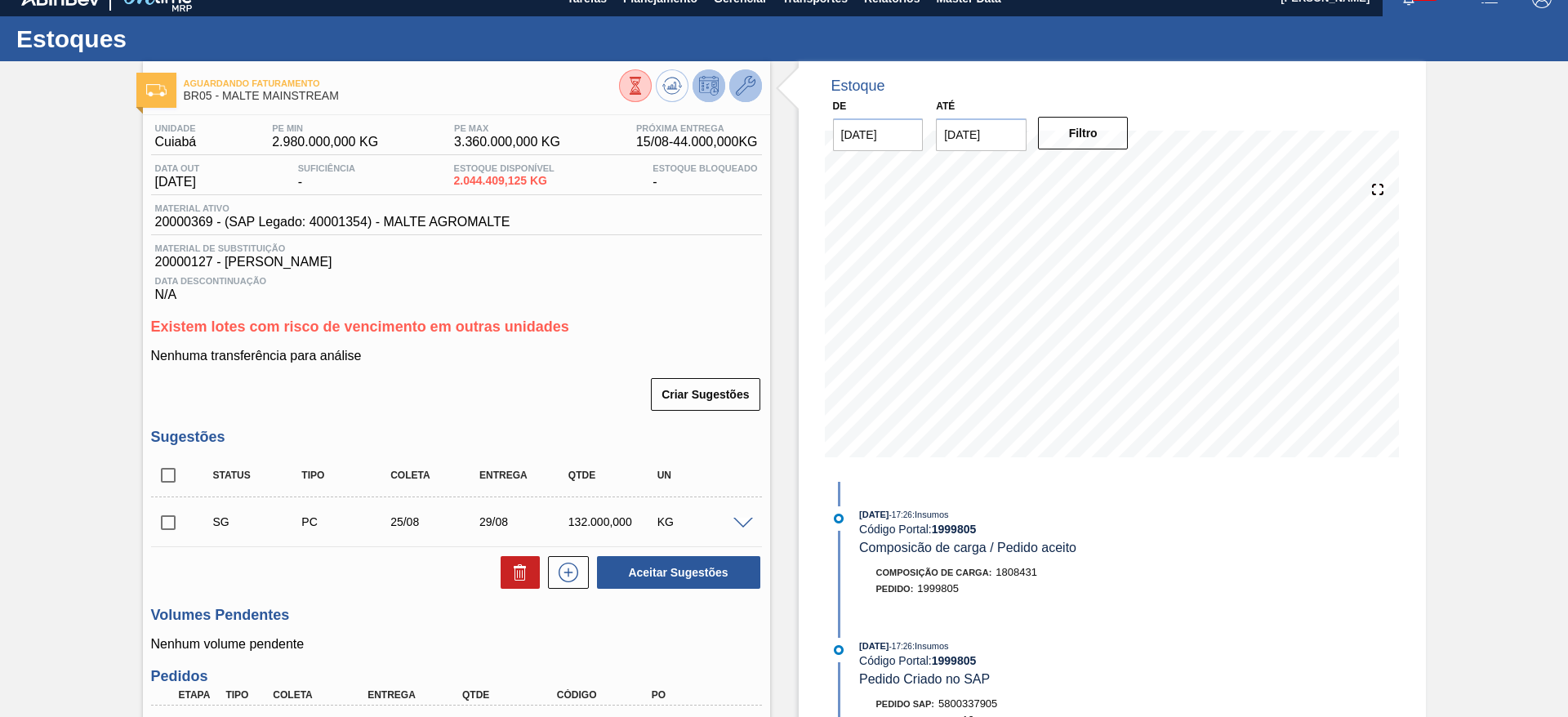
click at [745, 87] on icon at bounding box center [745, 85] width 19 height 19
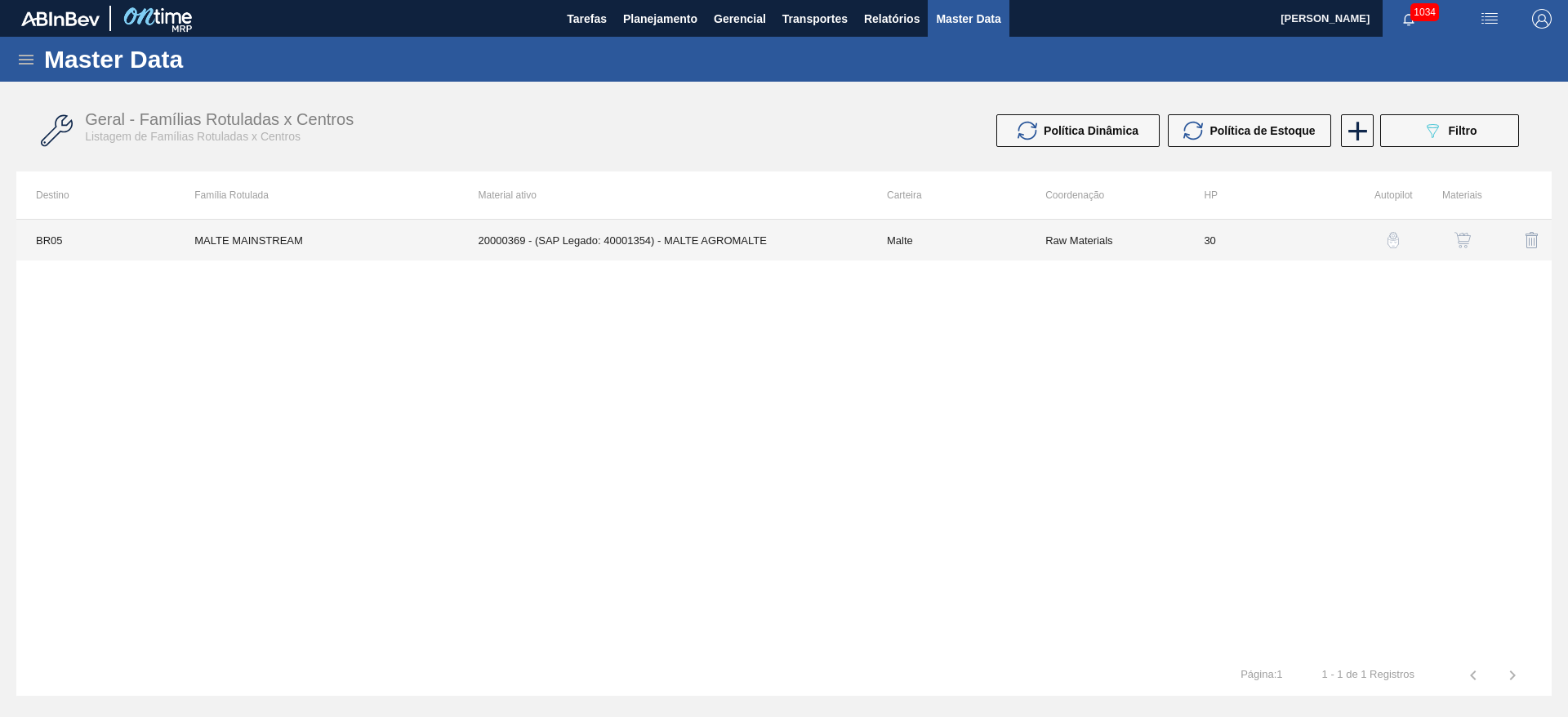
click at [1029, 223] on td "Raw Materials" at bounding box center [1105, 240] width 158 height 40
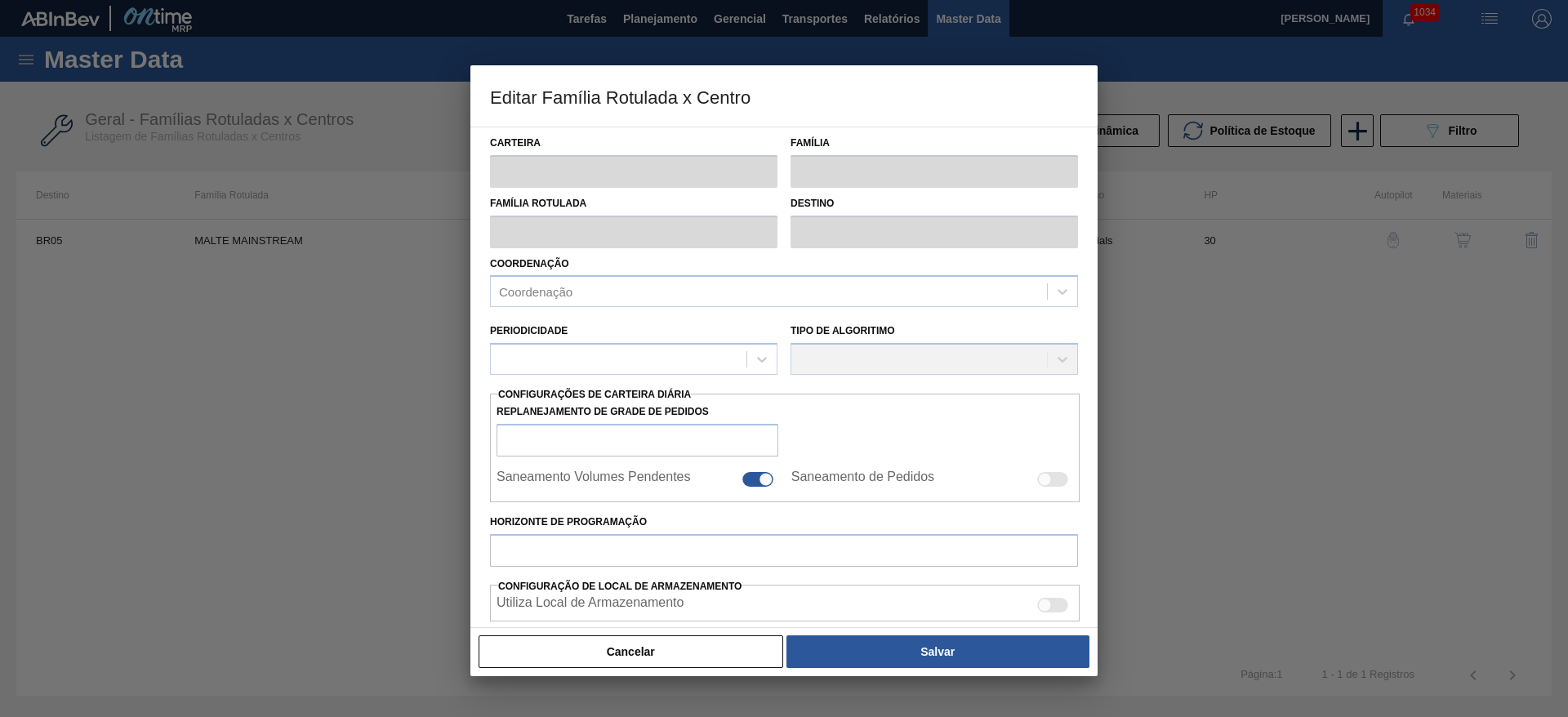
type input "Malte"
type input "MALTE MAINSTREAM"
type input "BR05 - Cuiabá"
type input "0"
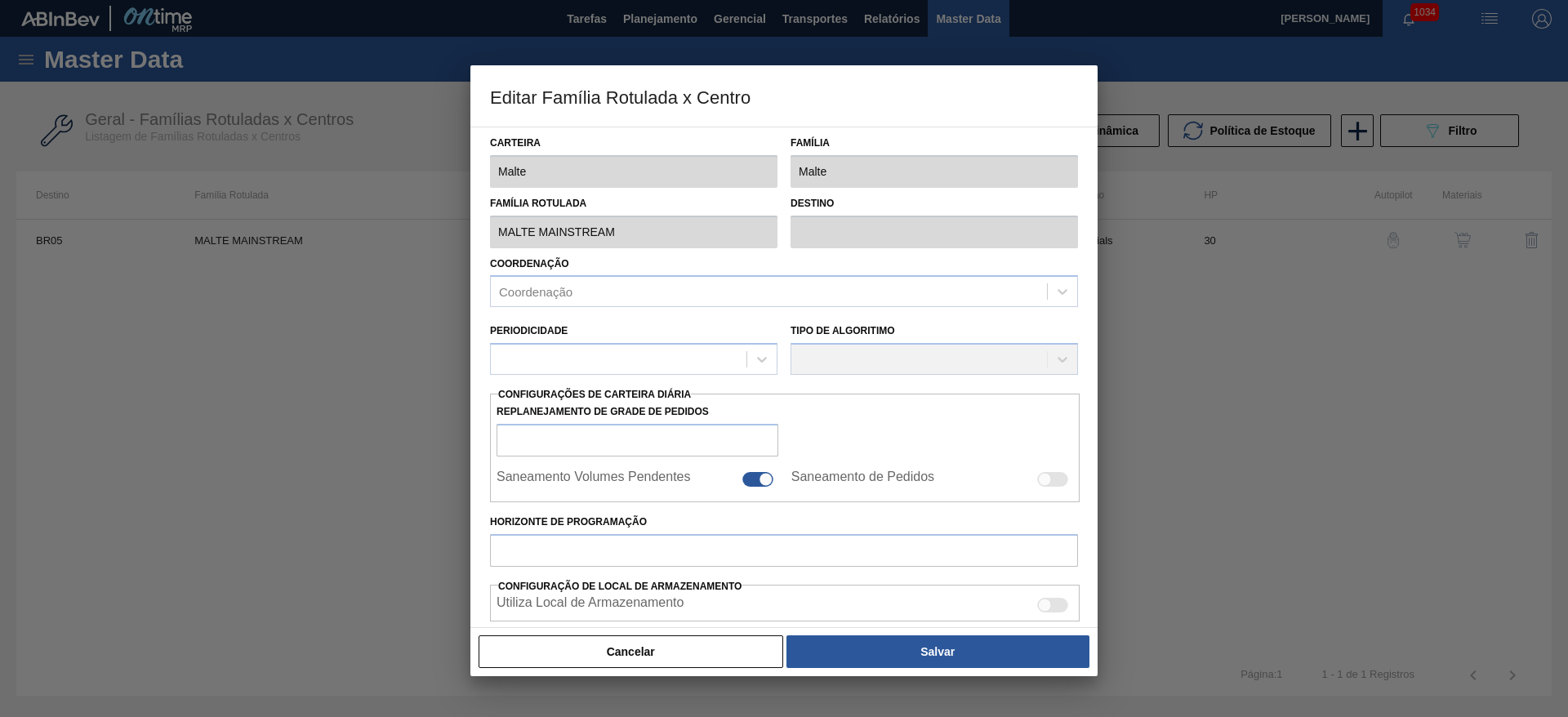
checkbox input "true"
type input "30"
type input "2.980.000"
type input "3.360.000"
type input "100"
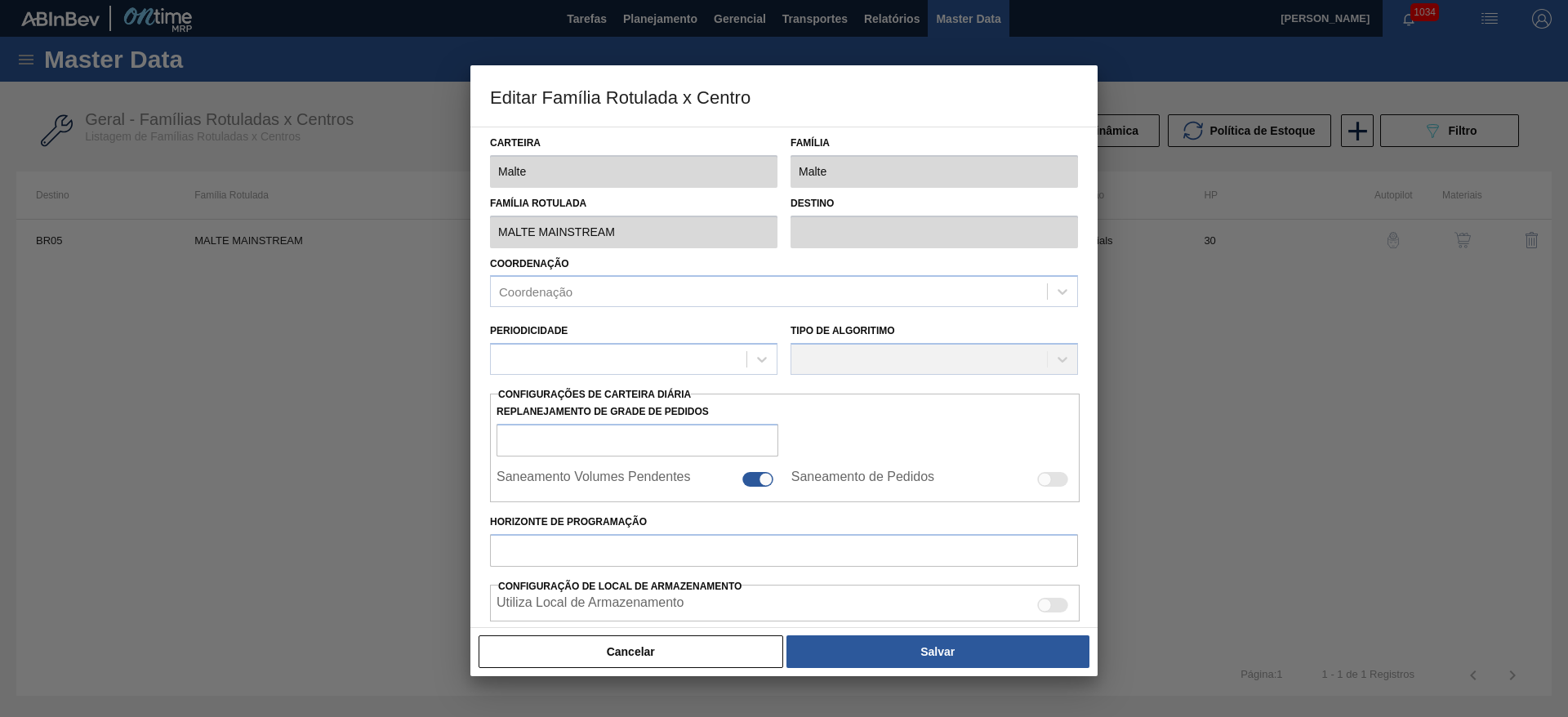
type input "3.360.000,000"
checkbox input "true"
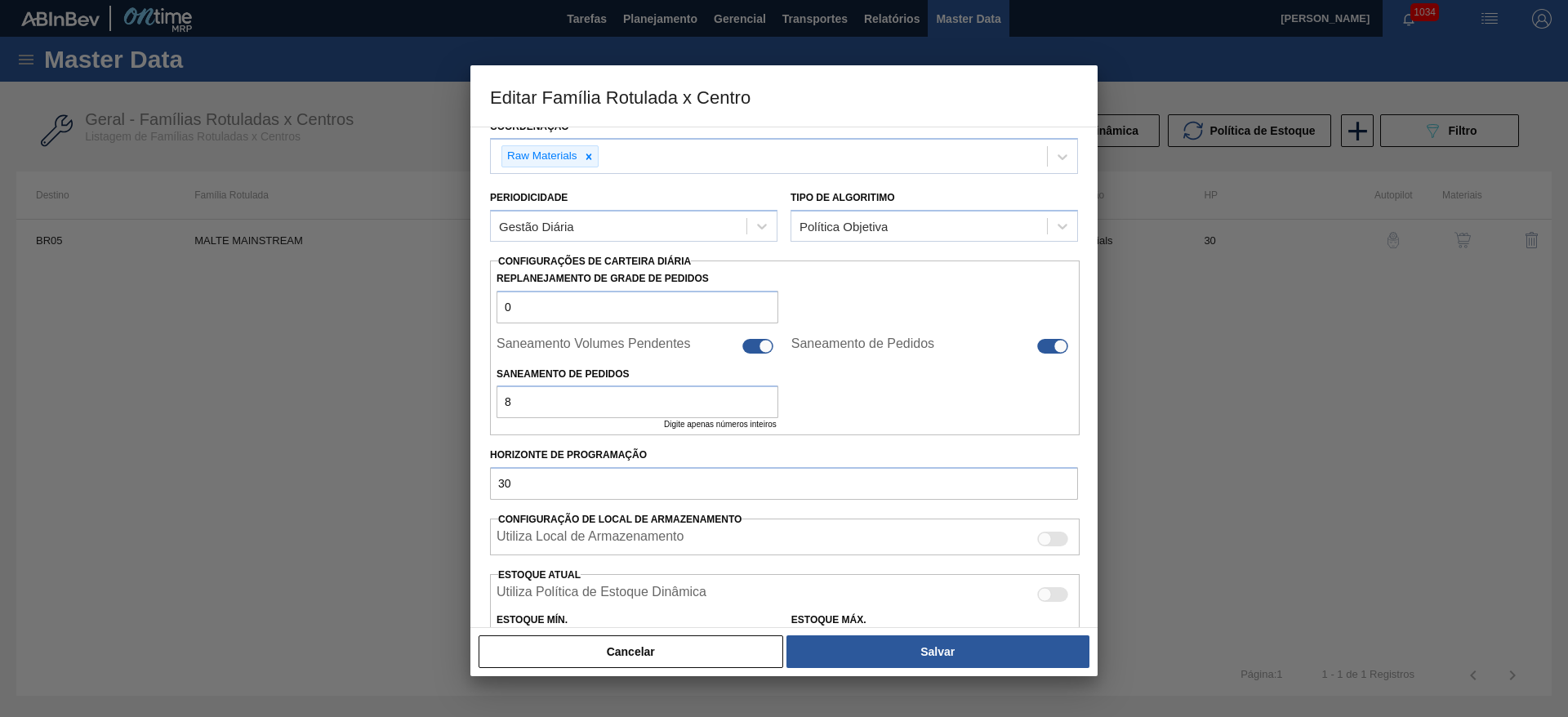
scroll to position [101, 0]
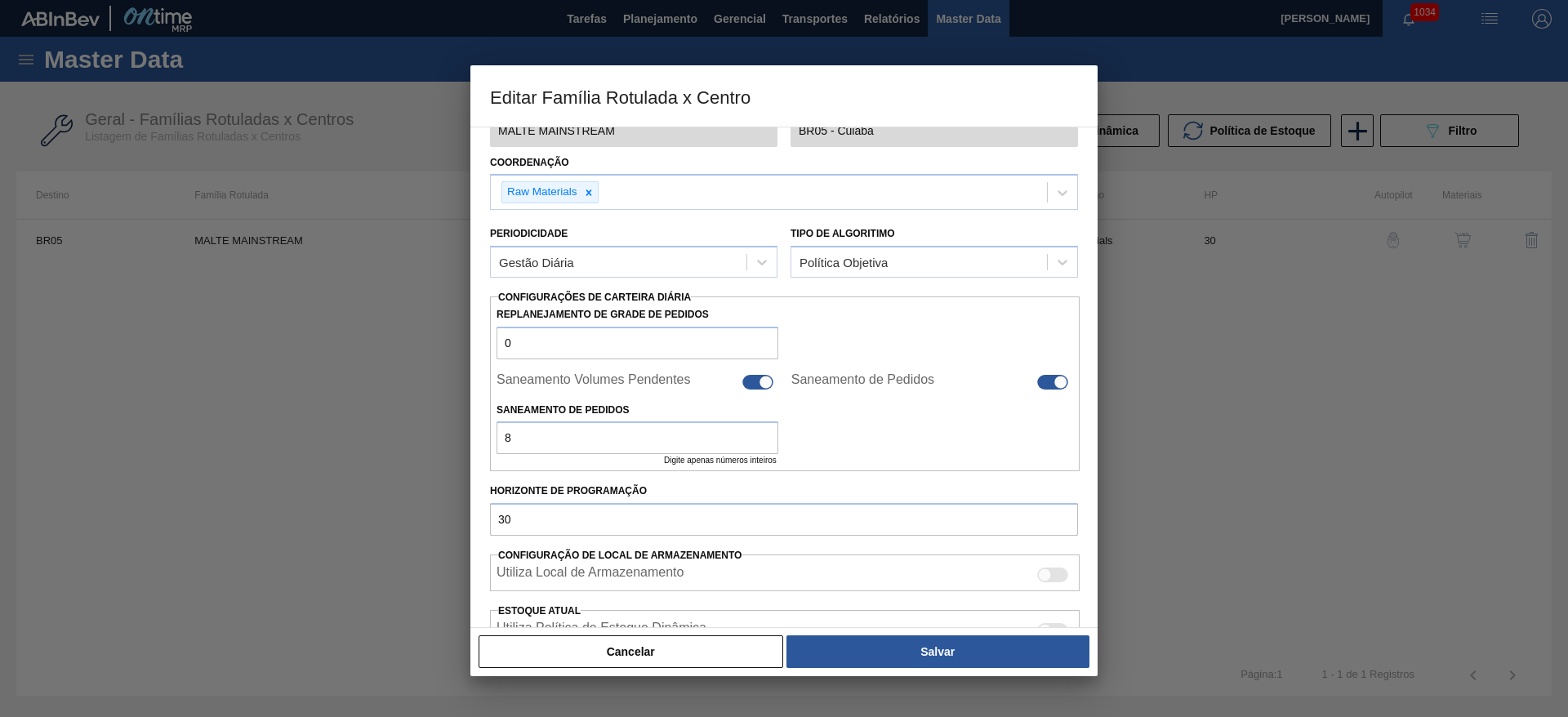
click at [757, 386] on div at bounding box center [757, 382] width 31 height 14
checkbox input "false"
click at [1052, 377] on div at bounding box center [1052, 382] width 31 height 14
checkbox input "false"
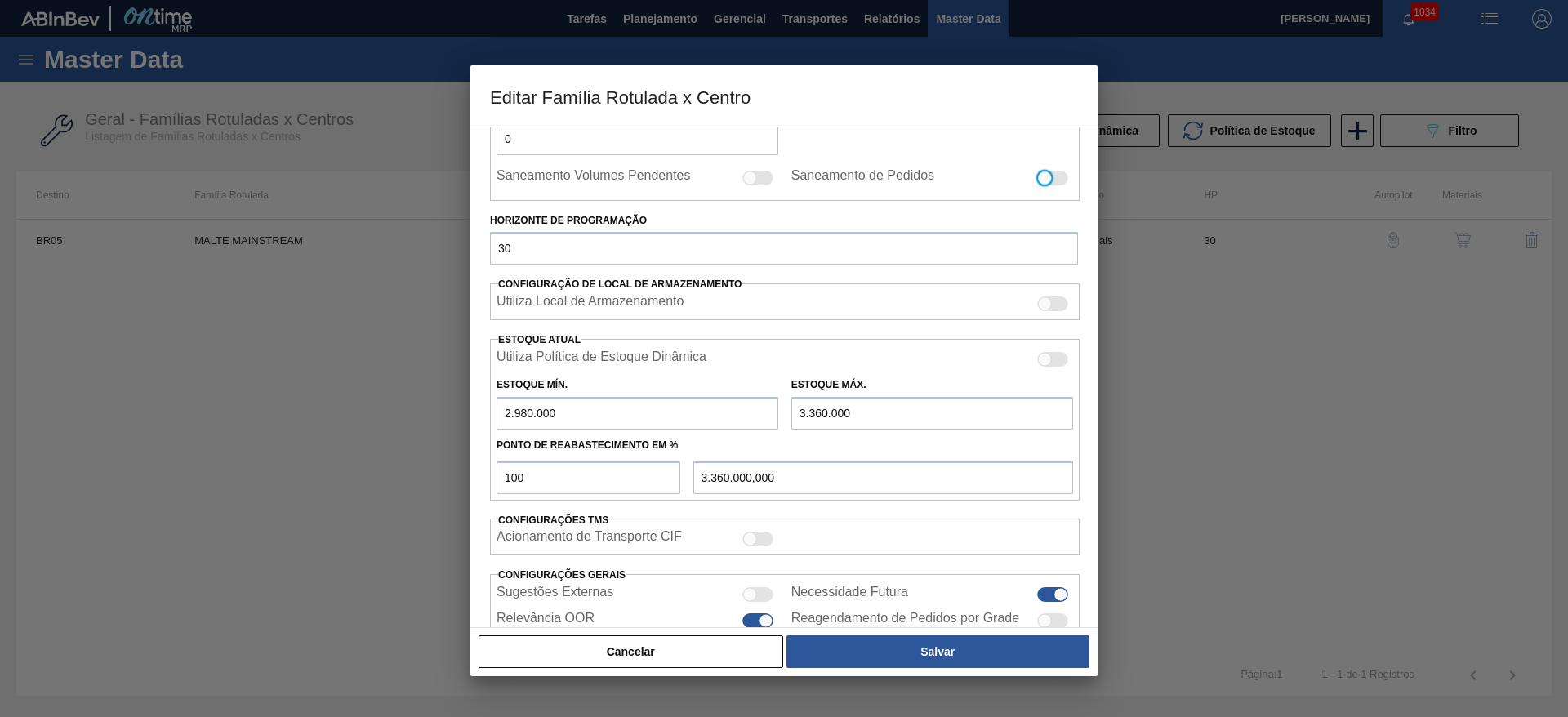
scroll to position [402, 0]
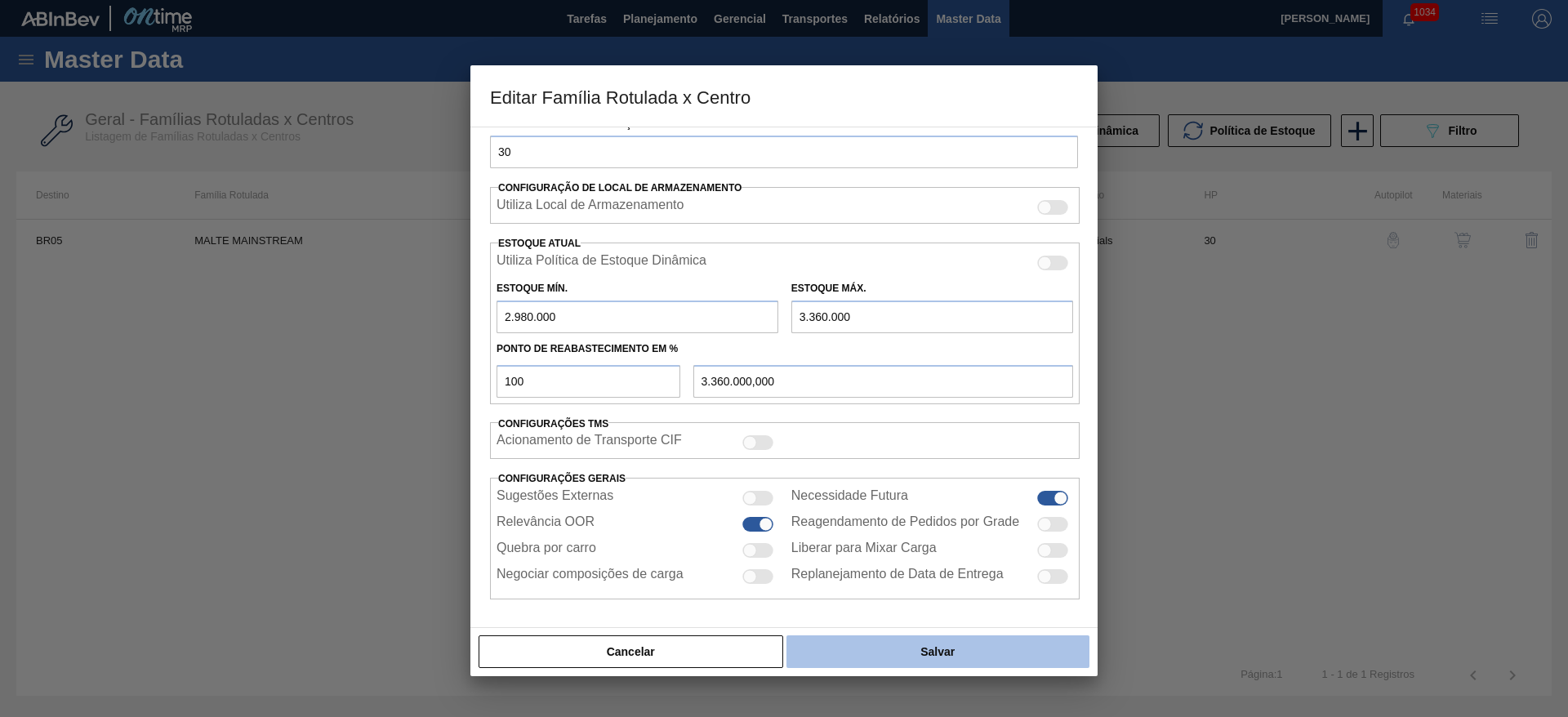
click at [882, 651] on button "Salvar" at bounding box center [938, 651] width 303 height 33
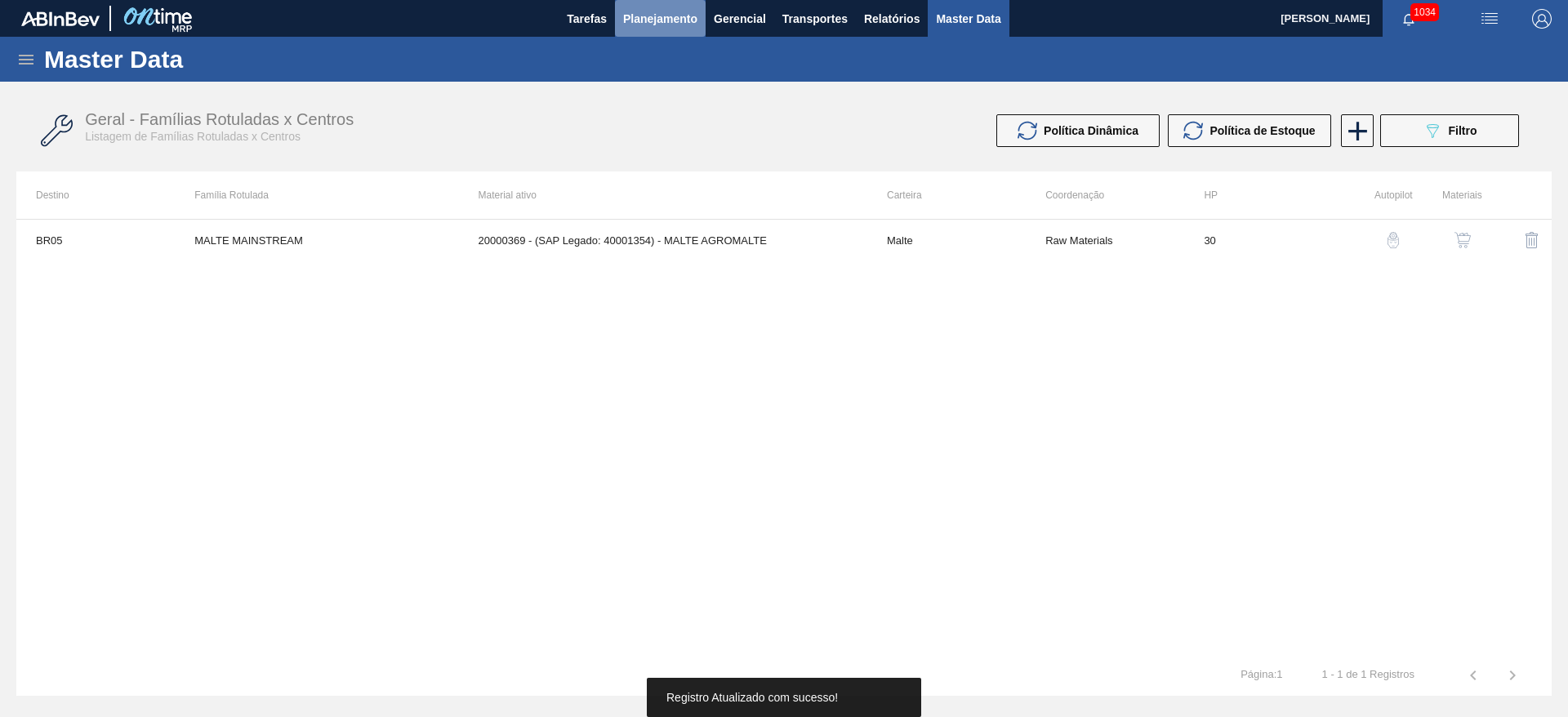
click at [633, 19] on span "Planejamento" at bounding box center [660, 19] width 74 height 19
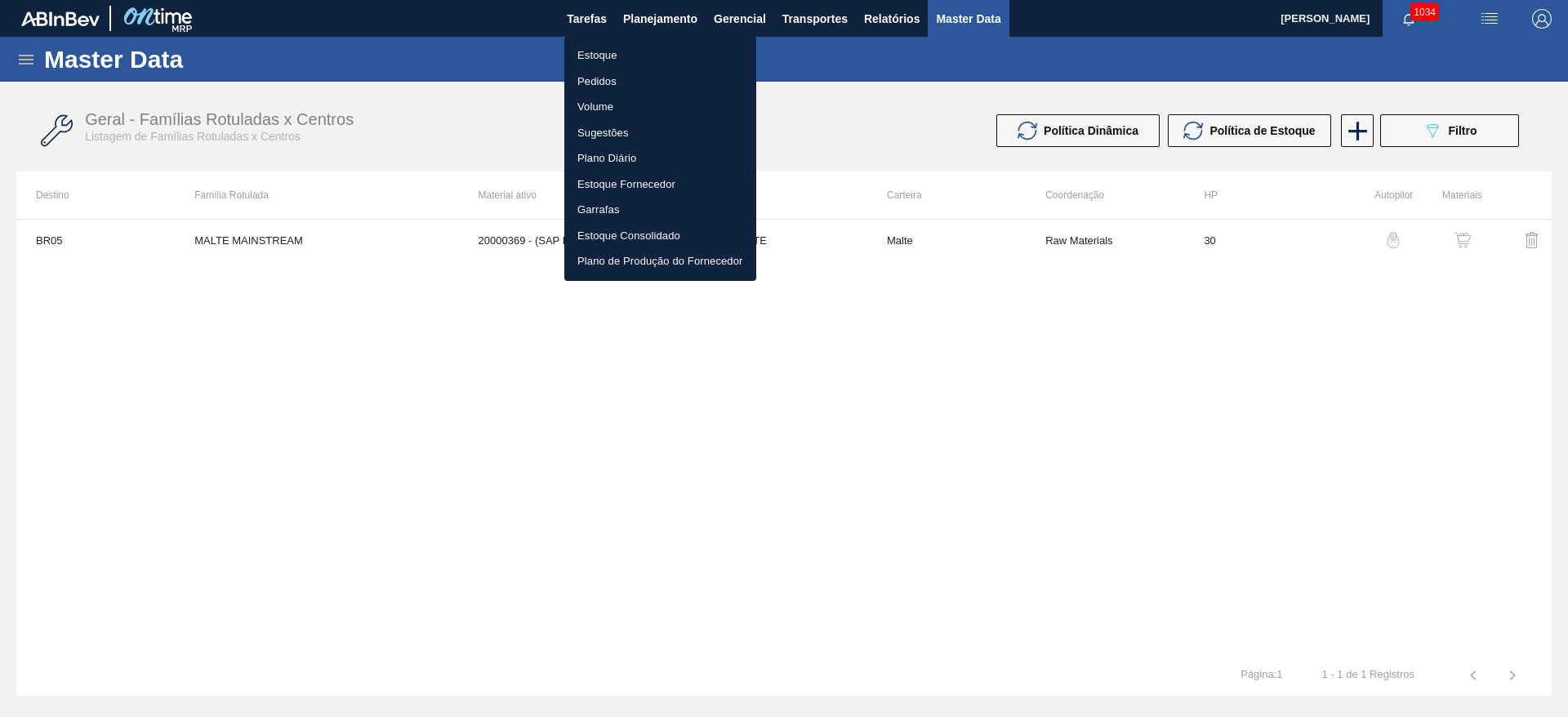
click at [600, 56] on li "Estoque" at bounding box center [660, 55] width 192 height 26
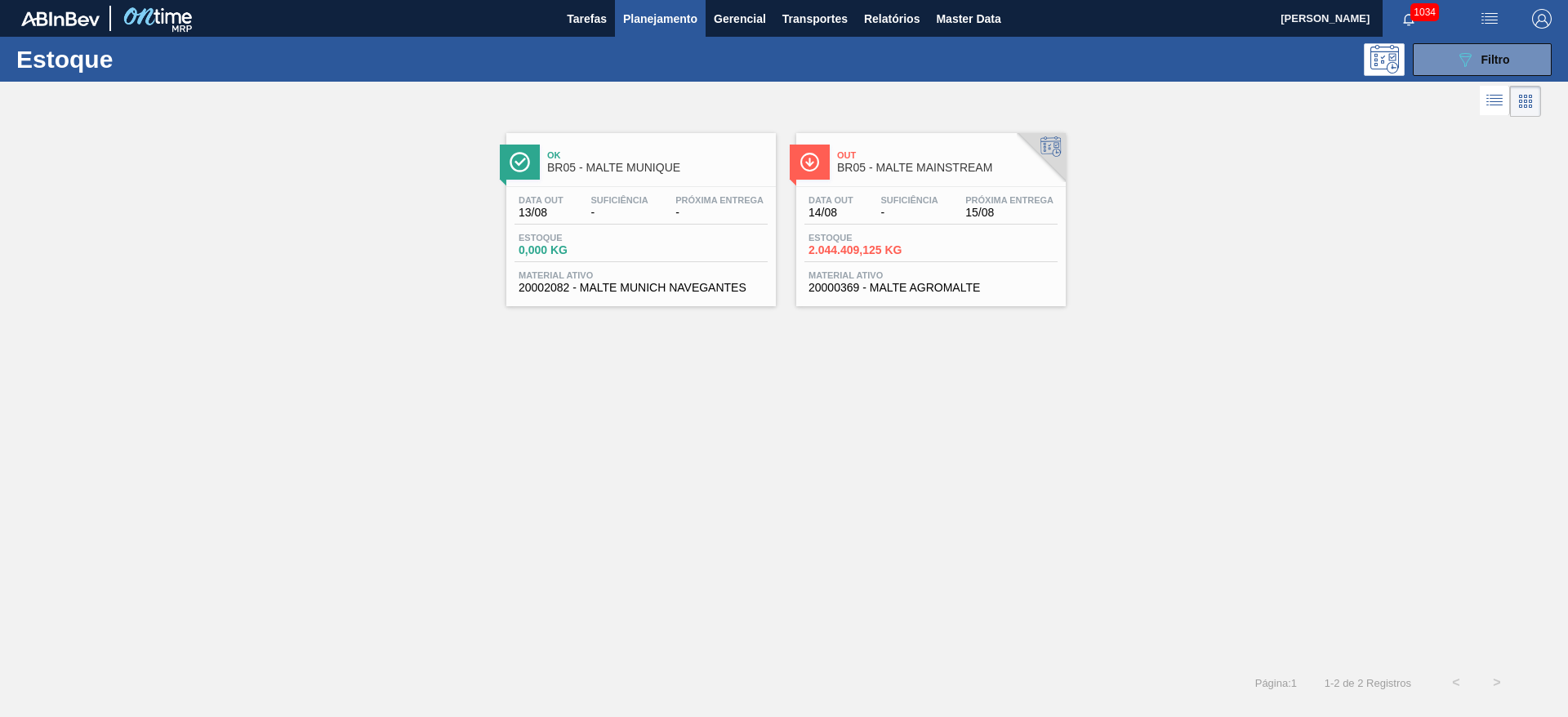
click at [862, 441] on div "Ok BR05 - MALTE MUNIQUE Data out 13/08 Suficiência - Próxima Entrega - Estoque …" at bounding box center [784, 391] width 1568 height 542
click at [1477, 61] on div "089F7B8B-B2A5-4AFE-B5C0-19BA573D28AC Filtro" at bounding box center [1482, 59] width 55 height 19
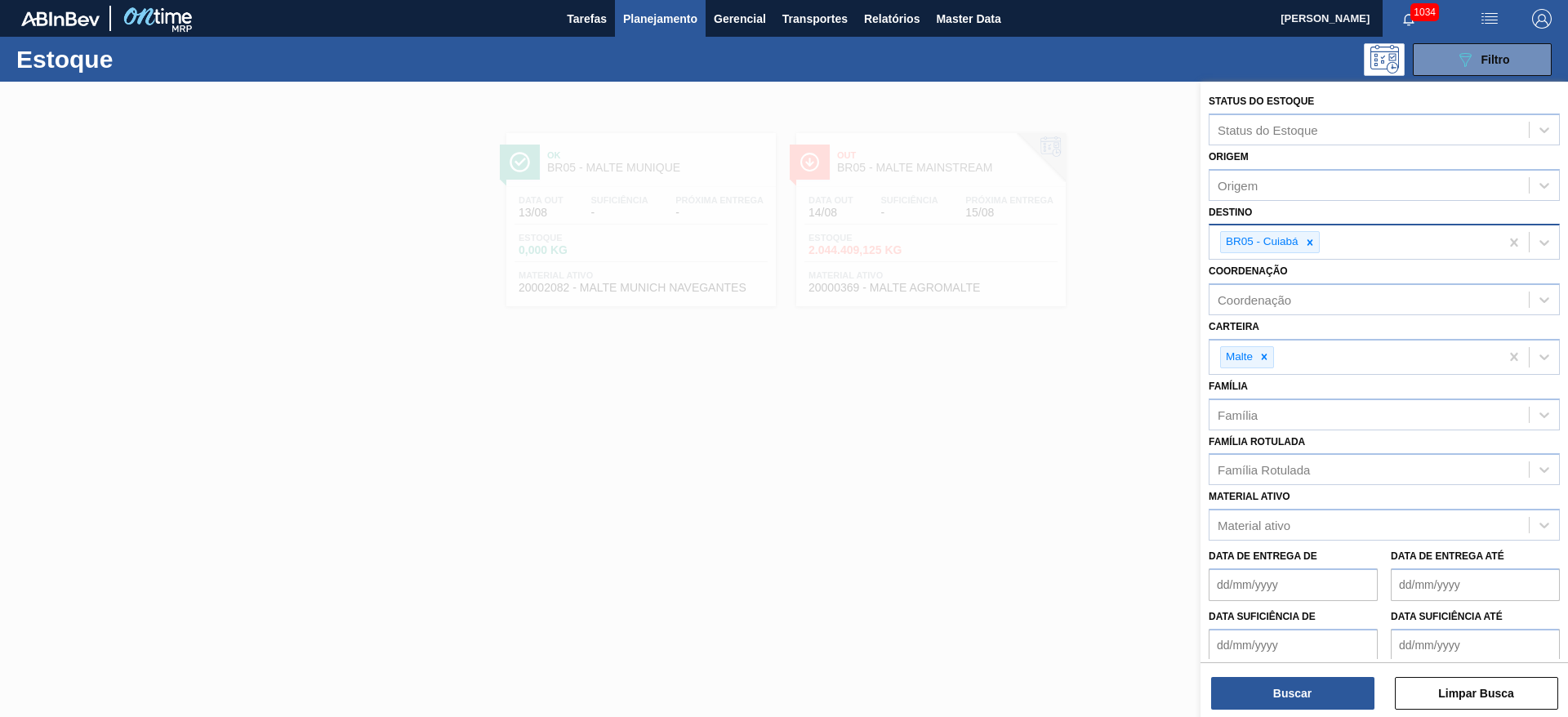
click at [1309, 244] on icon at bounding box center [1309, 243] width 12 height 12
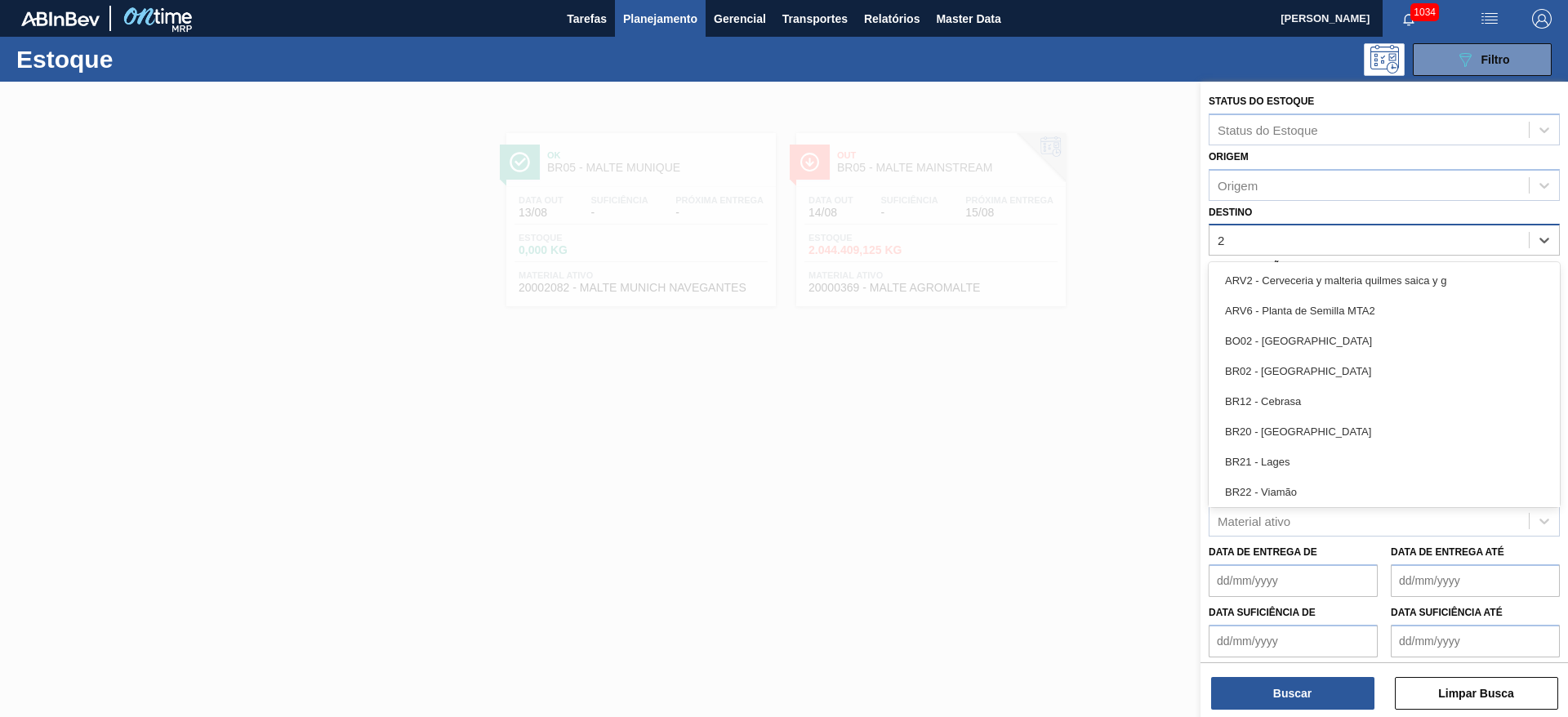
type input "23"
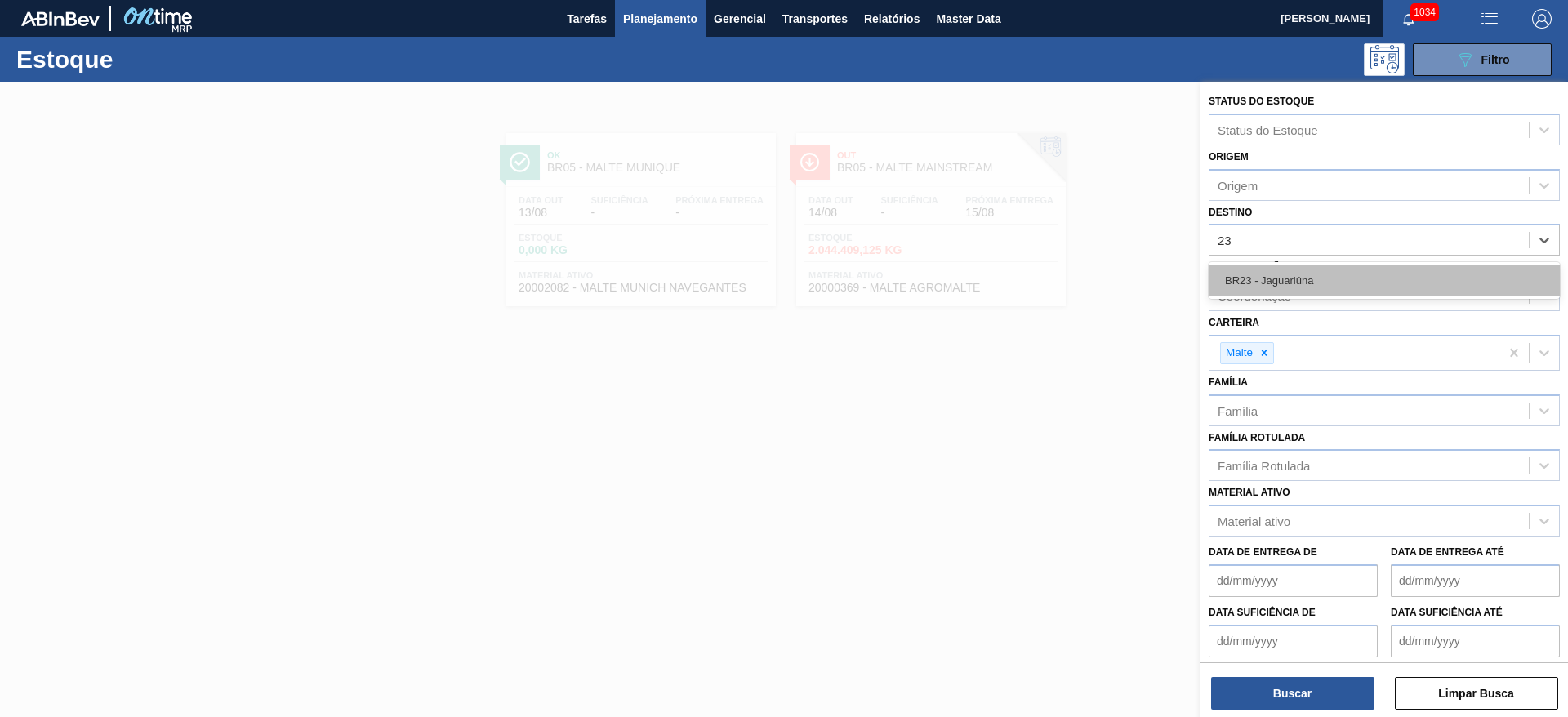
click at [1245, 282] on div "BR23 - Jaguariúna" at bounding box center [1384, 281] width 351 height 30
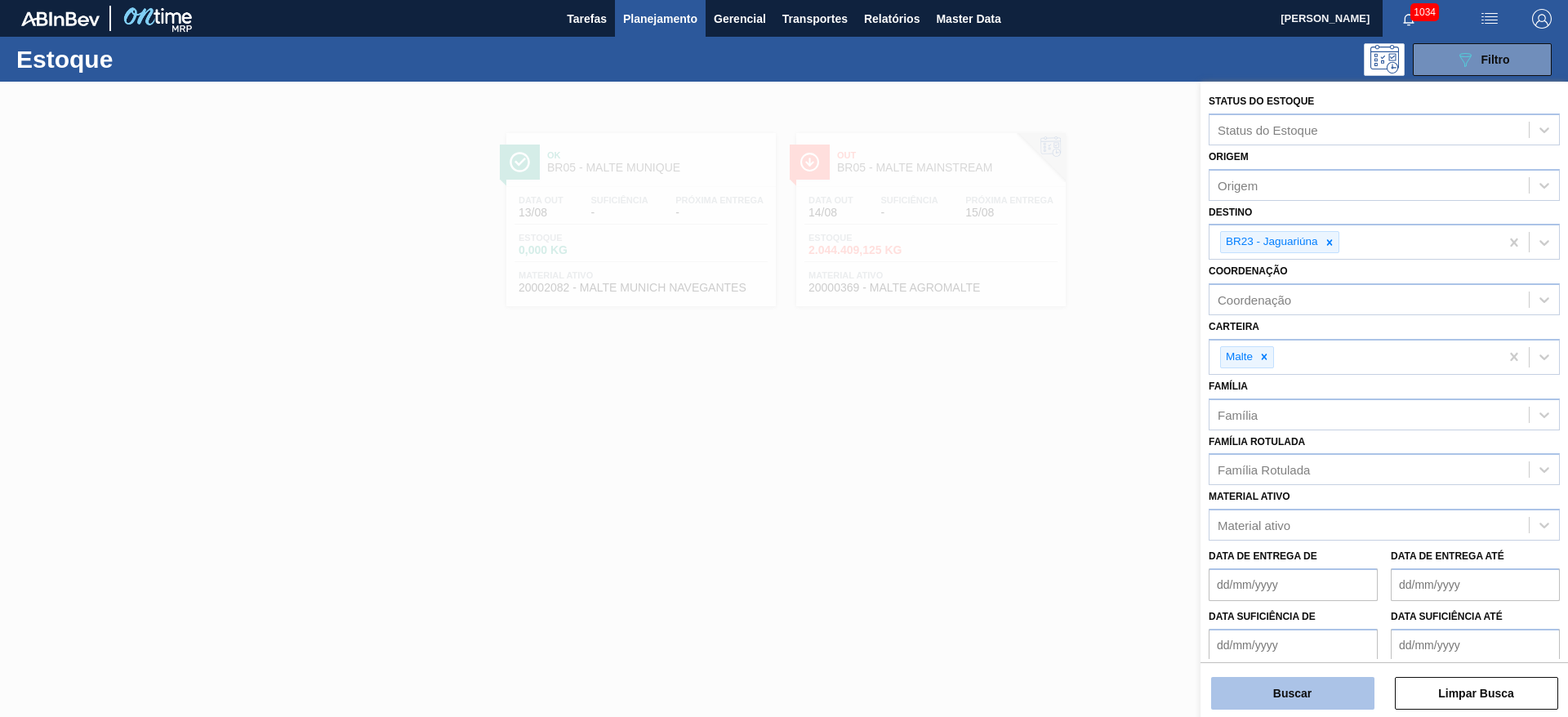
click at [1274, 702] on button "Buscar" at bounding box center [1293, 693] width 163 height 33
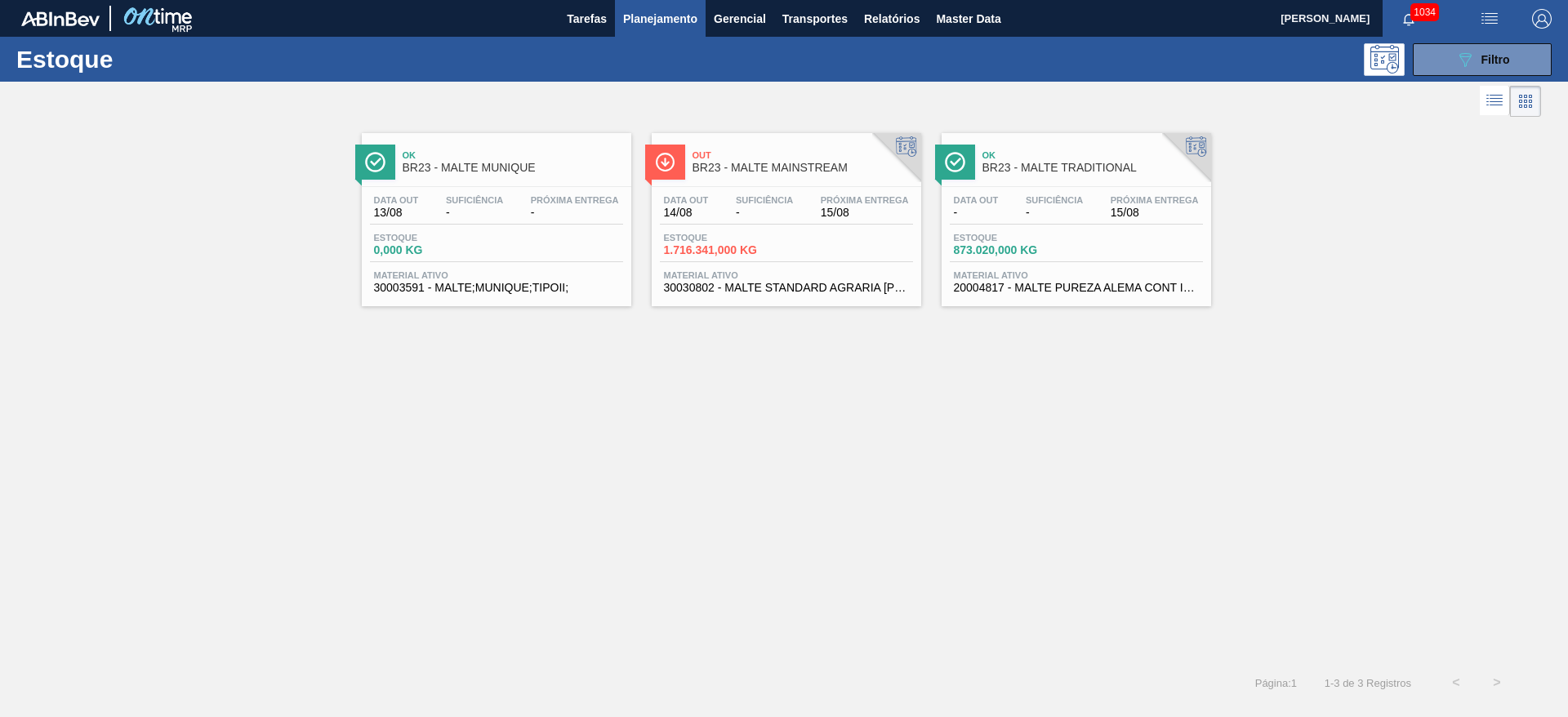
click at [781, 220] on div "Data out 14/08 Suficiência - Próxima Entrega 15/08" at bounding box center [786, 210] width 253 height 29
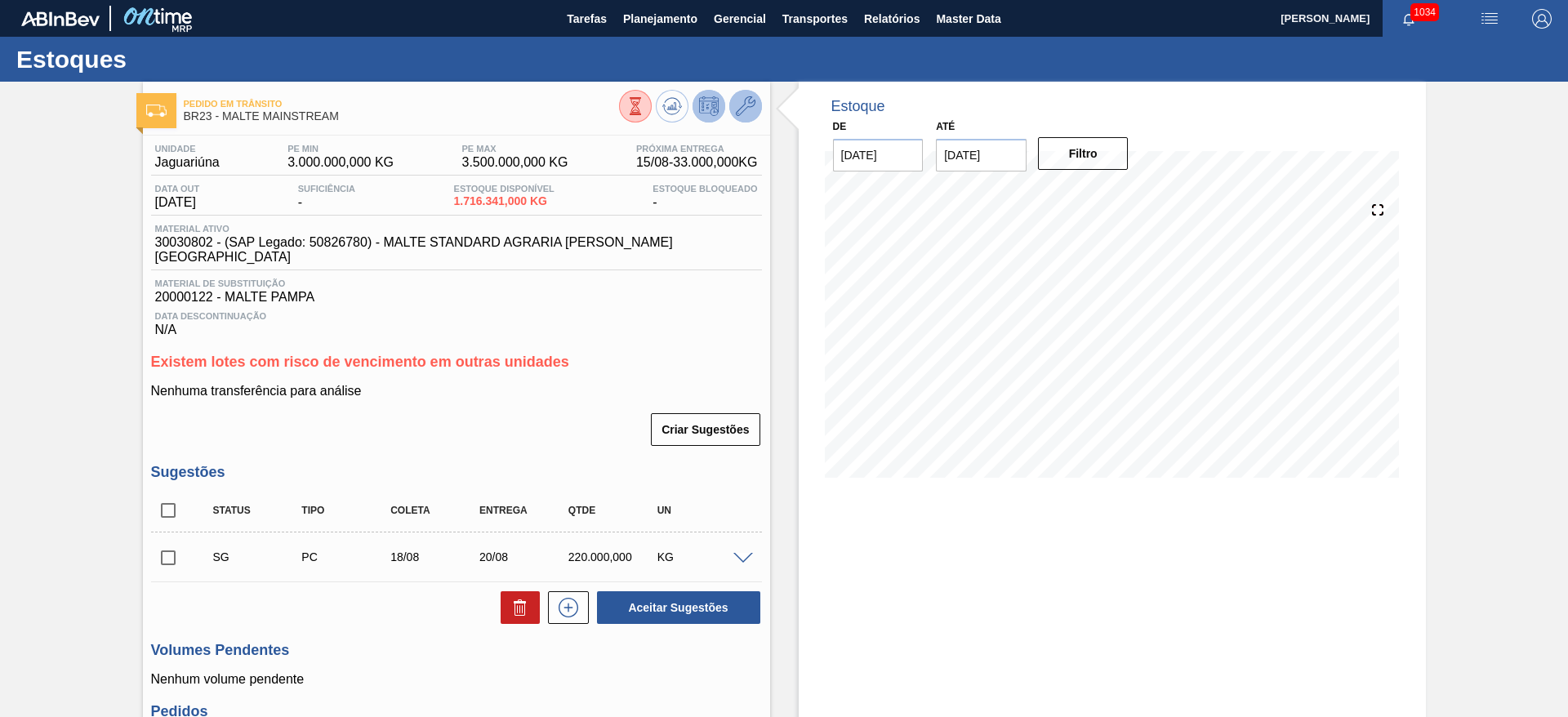
click at [749, 105] on icon at bounding box center [745, 105] width 19 height 19
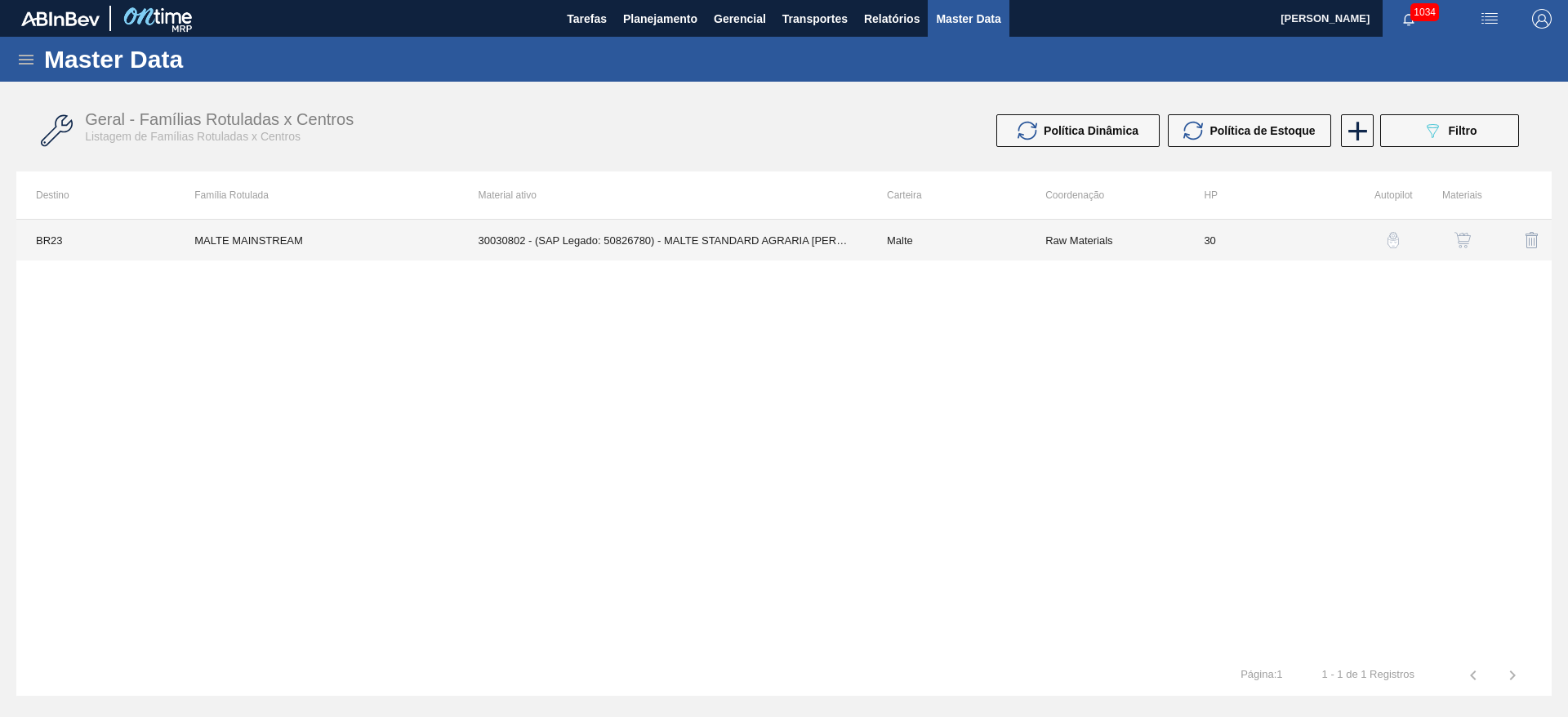
click at [888, 255] on td "Malte" at bounding box center [947, 240] width 158 height 40
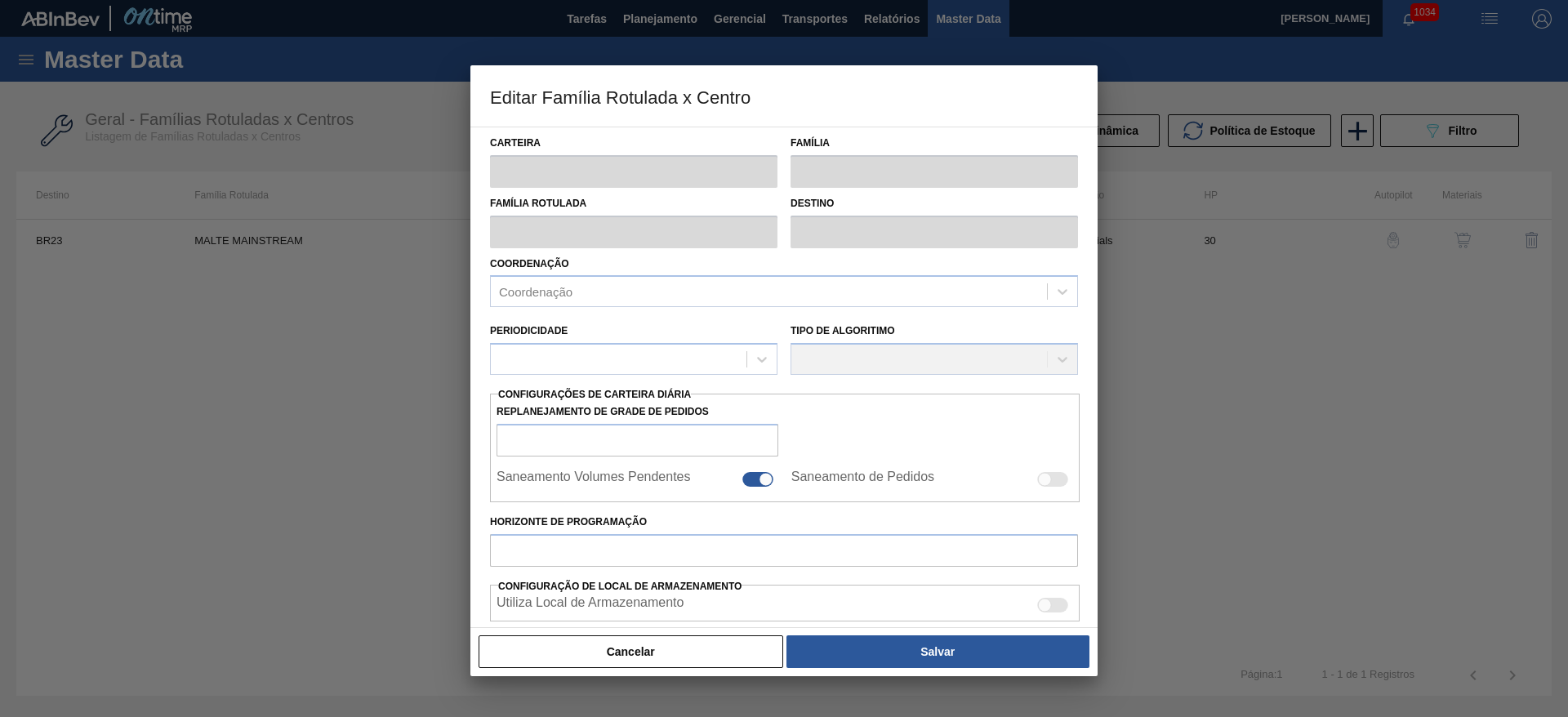
type input "Malte"
type input "MALTE MAINSTREAM"
type input "BR23 - Jaguariúna"
type input "0"
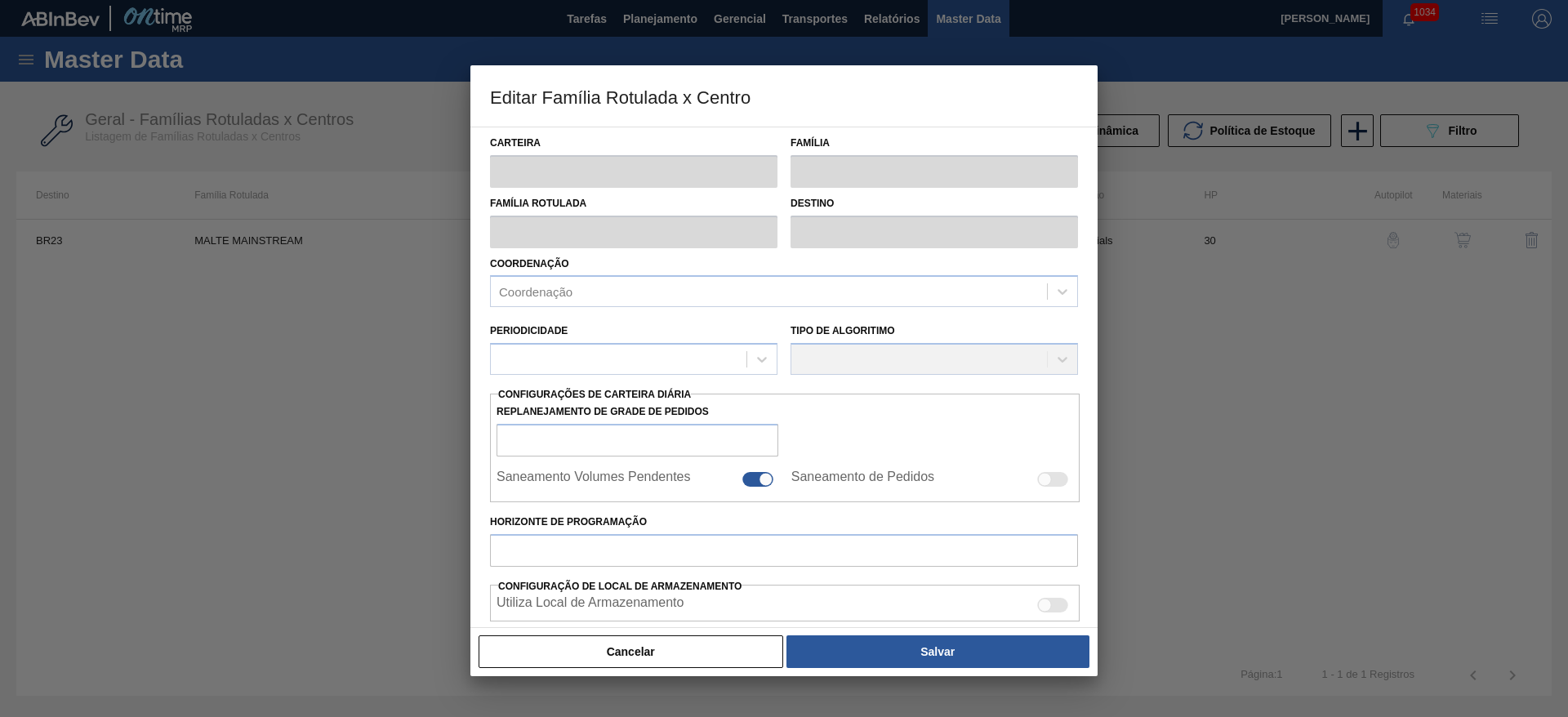
checkbox input "true"
type input "30"
type input "3.000.000"
type input "3.500.000"
type input "100"
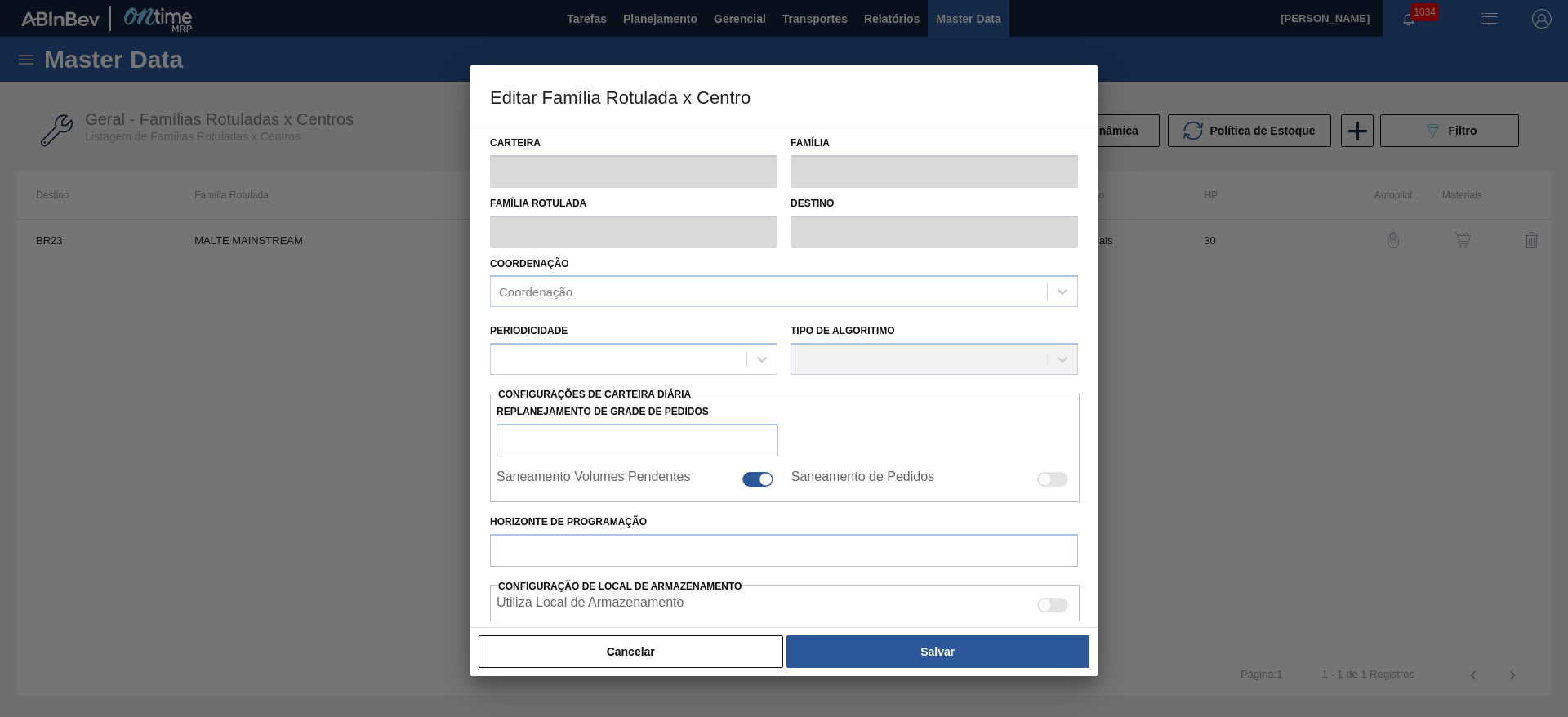
type input "3.500.000,000"
checkbox input "true"
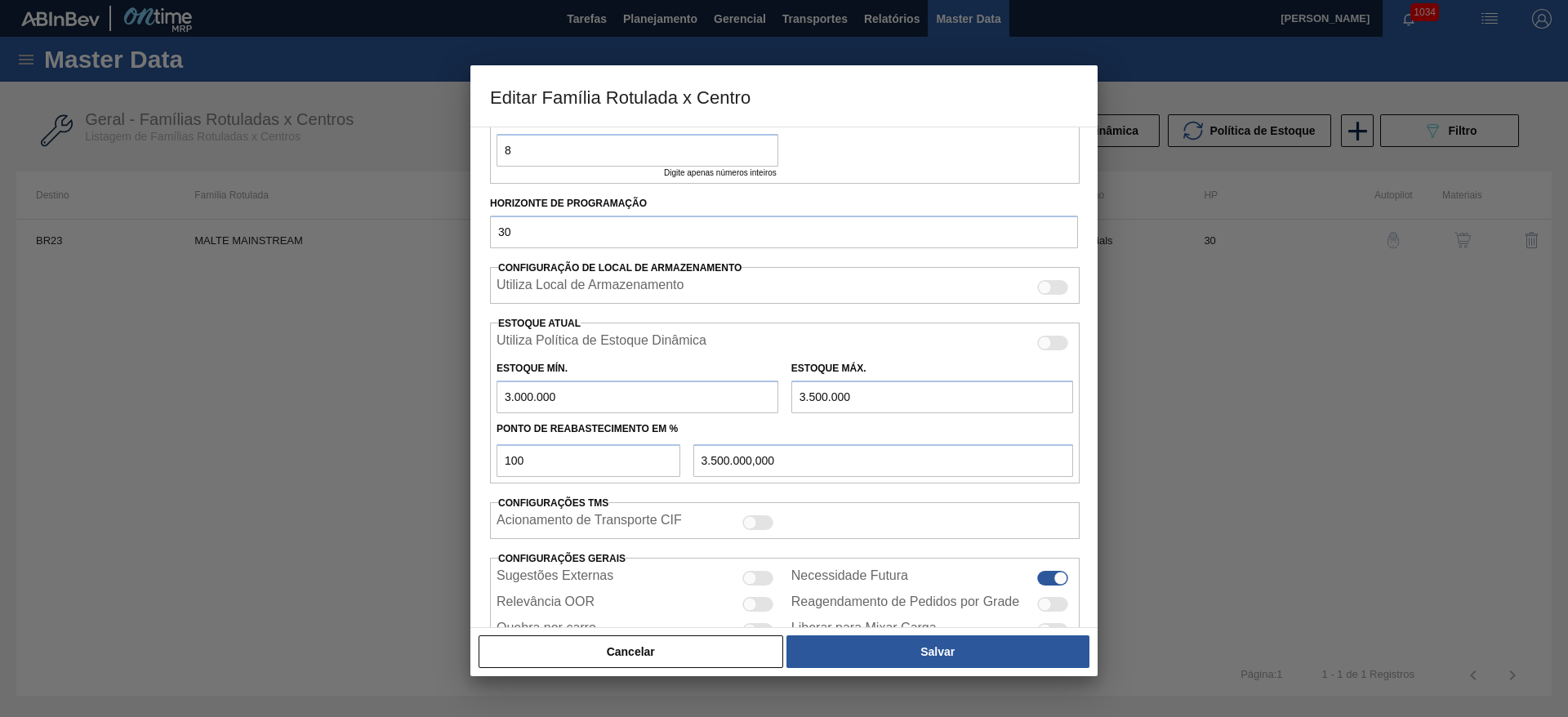
scroll to position [469, 0]
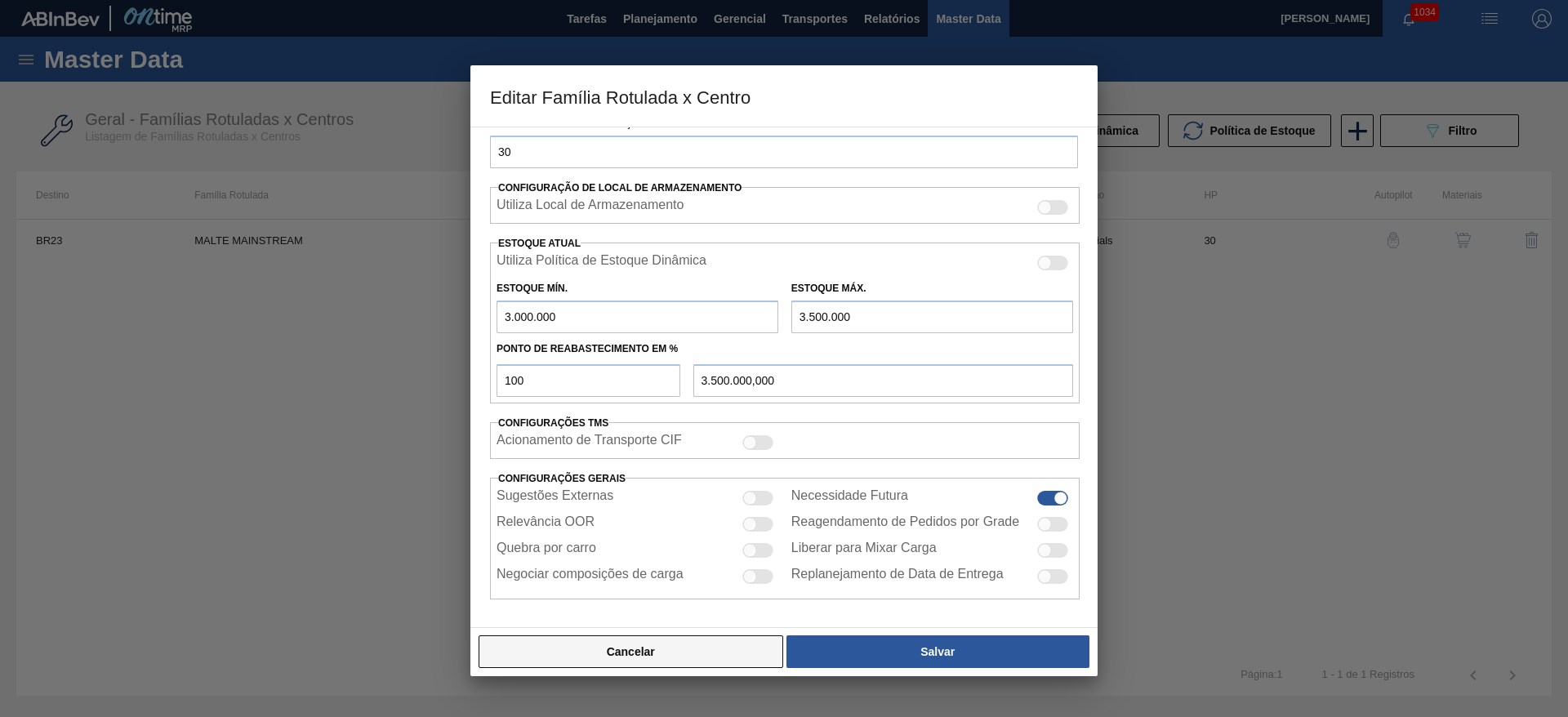
click at [687, 661] on button "Cancelar" at bounding box center [631, 651] width 305 height 33
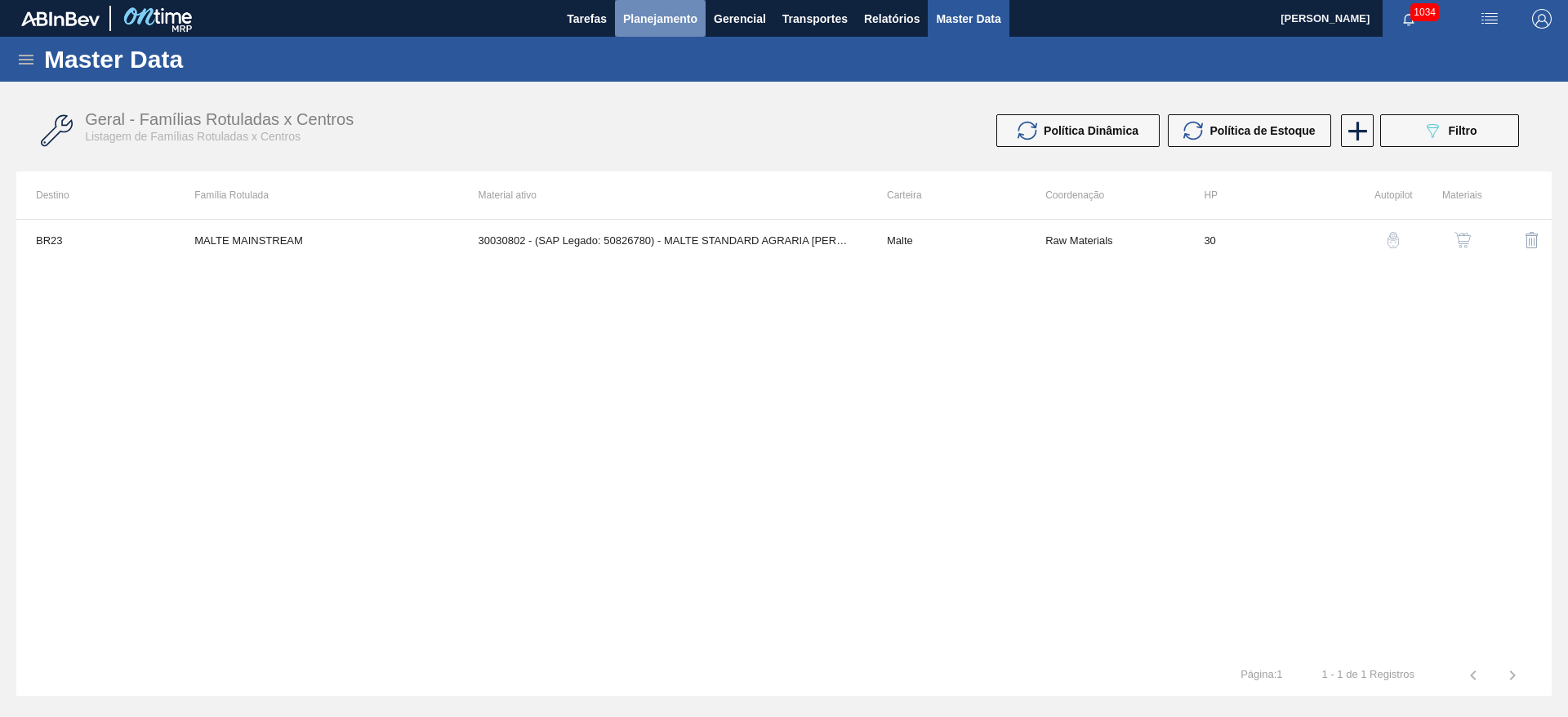
click at [660, 15] on span "Planejamento" at bounding box center [660, 19] width 74 height 19
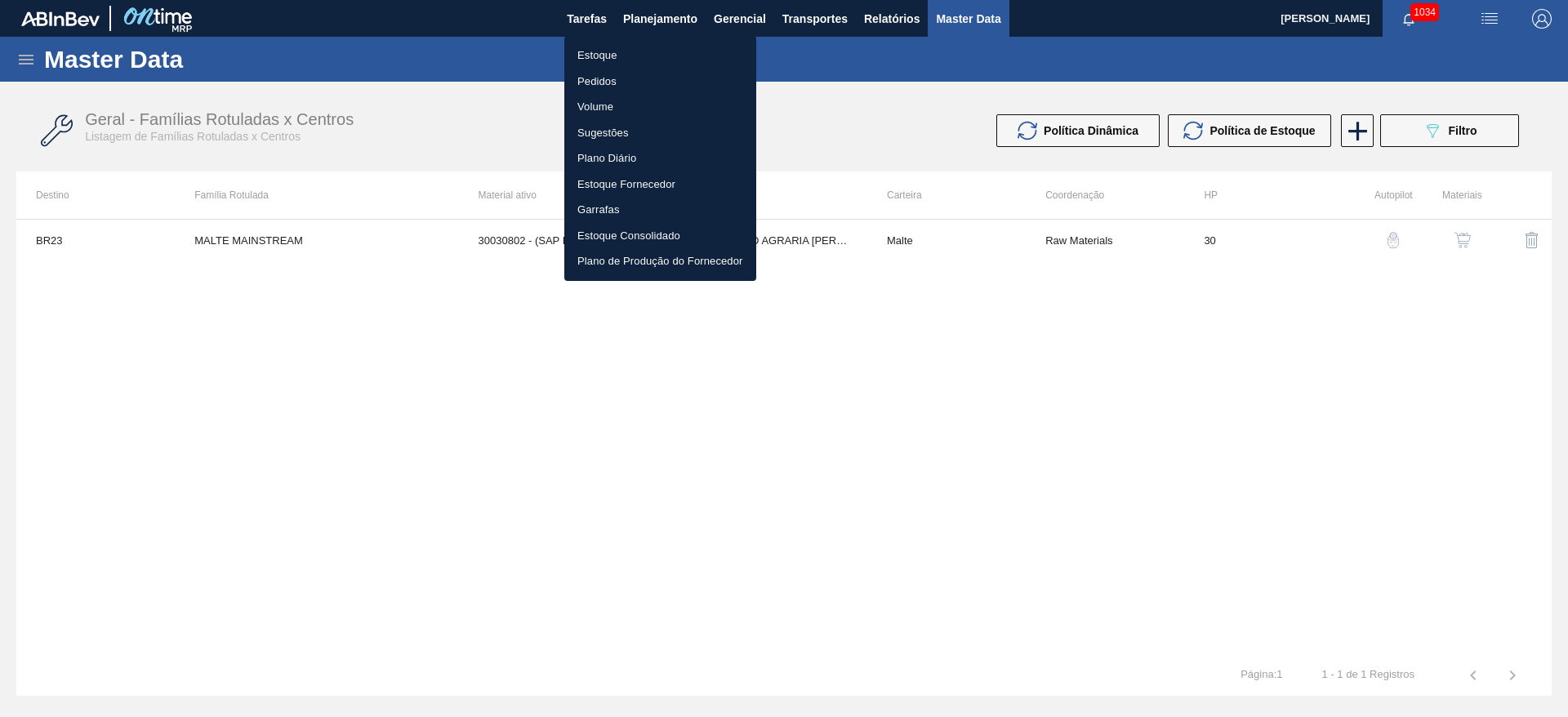
click at [605, 51] on li "Estoque" at bounding box center [660, 55] width 192 height 26
